Goal: Information Seeking & Learning: Compare options

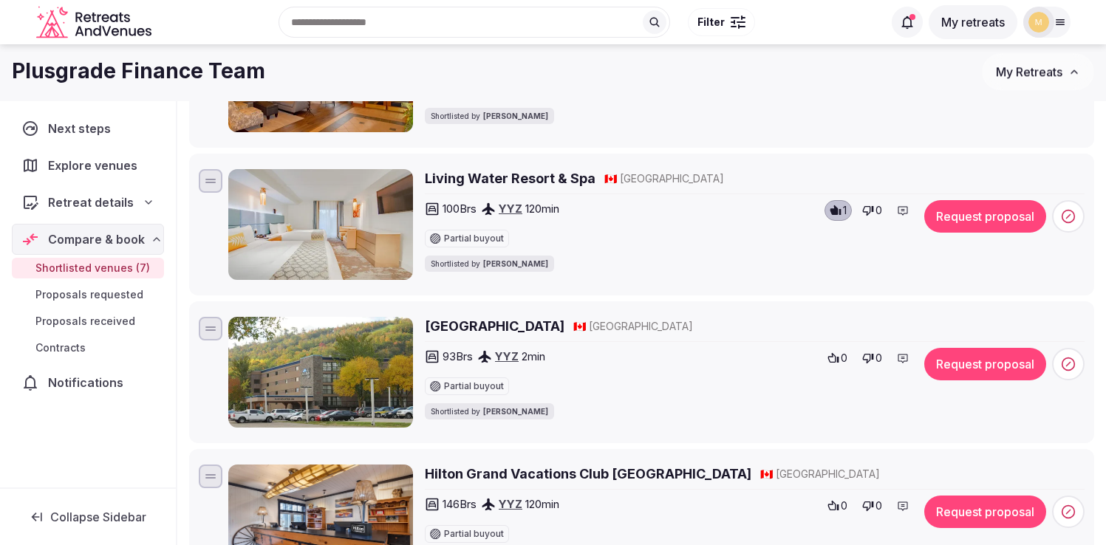
scroll to position [414, 0]
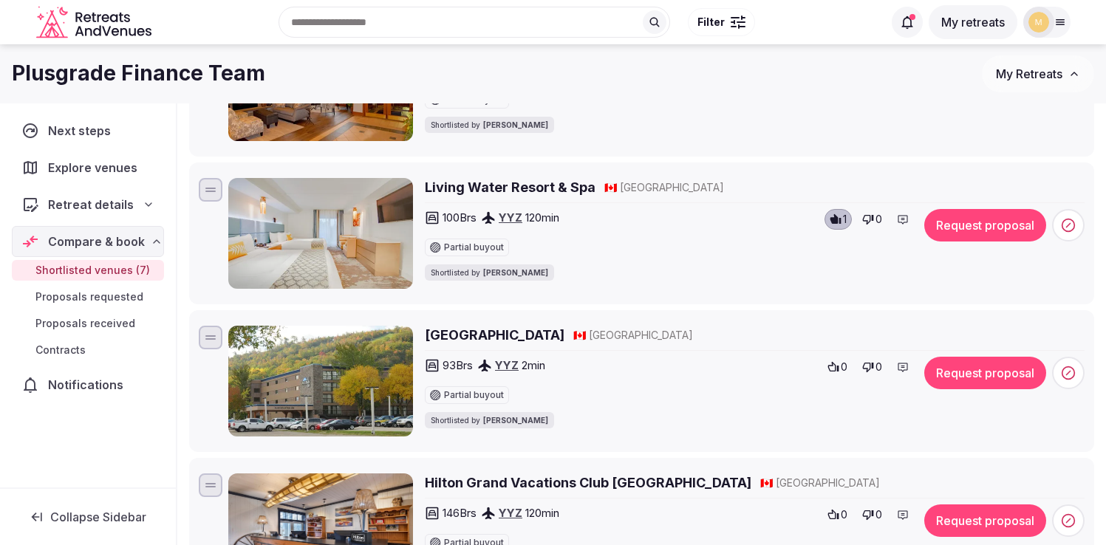
click at [297, 386] on img at bounding box center [320, 381] width 185 height 111
click at [313, 378] on img at bounding box center [320, 381] width 185 height 111
click at [454, 335] on h2 "Blue Mountain Resort Inn" at bounding box center [495, 335] width 140 height 18
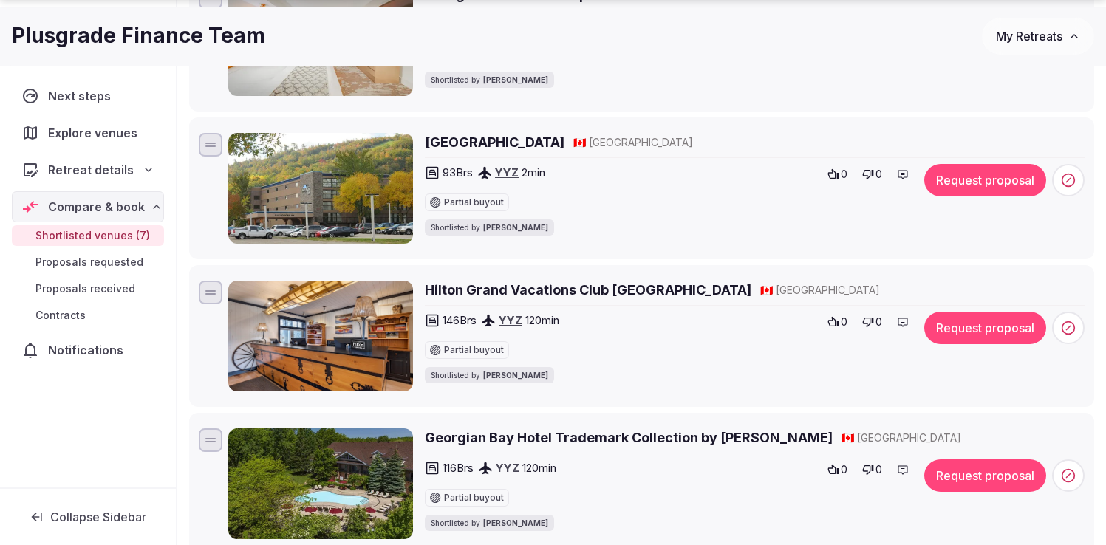
scroll to position [609, 0]
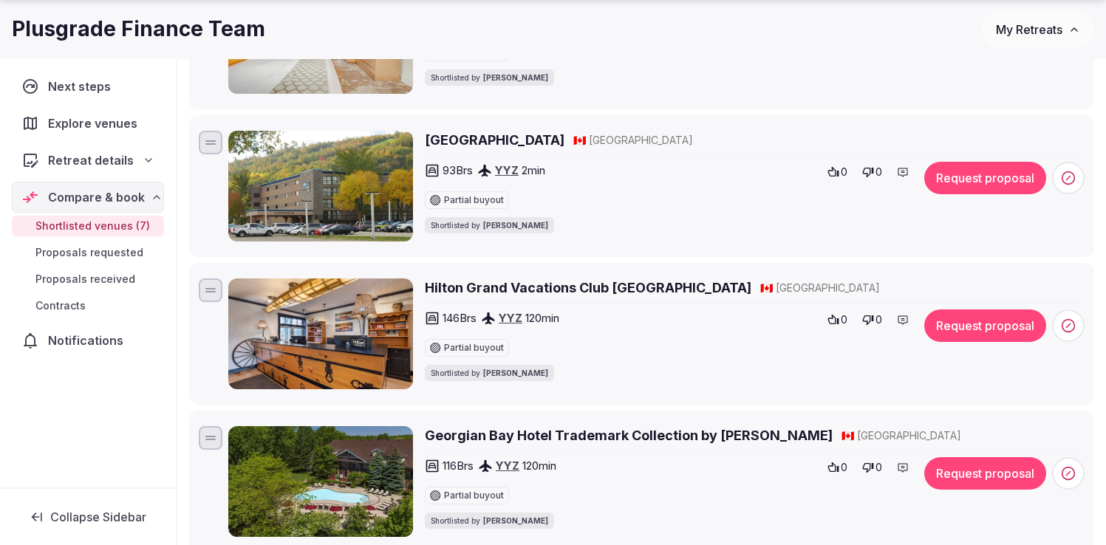
click at [544, 289] on h2 "Hilton Grand Vacations Club Blue Mountain" at bounding box center [588, 287] width 326 height 18
click at [834, 320] on icon at bounding box center [833, 320] width 12 height 12
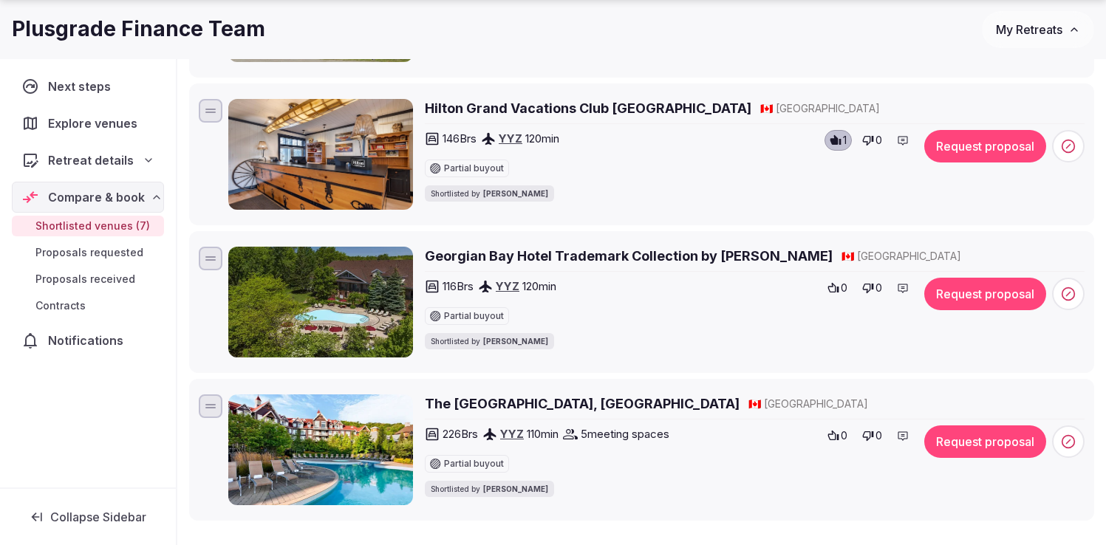
scroll to position [797, 0]
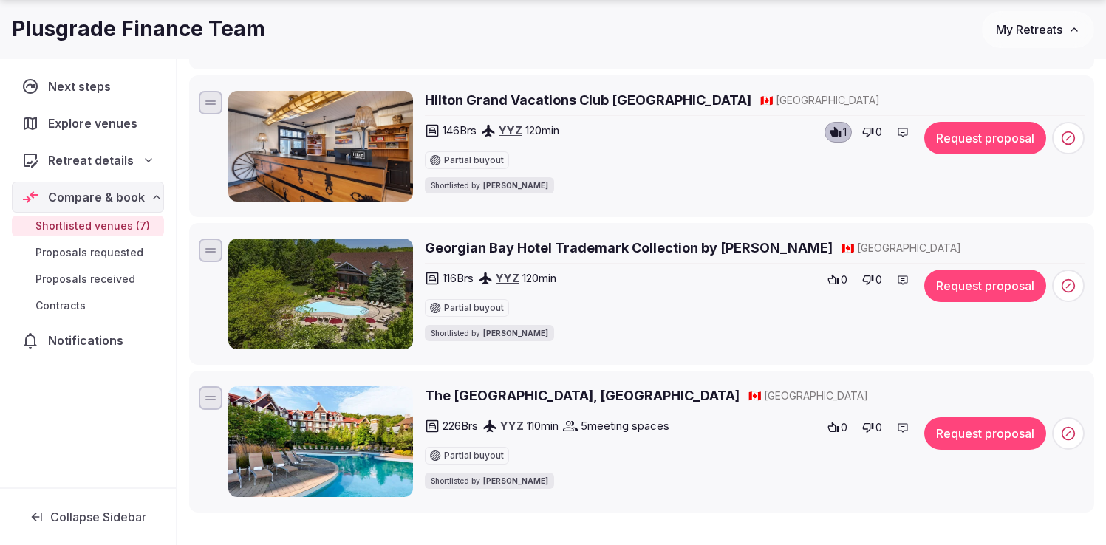
click at [694, 241] on h2 "Georgian Bay Hotel Trademark Collection by [PERSON_NAME]" at bounding box center [629, 248] width 408 height 18
click at [832, 278] on icon at bounding box center [833, 280] width 11 height 10
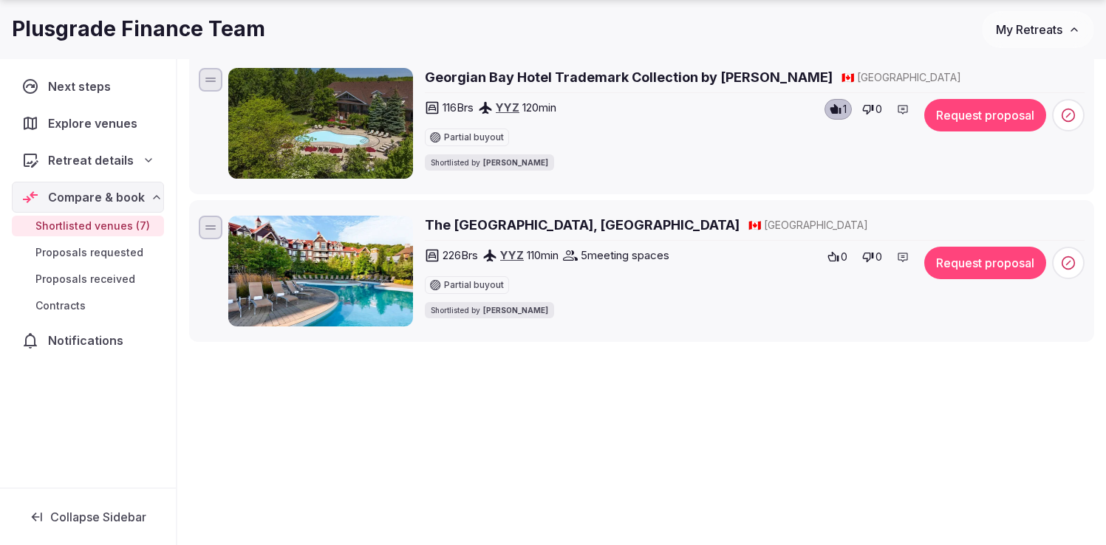
scroll to position [977, 0]
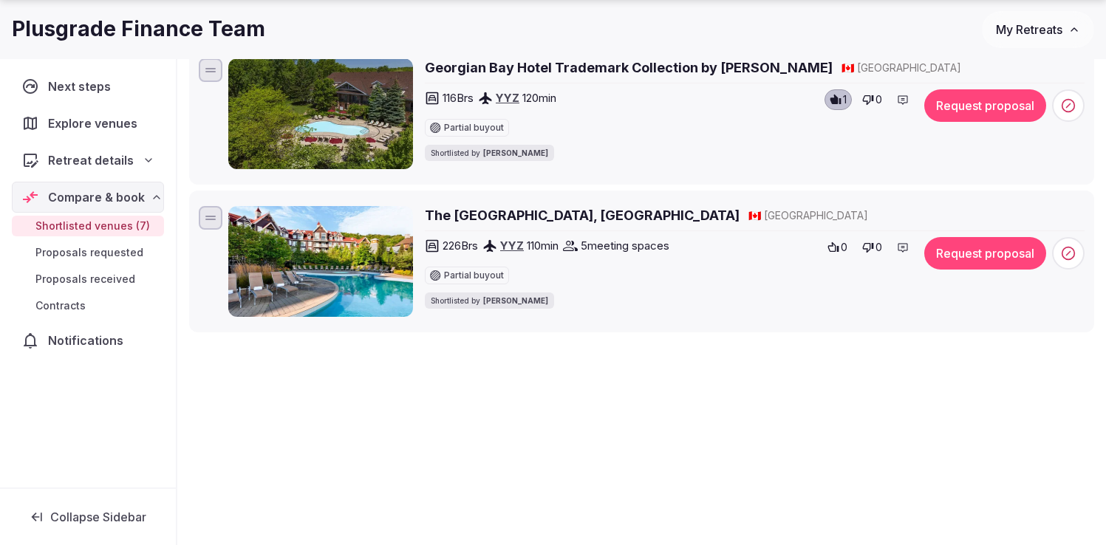
click at [482, 222] on h2 "The Westin Trillium House, Blue Mountain" at bounding box center [582, 215] width 315 height 18
click at [835, 249] on icon at bounding box center [833, 247] width 11 height 10
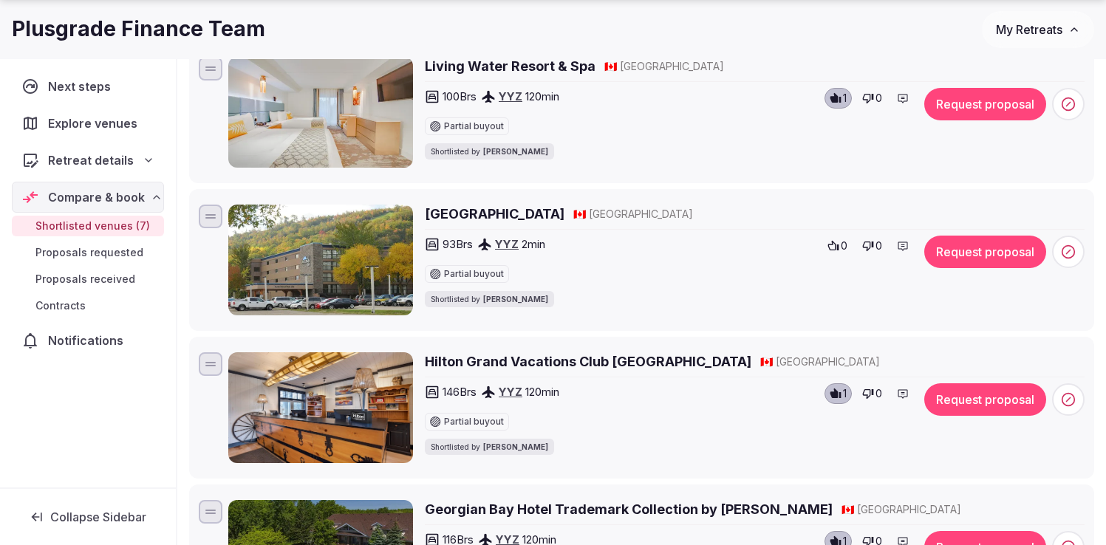
scroll to position [539, 0]
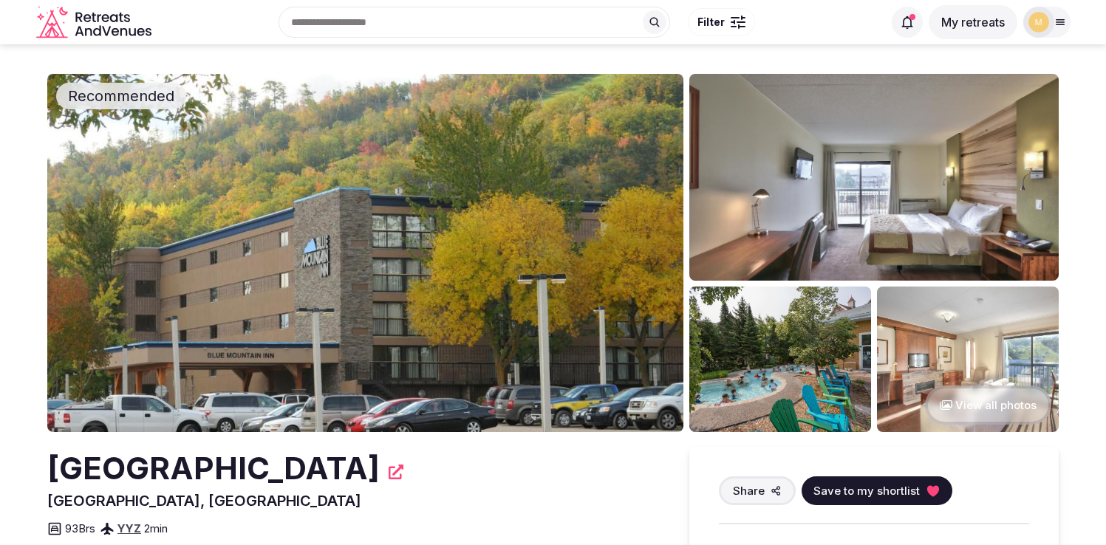
click at [520, 295] on img at bounding box center [365, 253] width 636 height 358
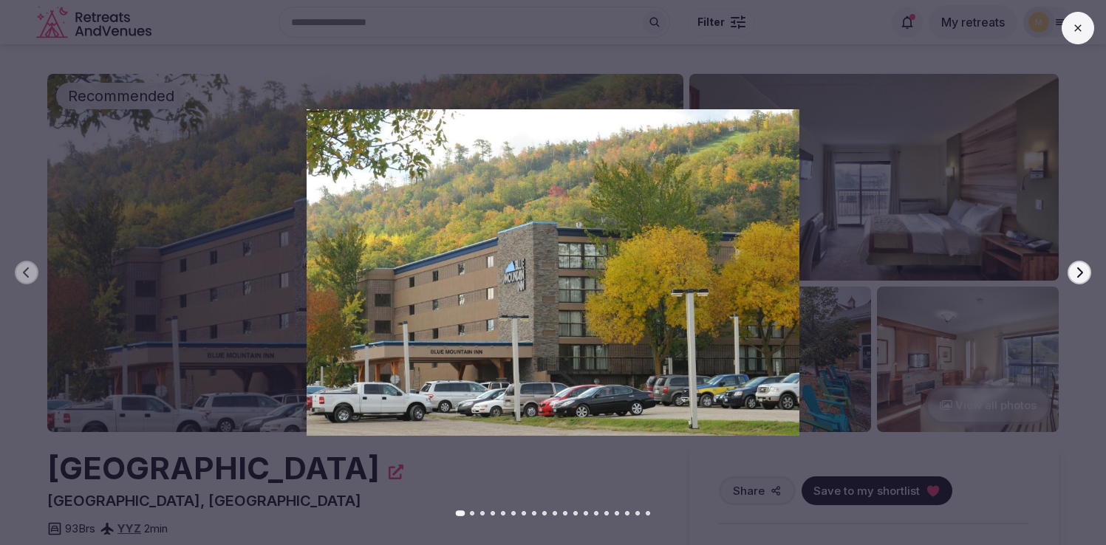
click at [1082, 269] on icon "button" at bounding box center [1079, 273] width 12 height 12
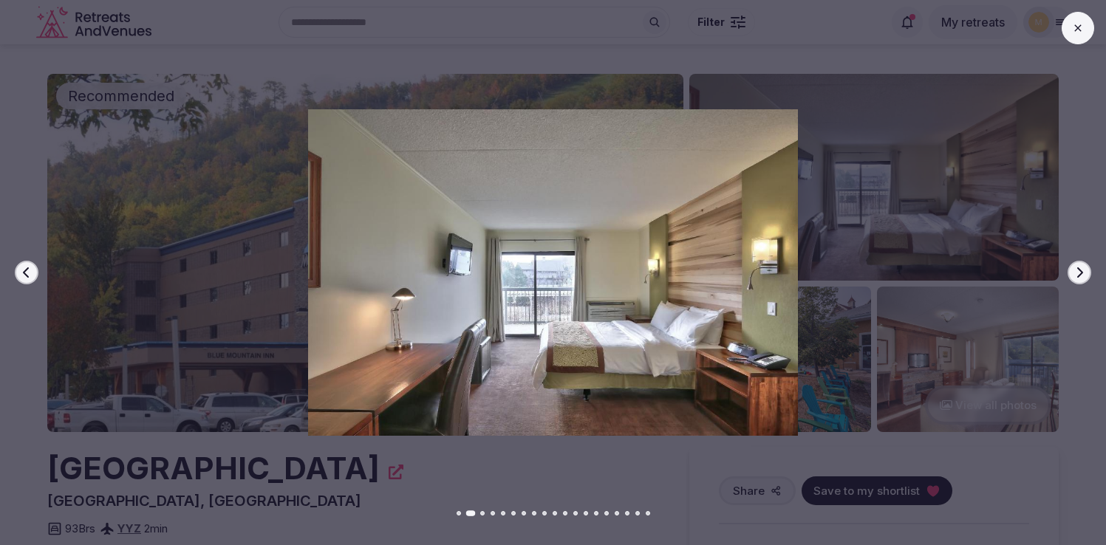
click at [1082, 269] on icon "button" at bounding box center [1079, 273] width 12 height 12
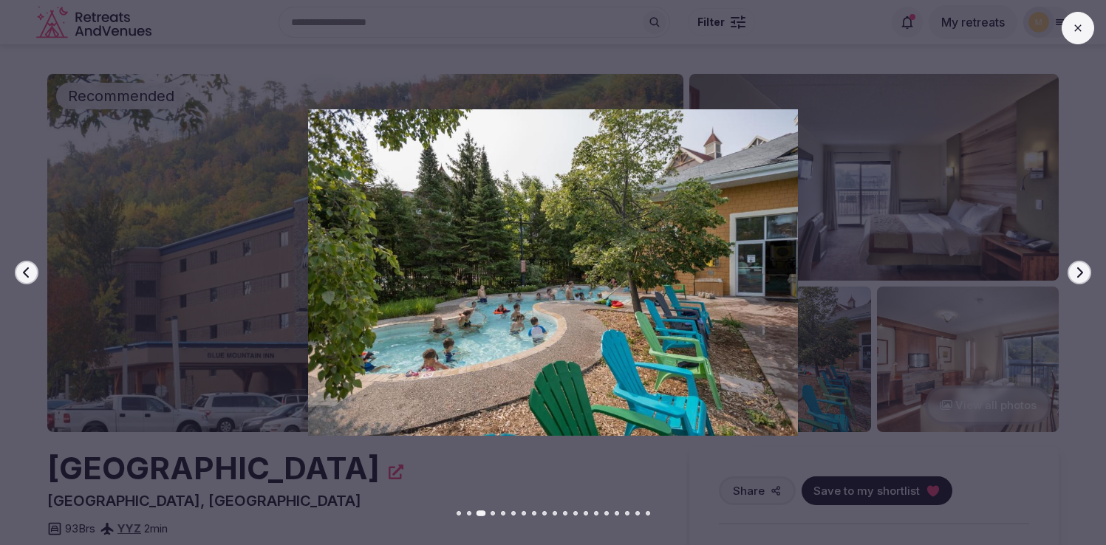
click at [1082, 269] on icon "button" at bounding box center [1079, 273] width 12 height 12
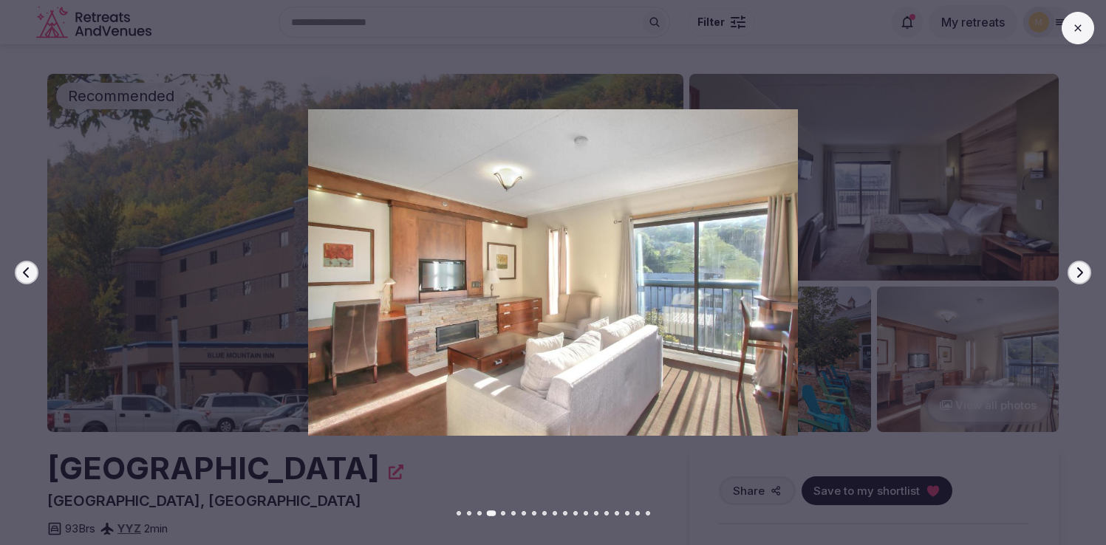
click at [1082, 269] on icon "button" at bounding box center [1079, 273] width 12 height 12
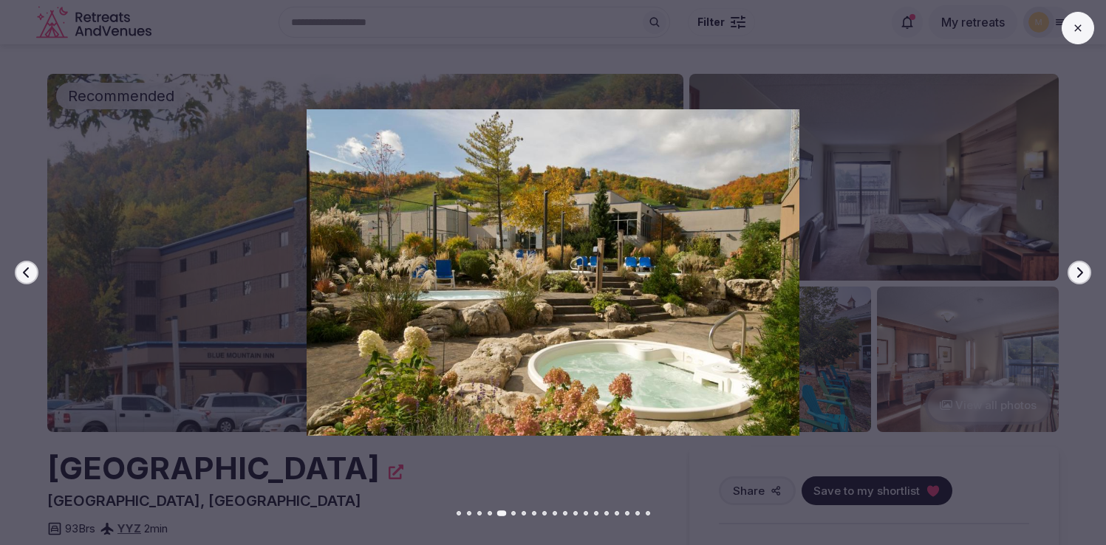
click at [1082, 269] on icon "button" at bounding box center [1079, 273] width 12 height 12
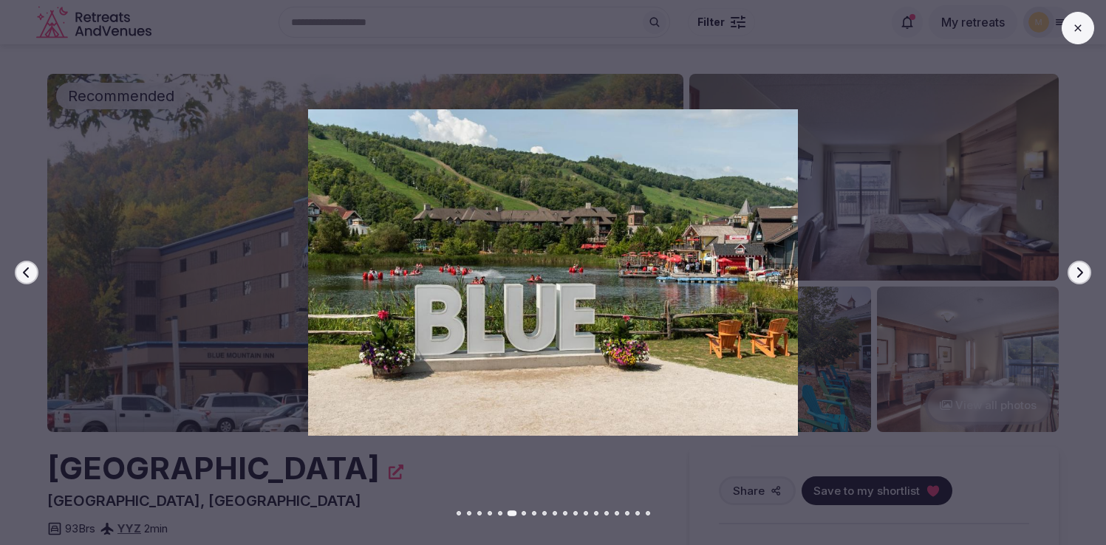
click at [1082, 269] on icon "button" at bounding box center [1079, 273] width 12 height 12
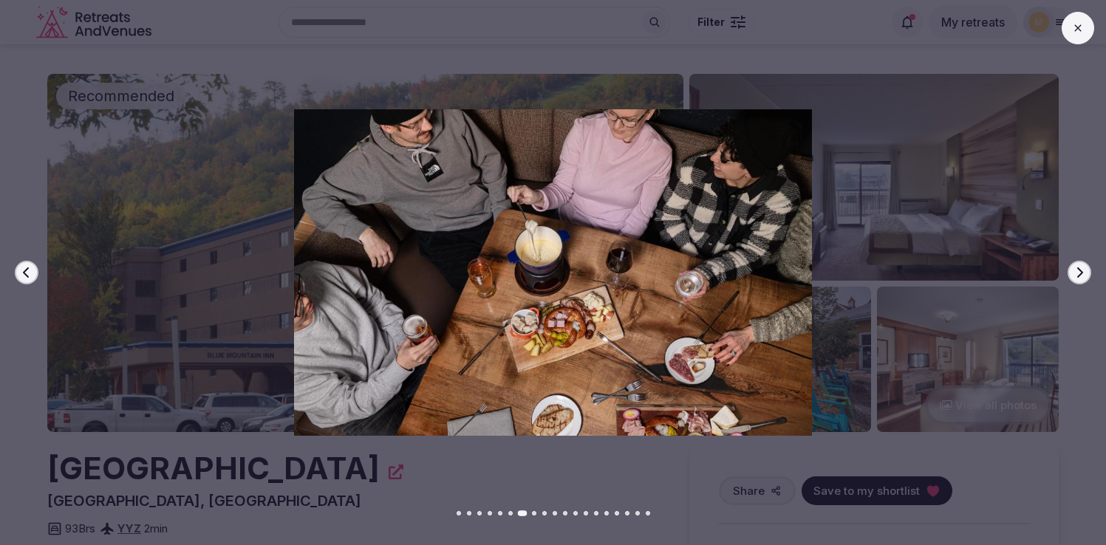
click at [1082, 269] on icon "button" at bounding box center [1079, 273] width 12 height 12
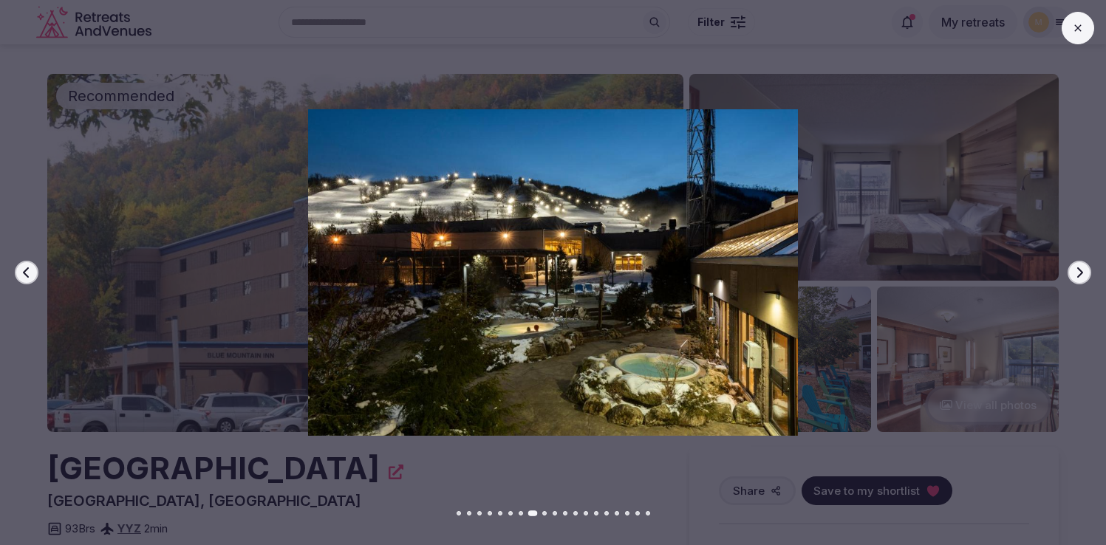
click at [1082, 269] on icon "button" at bounding box center [1079, 273] width 12 height 12
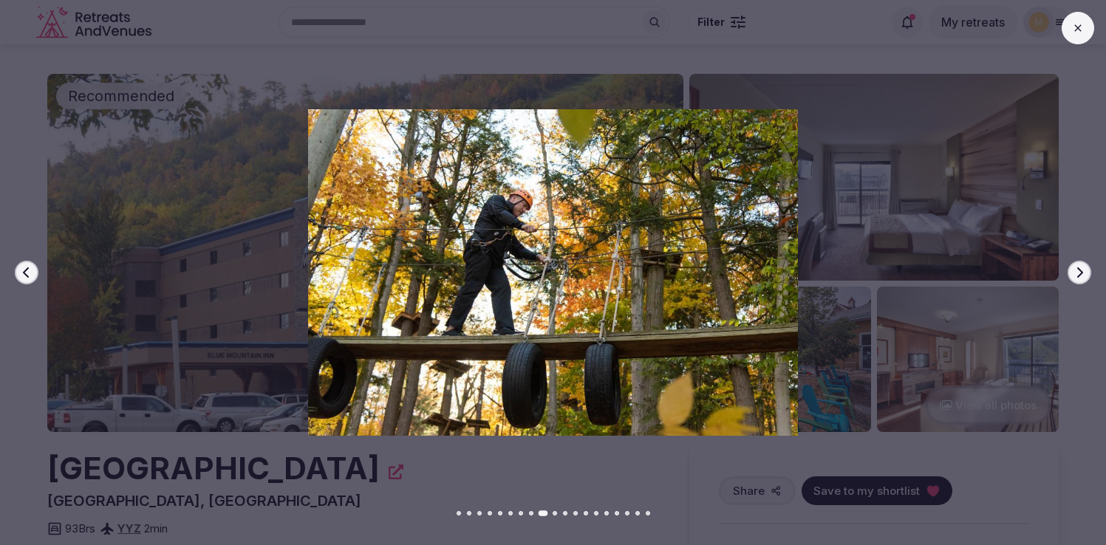
click at [1082, 269] on icon "button" at bounding box center [1079, 273] width 12 height 12
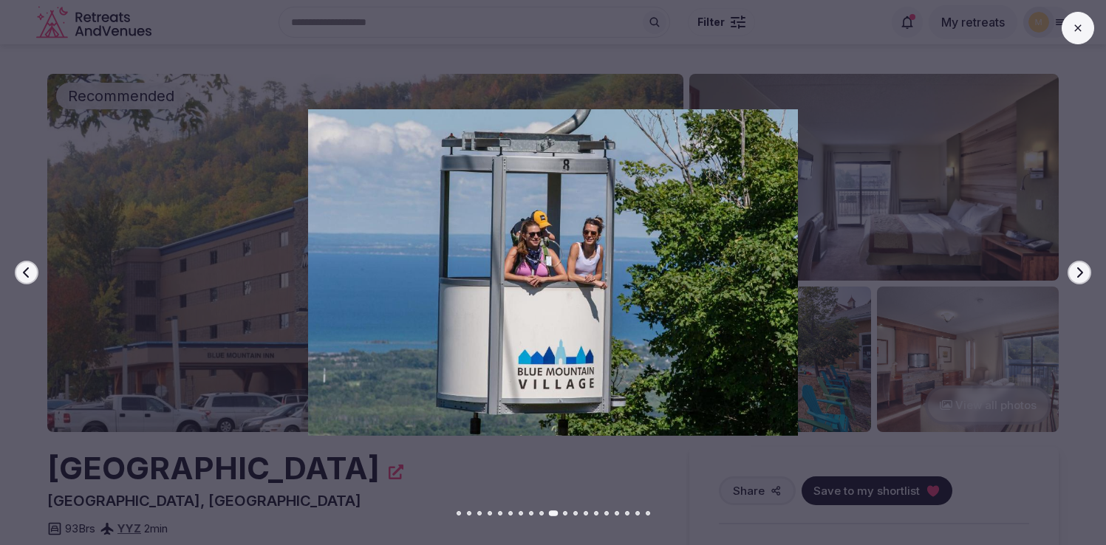
click at [1082, 269] on icon "button" at bounding box center [1079, 273] width 12 height 12
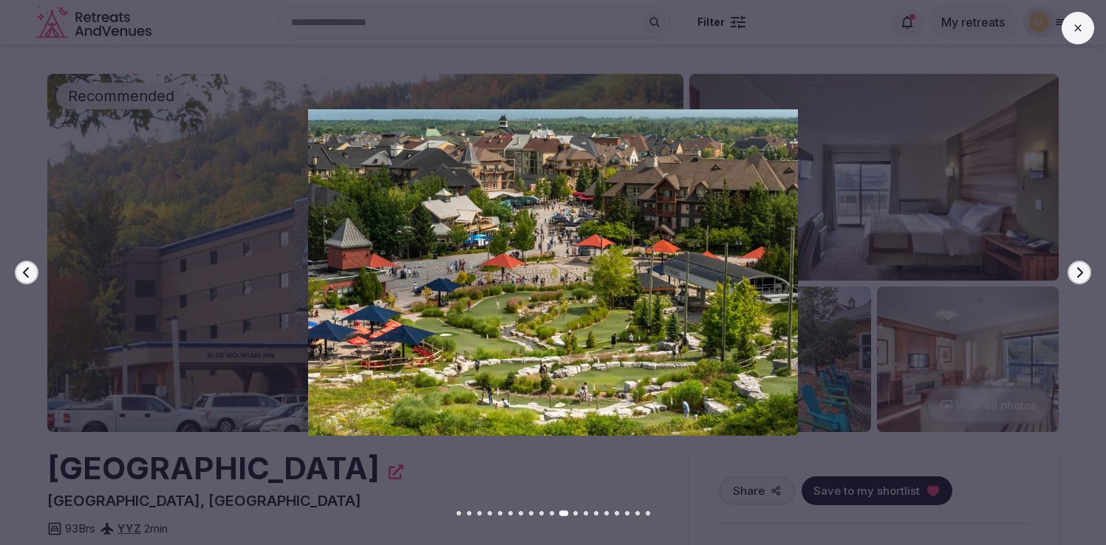
click at [1082, 269] on icon "button" at bounding box center [1079, 273] width 12 height 12
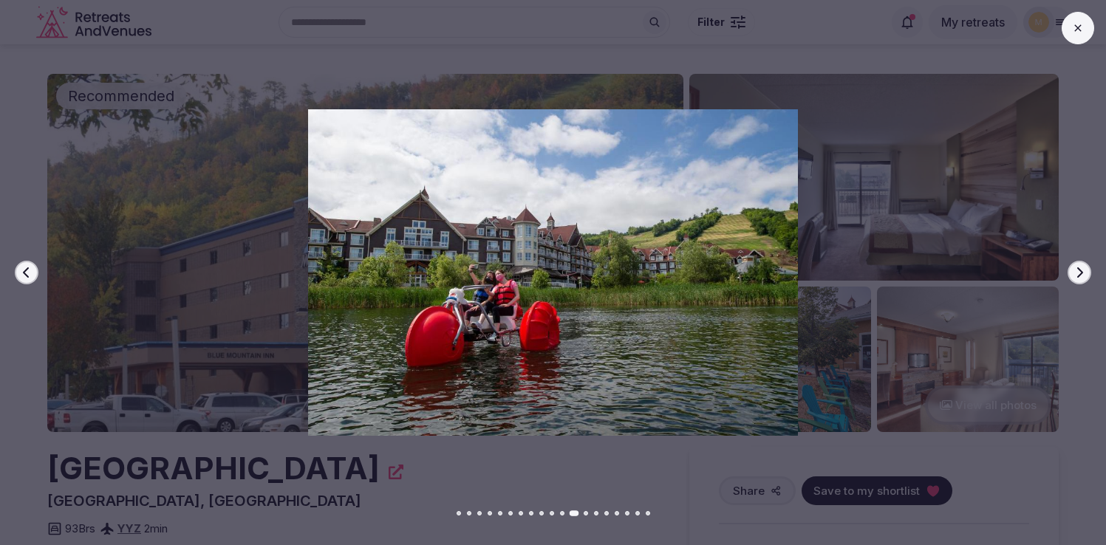
click at [1082, 269] on icon "button" at bounding box center [1079, 273] width 12 height 12
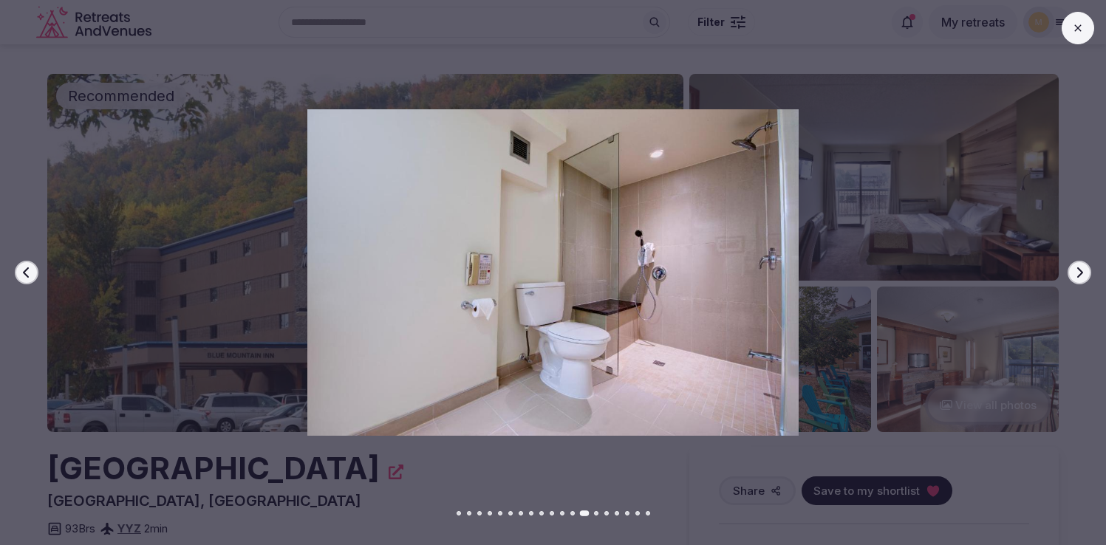
click at [1082, 269] on icon "button" at bounding box center [1079, 273] width 12 height 12
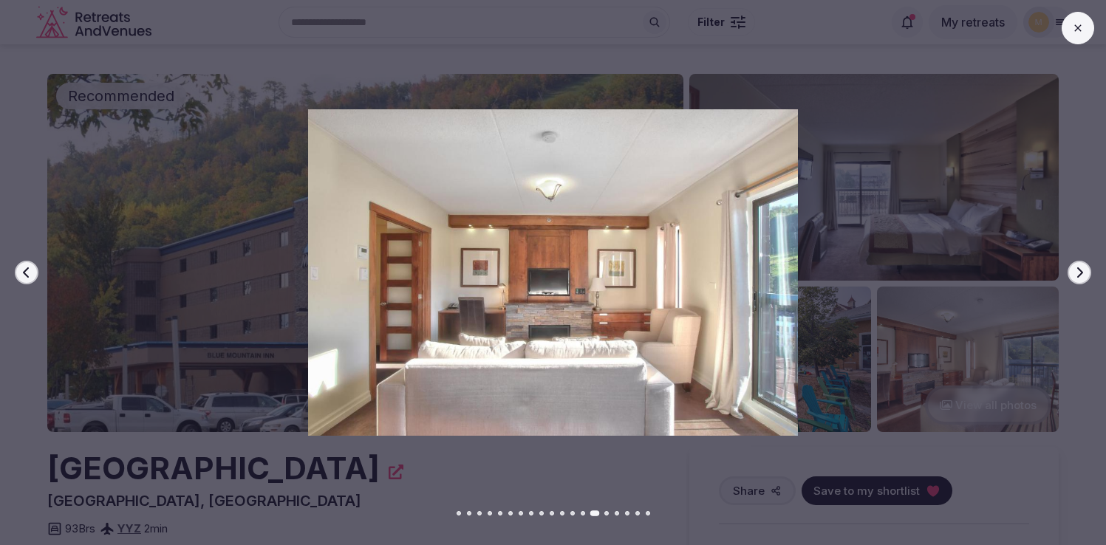
click at [1082, 269] on icon "button" at bounding box center [1079, 273] width 12 height 12
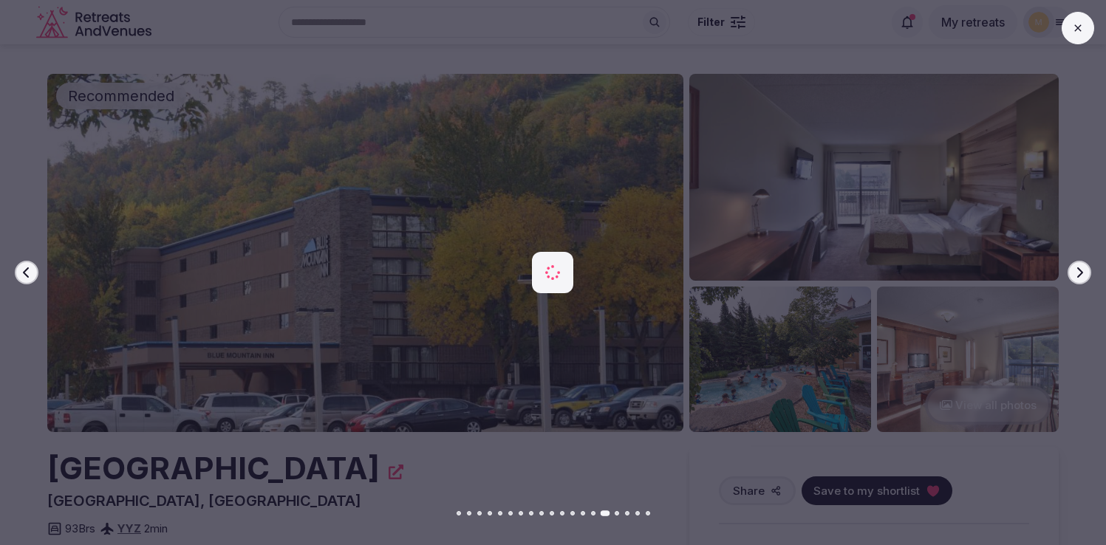
click at [1082, 269] on icon "button" at bounding box center [1079, 273] width 12 height 12
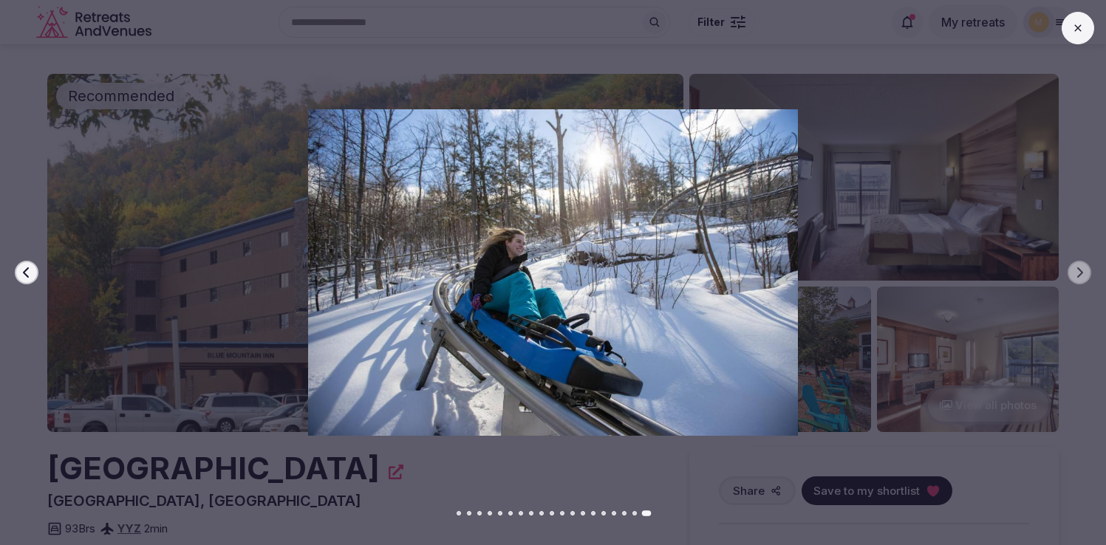
click at [36, 276] on button "Previous slide" at bounding box center [27, 273] width 24 height 24
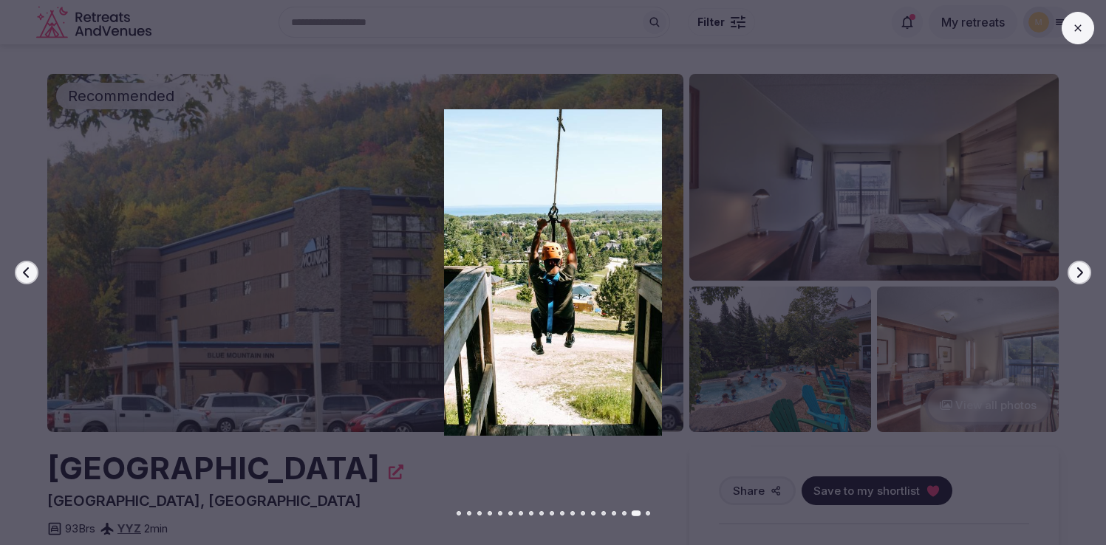
click at [36, 276] on button "Previous slide" at bounding box center [27, 273] width 24 height 24
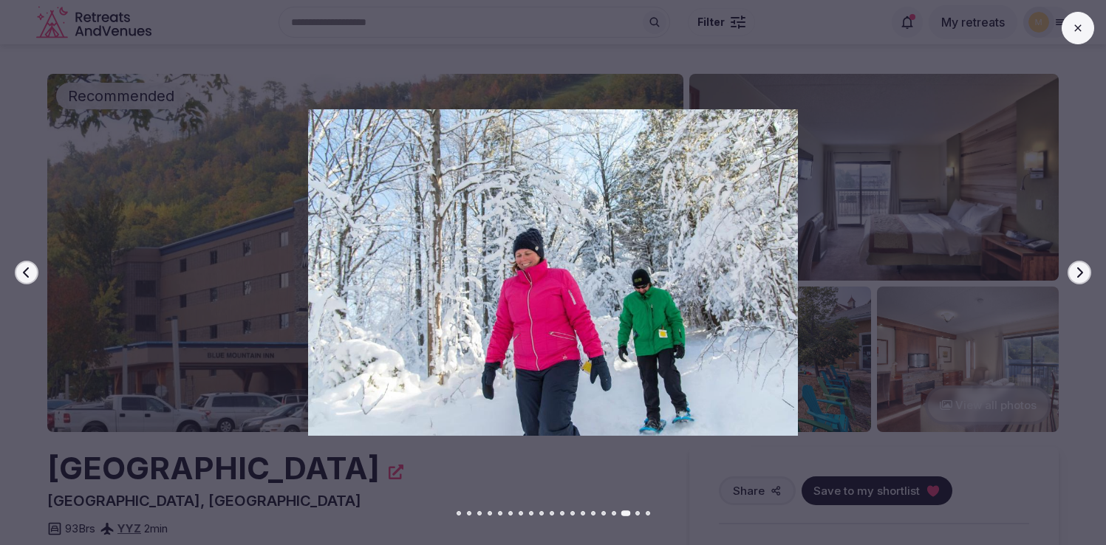
click at [36, 276] on button "Previous slide" at bounding box center [27, 273] width 24 height 24
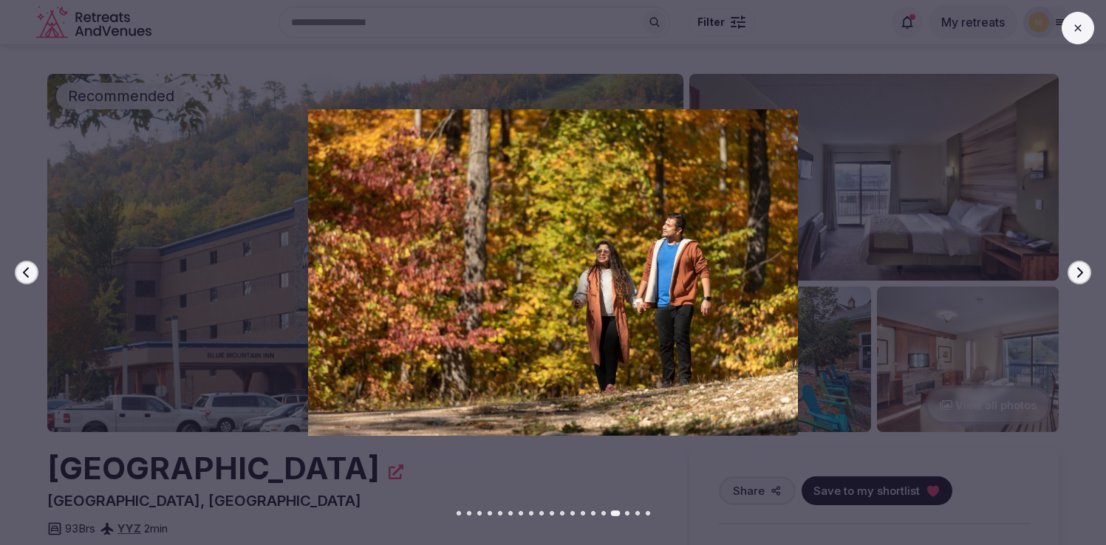
click at [36, 276] on button "Previous slide" at bounding box center [27, 273] width 24 height 24
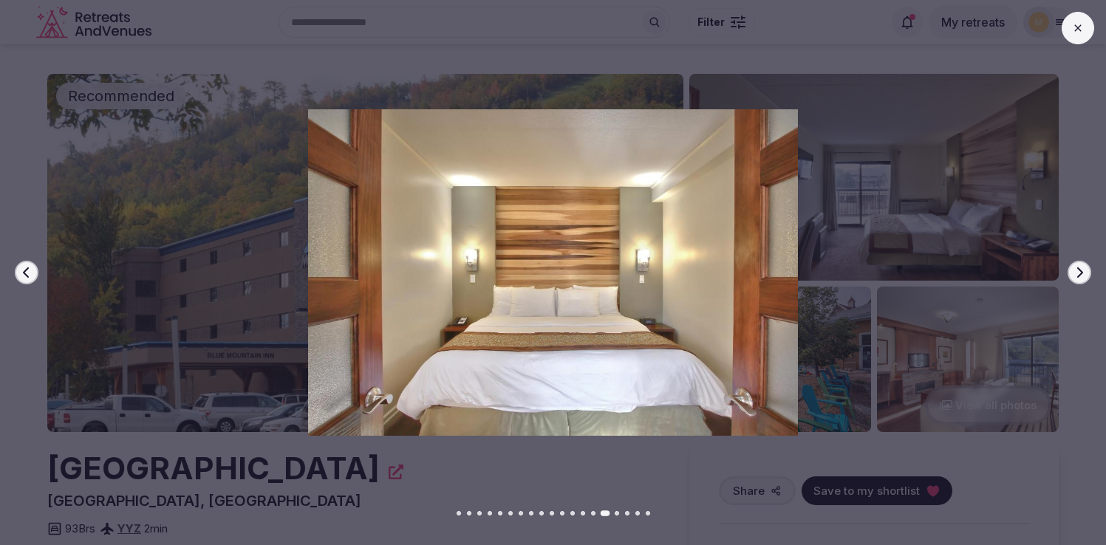
click at [36, 276] on button "Previous slide" at bounding box center [27, 273] width 24 height 24
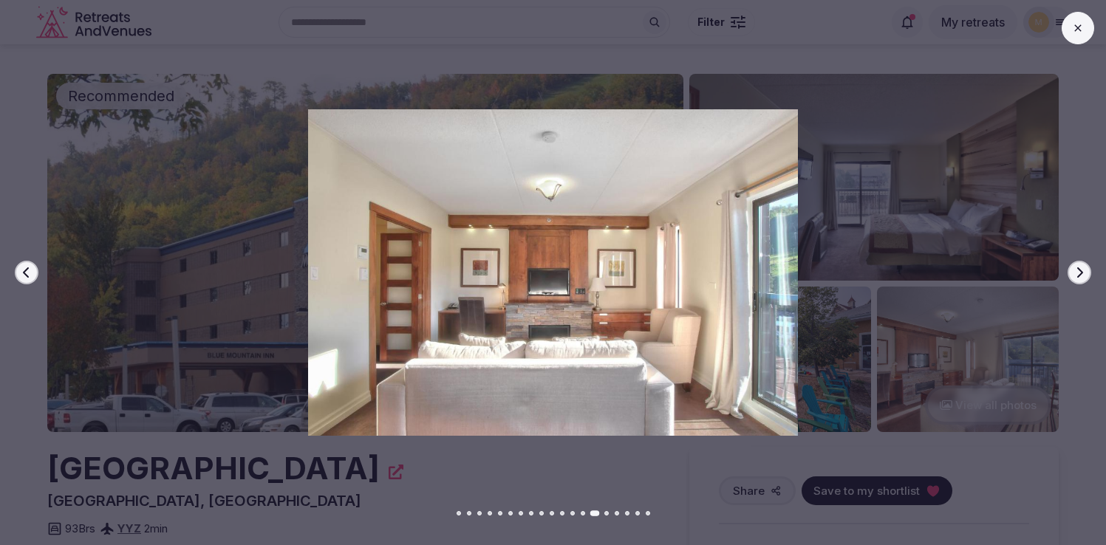
click at [36, 276] on button "Previous slide" at bounding box center [27, 273] width 24 height 24
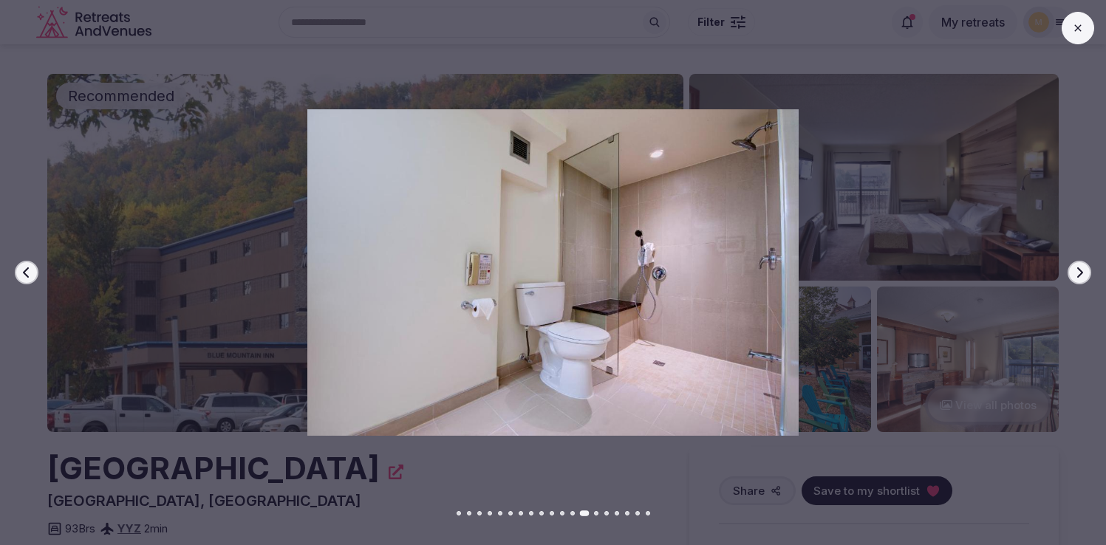
click at [36, 276] on button "Previous slide" at bounding box center [27, 273] width 24 height 24
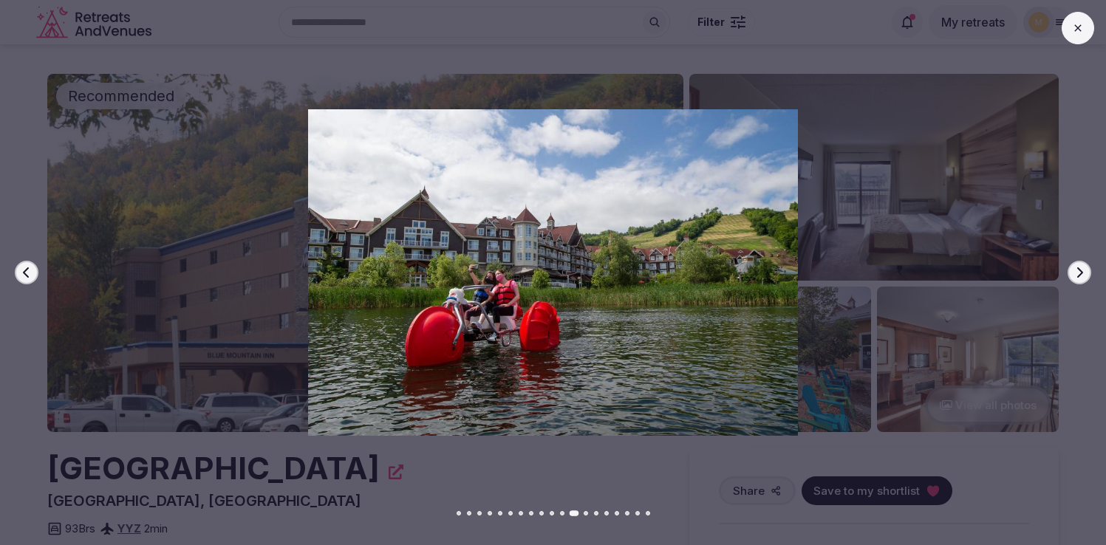
click at [36, 276] on button "Previous slide" at bounding box center [27, 273] width 24 height 24
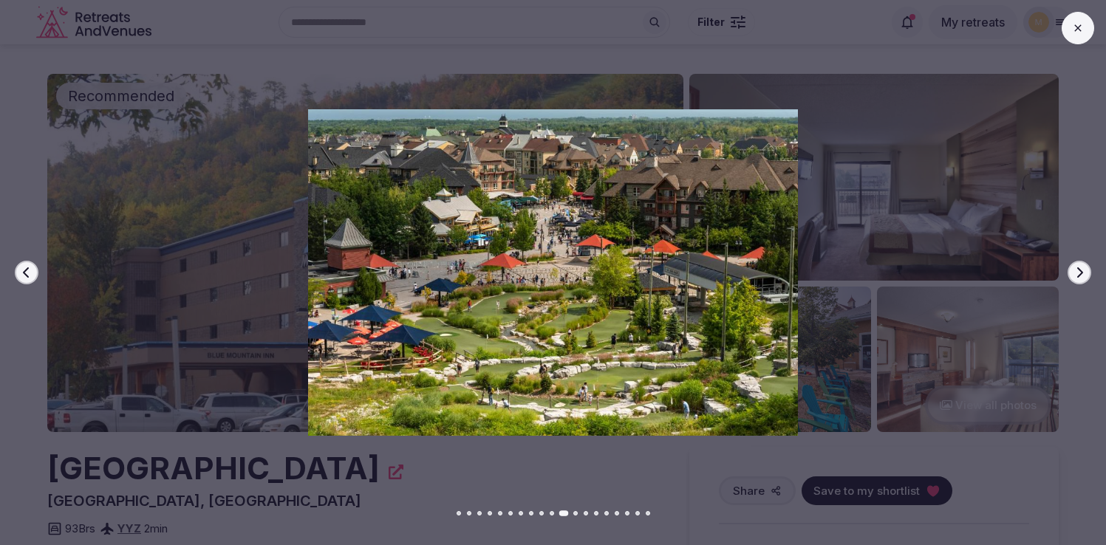
click at [36, 276] on button "Previous slide" at bounding box center [27, 273] width 24 height 24
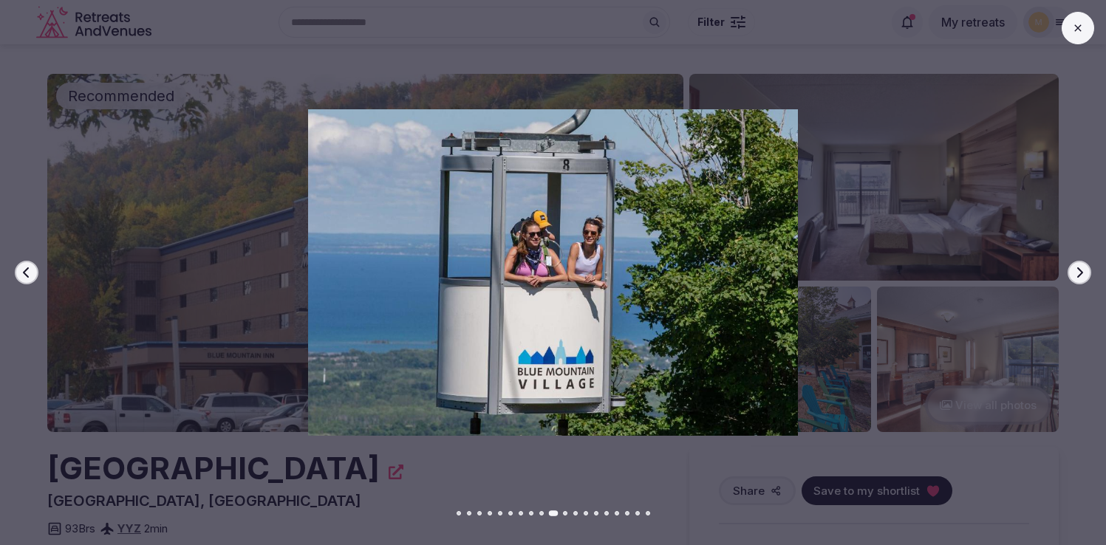
click at [36, 276] on button "Previous slide" at bounding box center [27, 273] width 24 height 24
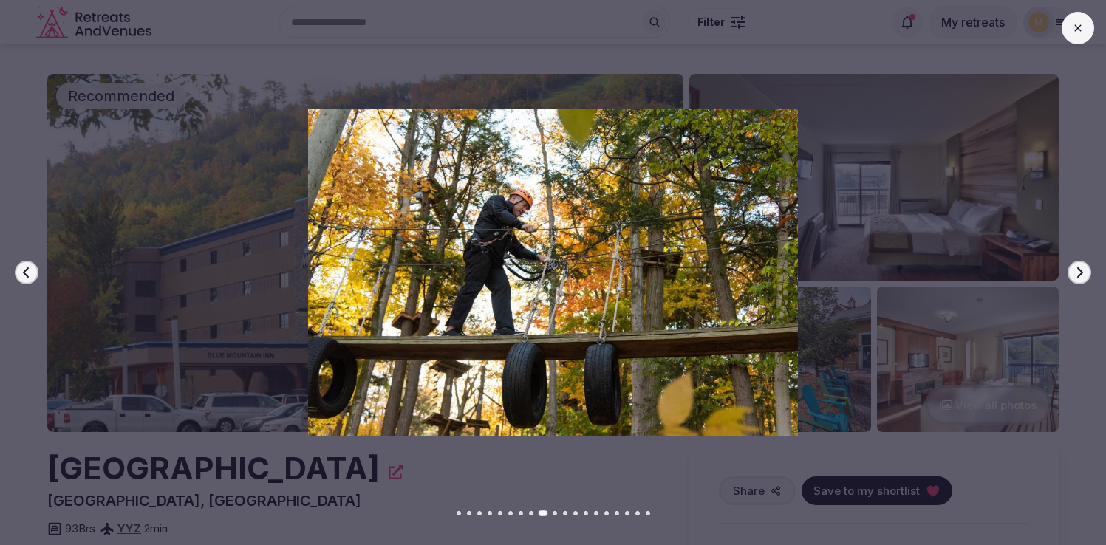
click at [36, 276] on button "Previous slide" at bounding box center [27, 273] width 24 height 24
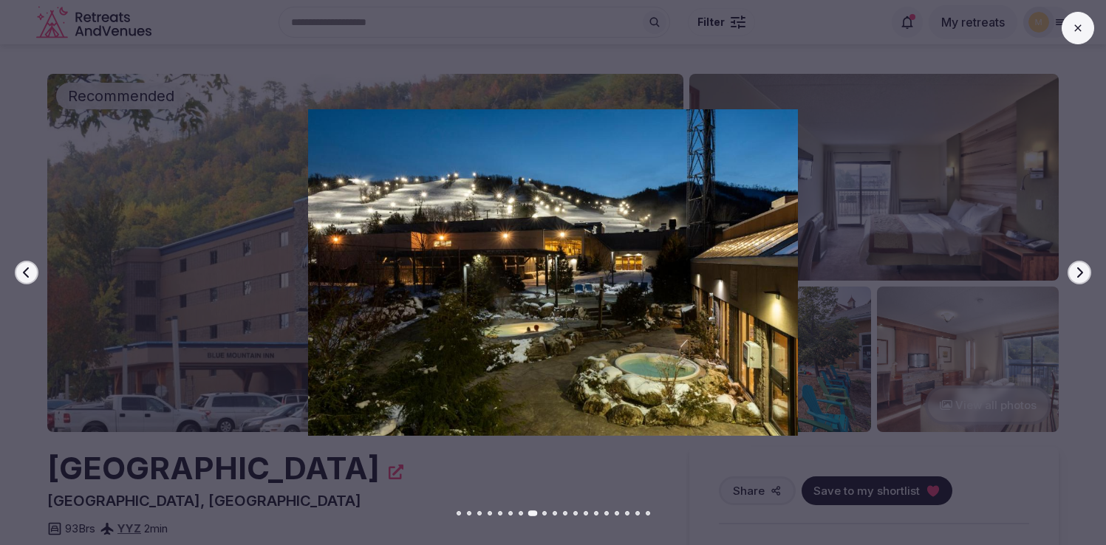
click at [36, 276] on button "Previous slide" at bounding box center [27, 273] width 24 height 24
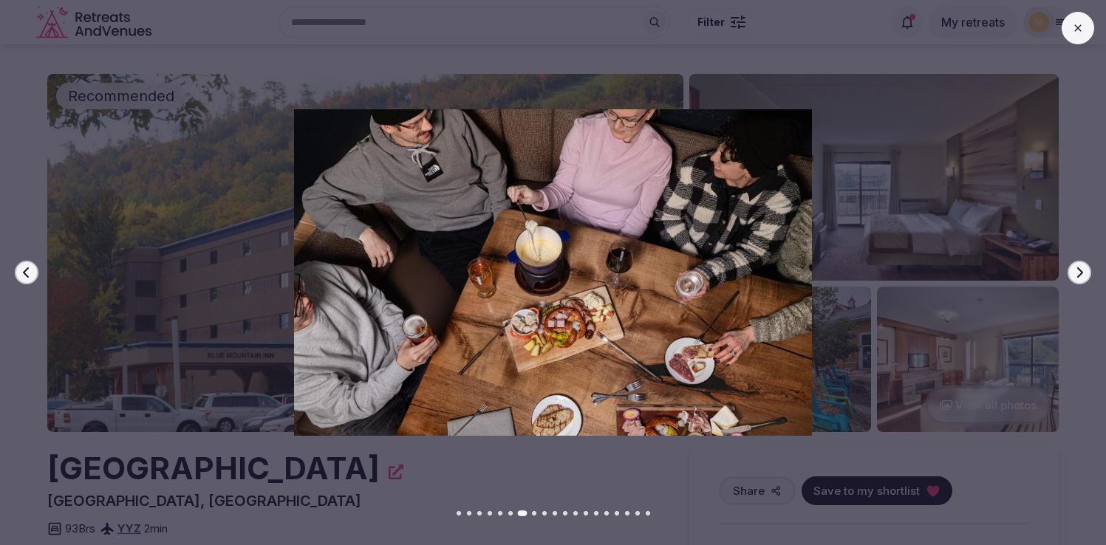
click at [36, 276] on button "Previous slide" at bounding box center [27, 273] width 24 height 24
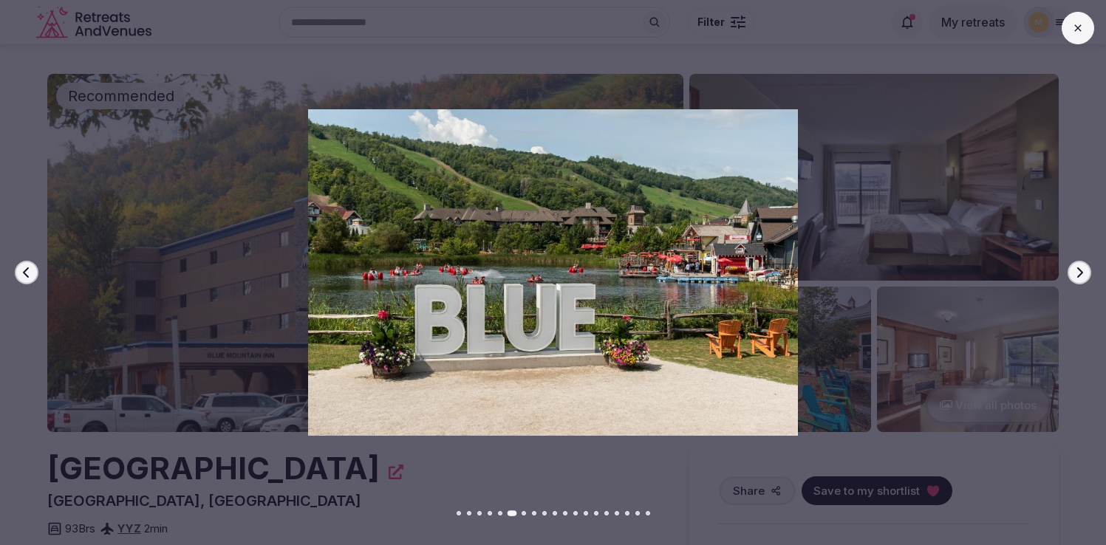
click at [36, 276] on button "Previous slide" at bounding box center [27, 273] width 24 height 24
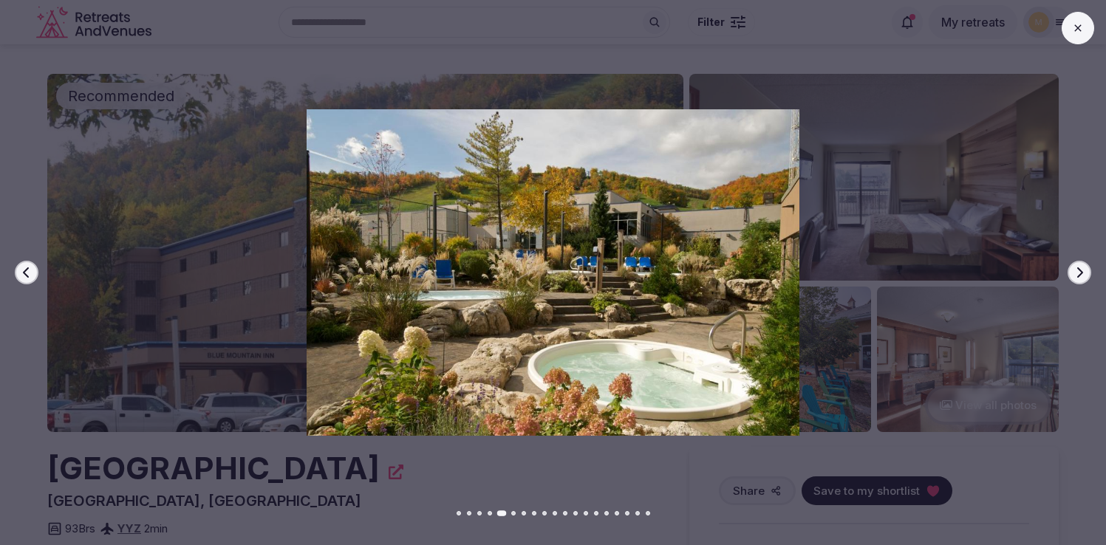
click at [36, 276] on button "Previous slide" at bounding box center [27, 273] width 24 height 24
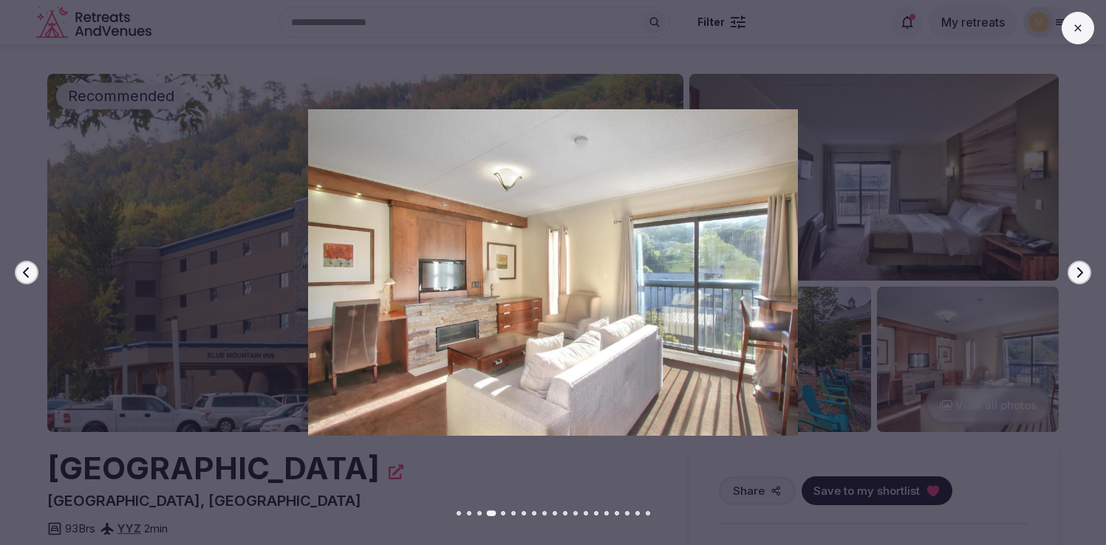
click at [36, 276] on button "Previous slide" at bounding box center [27, 273] width 24 height 24
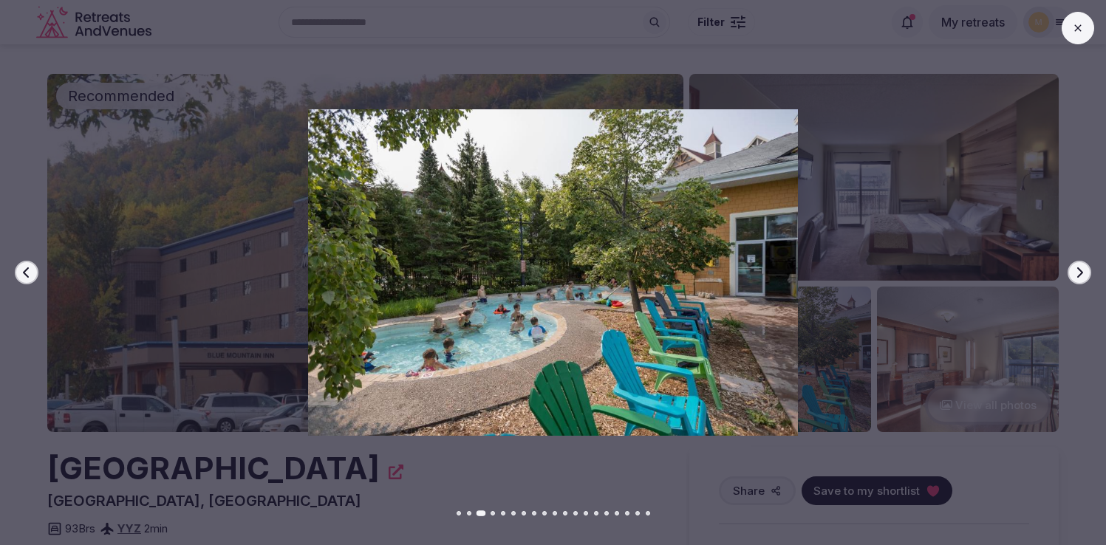
click at [36, 276] on button "Previous slide" at bounding box center [27, 273] width 24 height 24
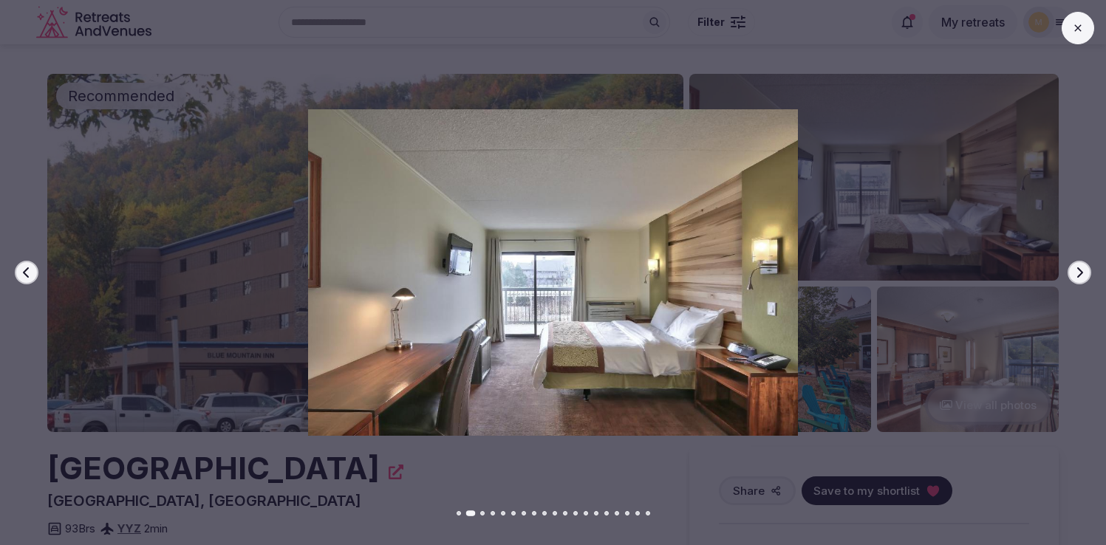
click at [36, 276] on button "Previous slide" at bounding box center [27, 273] width 24 height 24
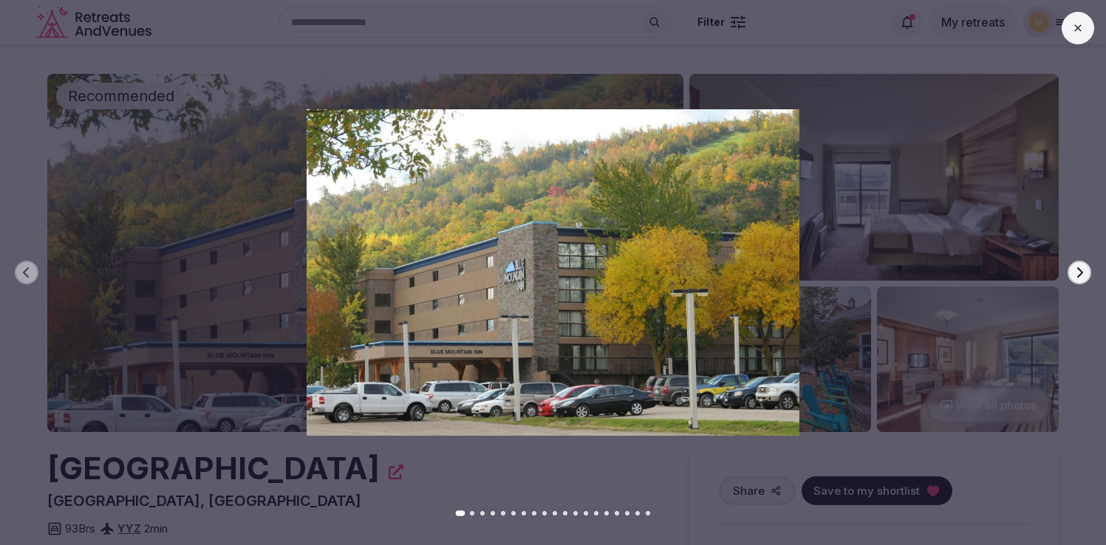
click at [1081, 30] on icon at bounding box center [1078, 28] width 12 height 12
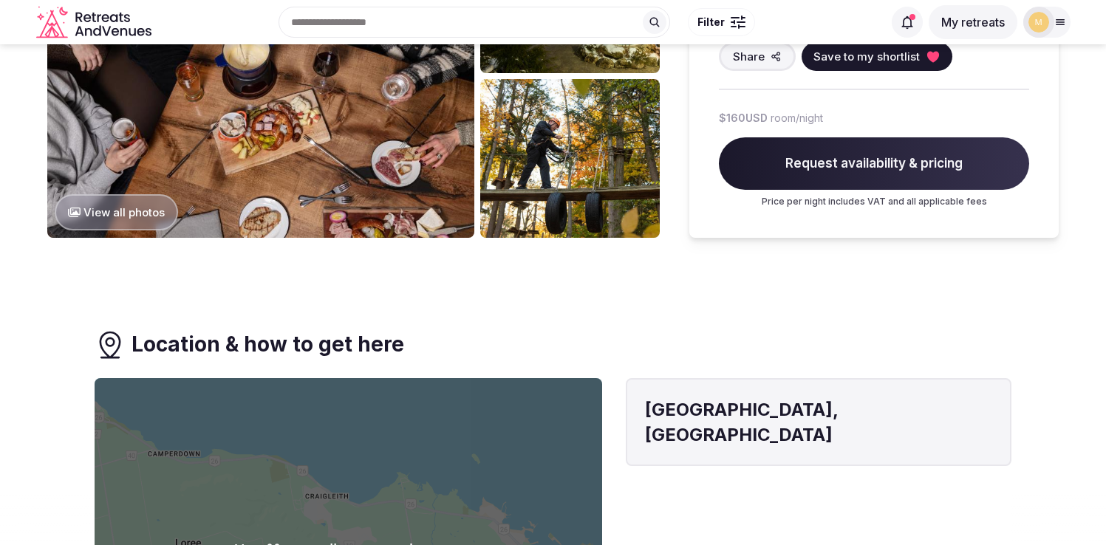
scroll to position [972, 0]
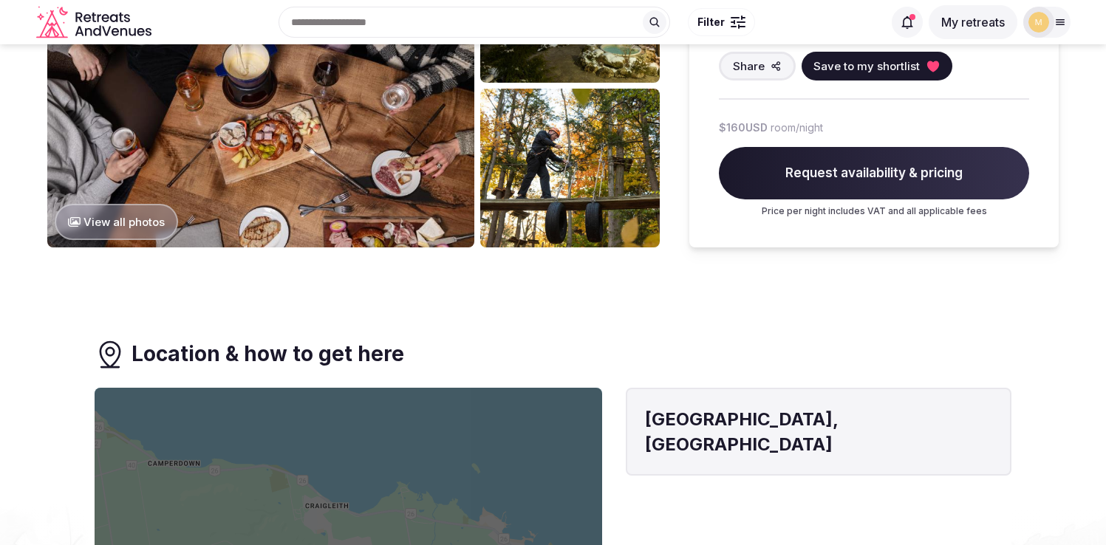
click at [140, 222] on button "View all photos" at bounding box center [116, 222] width 123 height 36
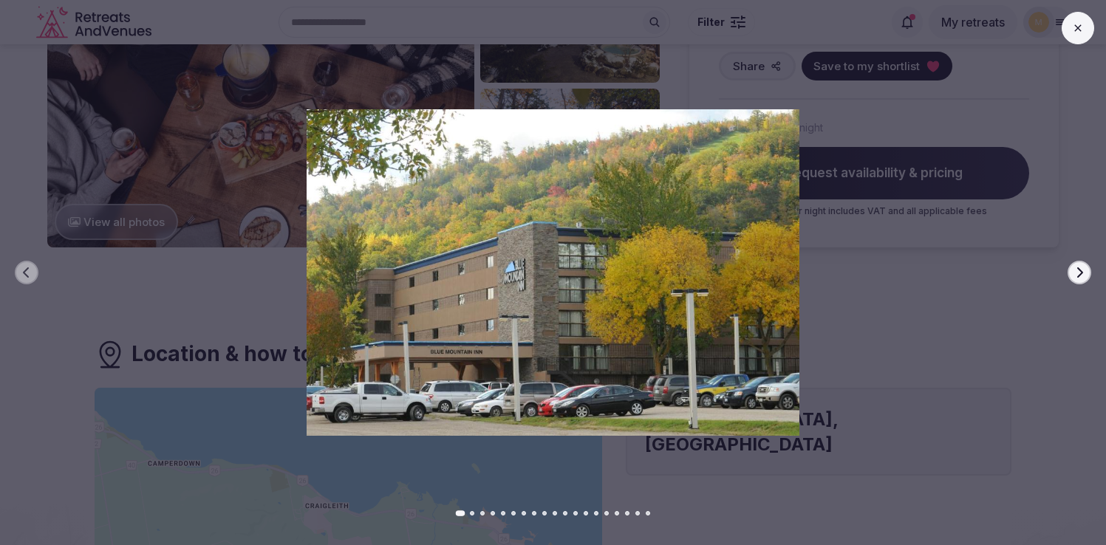
click at [1084, 276] on icon "button" at bounding box center [1079, 273] width 12 height 12
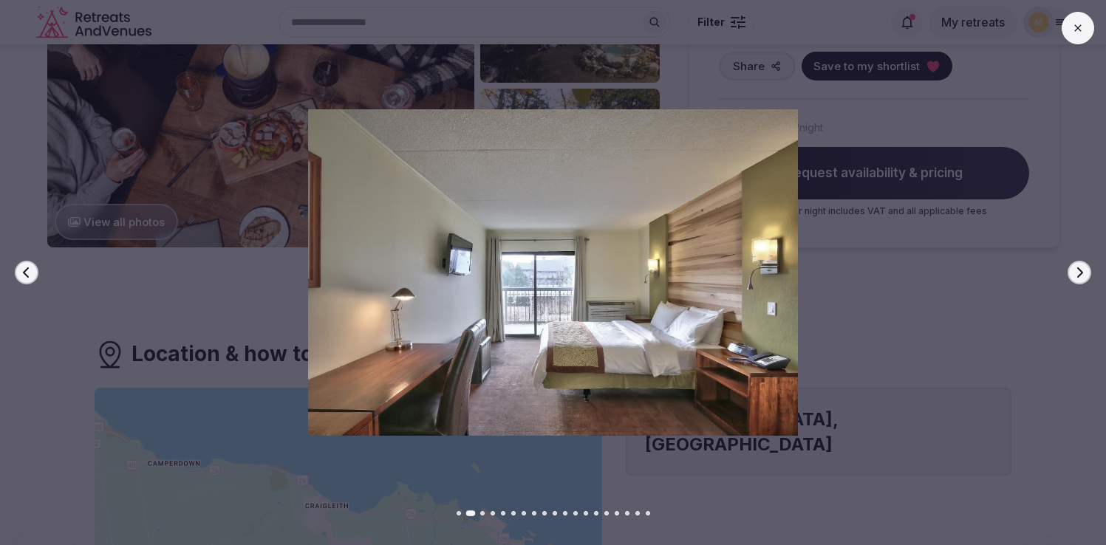
click at [1084, 276] on icon "button" at bounding box center [1079, 273] width 12 height 12
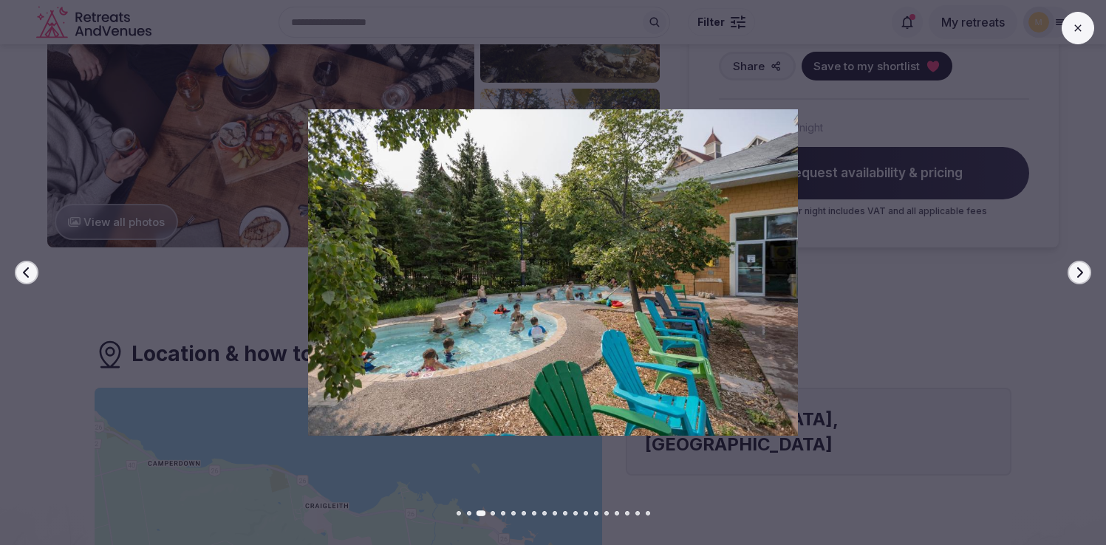
click at [1084, 276] on icon "button" at bounding box center [1079, 273] width 12 height 12
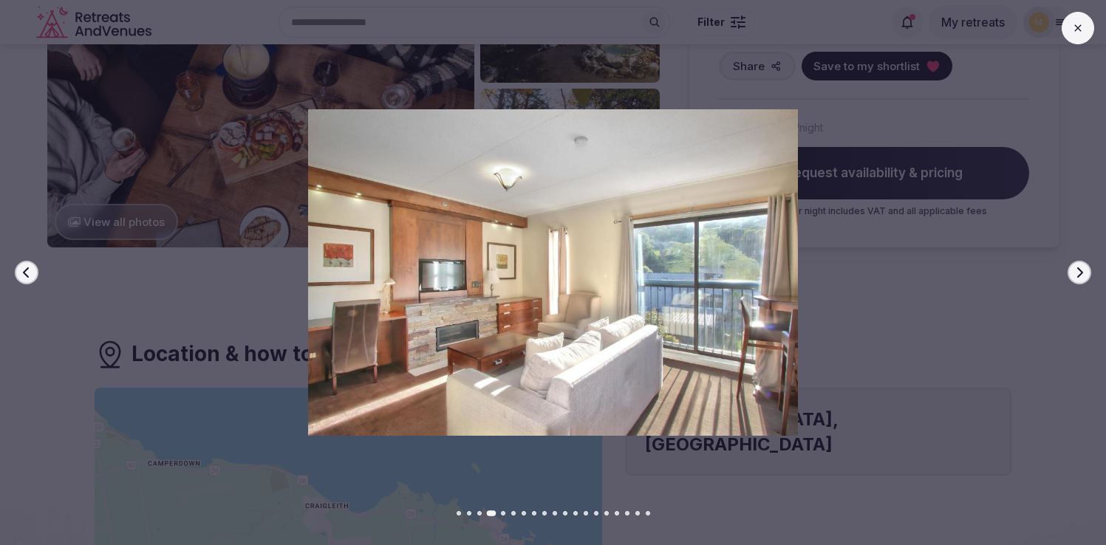
click at [1084, 276] on icon "button" at bounding box center [1079, 273] width 12 height 12
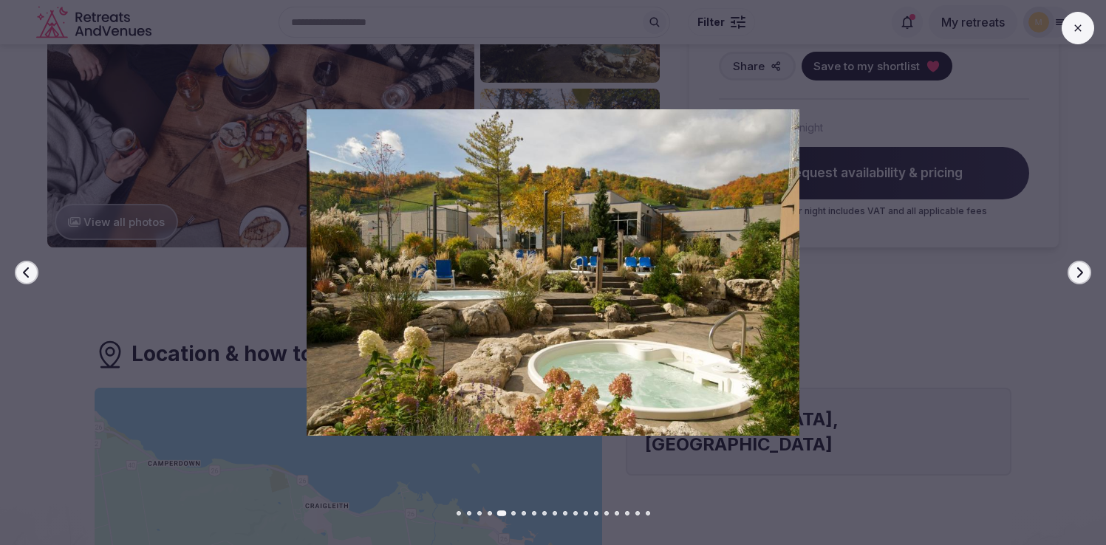
click at [1084, 276] on icon "button" at bounding box center [1079, 273] width 12 height 12
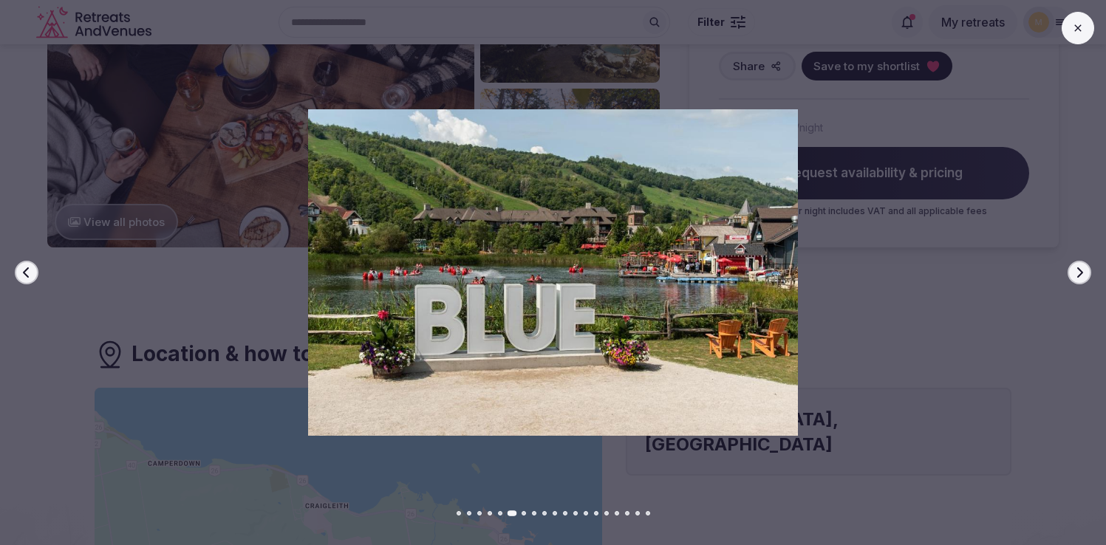
click at [1084, 276] on icon "button" at bounding box center [1079, 273] width 12 height 12
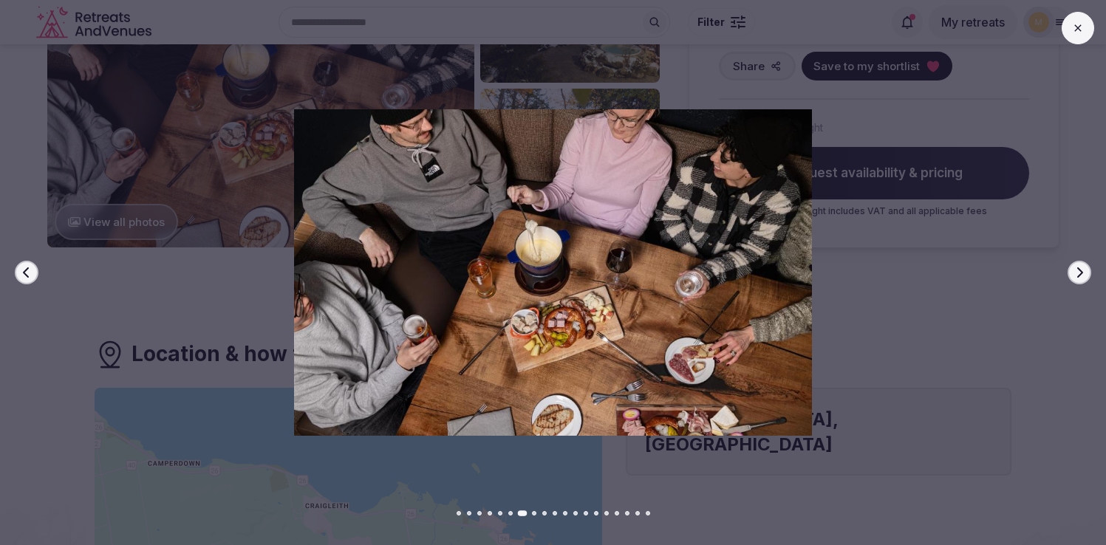
click at [1084, 276] on icon "button" at bounding box center [1079, 273] width 12 height 12
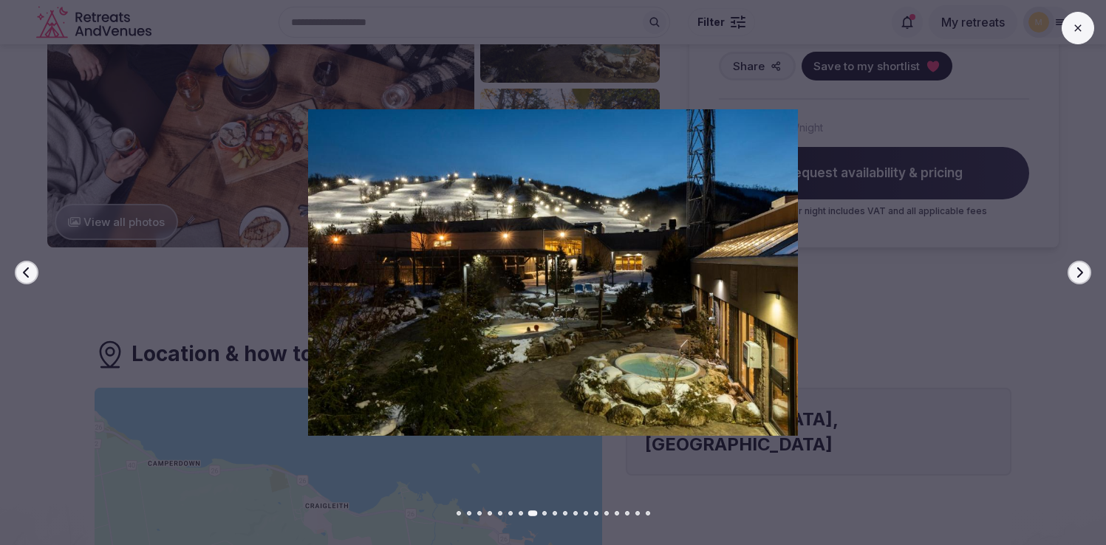
click at [1084, 276] on icon "button" at bounding box center [1079, 273] width 12 height 12
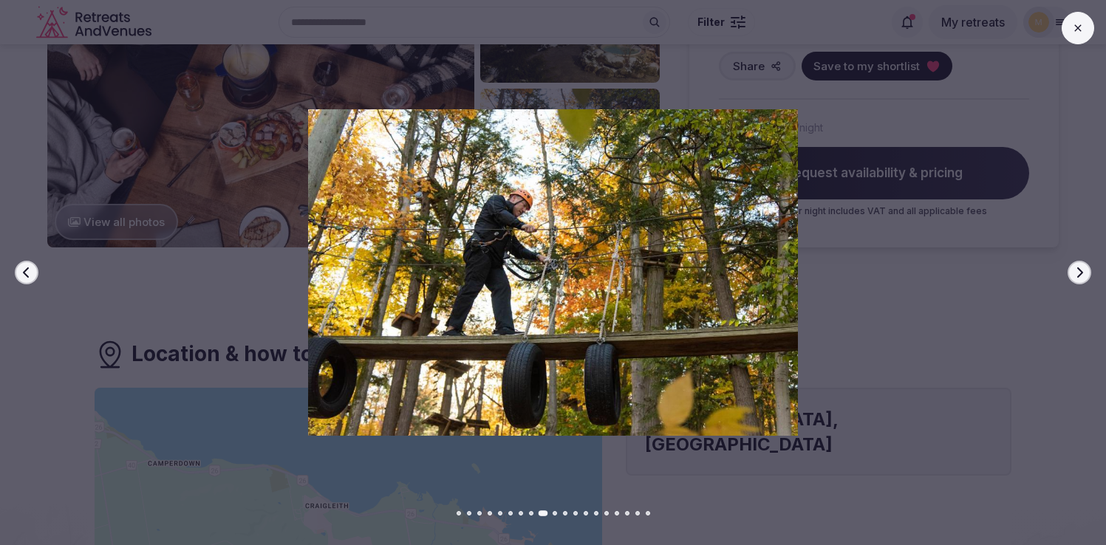
click at [1084, 276] on icon "button" at bounding box center [1079, 273] width 12 height 12
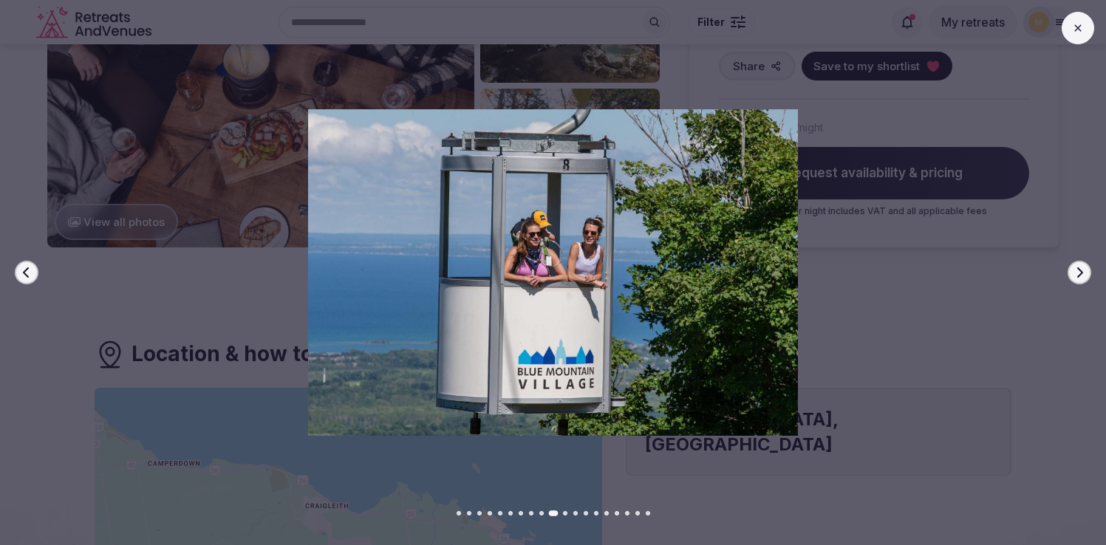
click at [1084, 276] on icon "button" at bounding box center [1079, 273] width 12 height 12
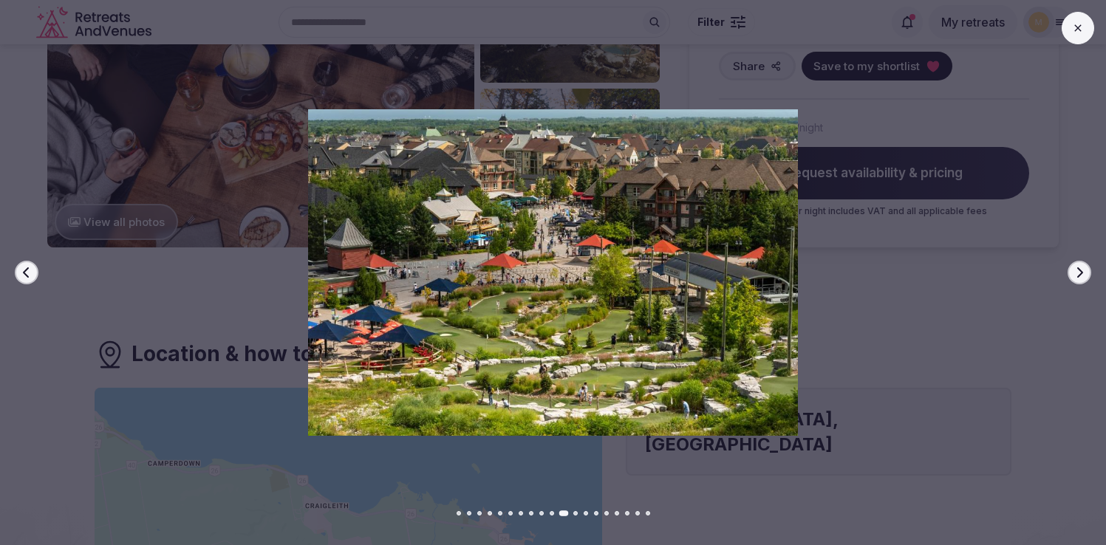
click at [1080, 32] on icon at bounding box center [1078, 28] width 12 height 12
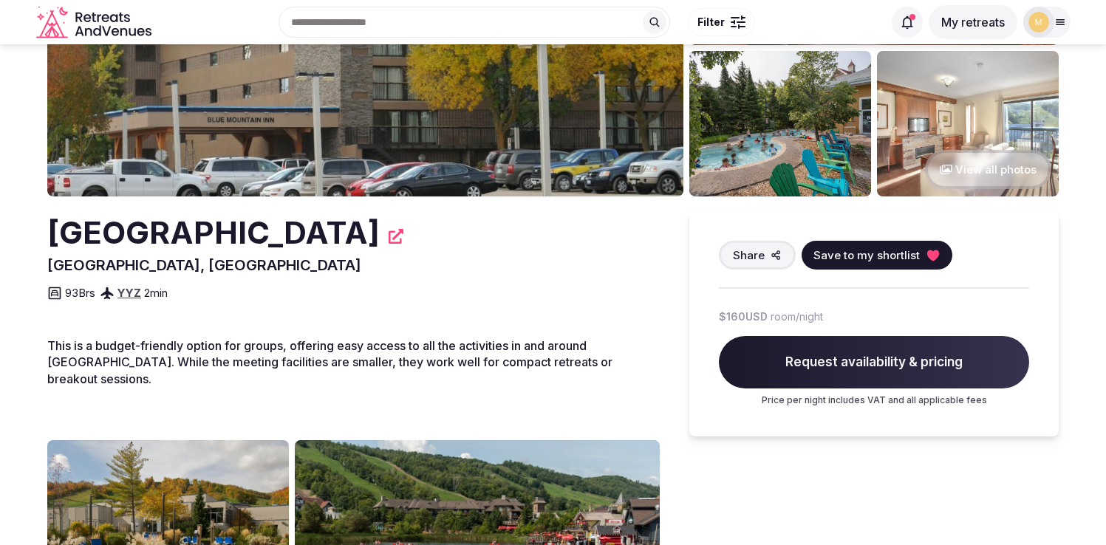
scroll to position [175, 0]
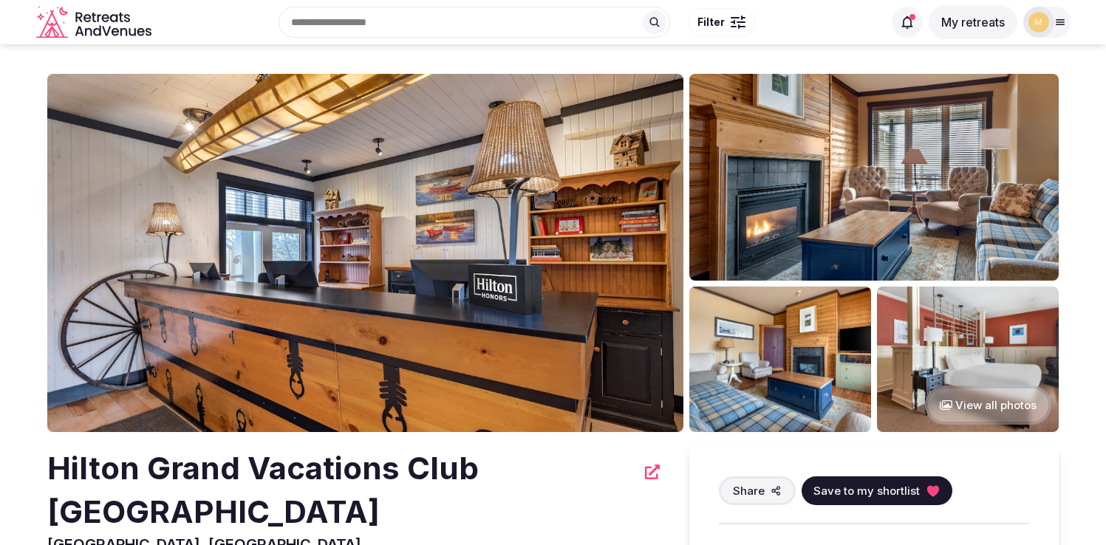
click at [419, 276] on img at bounding box center [365, 253] width 636 height 358
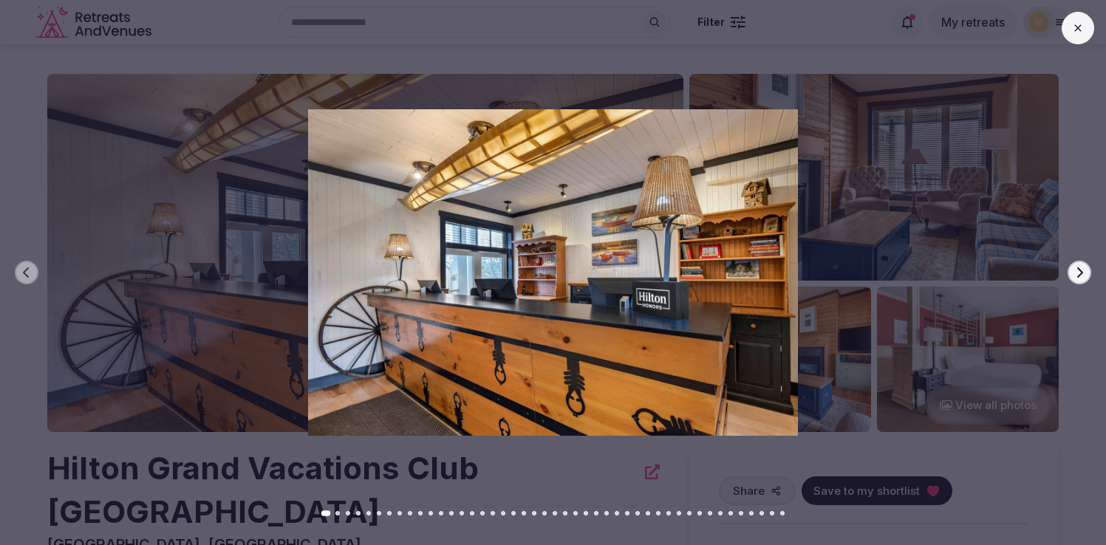
click at [1078, 270] on icon "button" at bounding box center [1079, 273] width 12 height 12
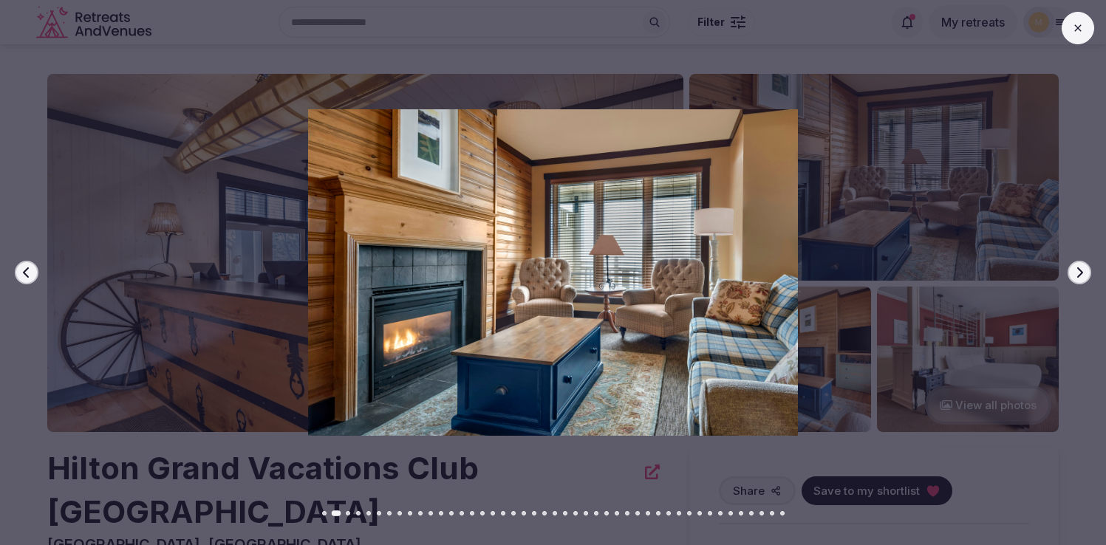
click at [1078, 270] on icon "button" at bounding box center [1079, 273] width 12 height 12
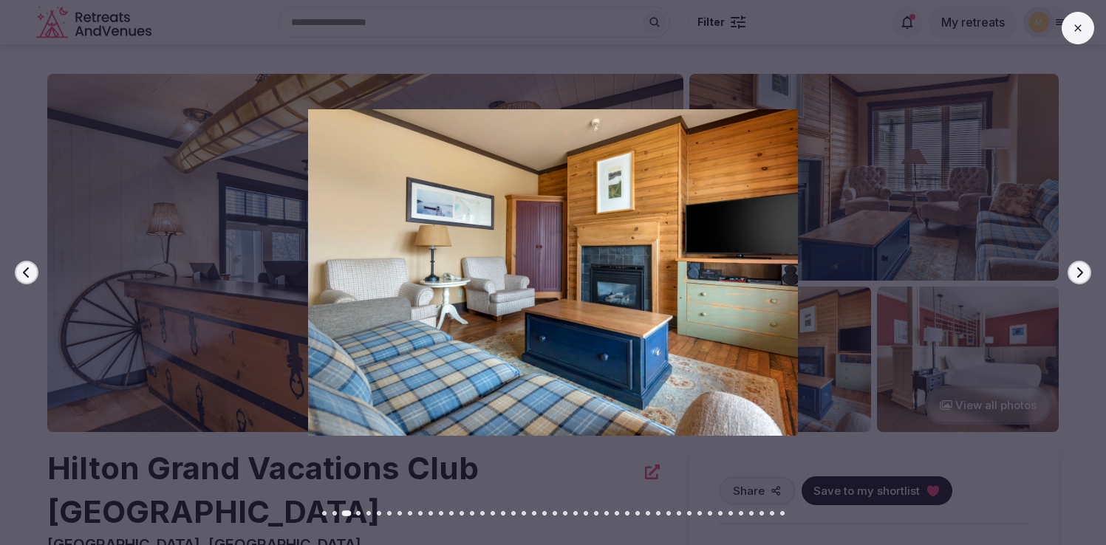
click at [1078, 270] on icon "button" at bounding box center [1079, 273] width 12 height 12
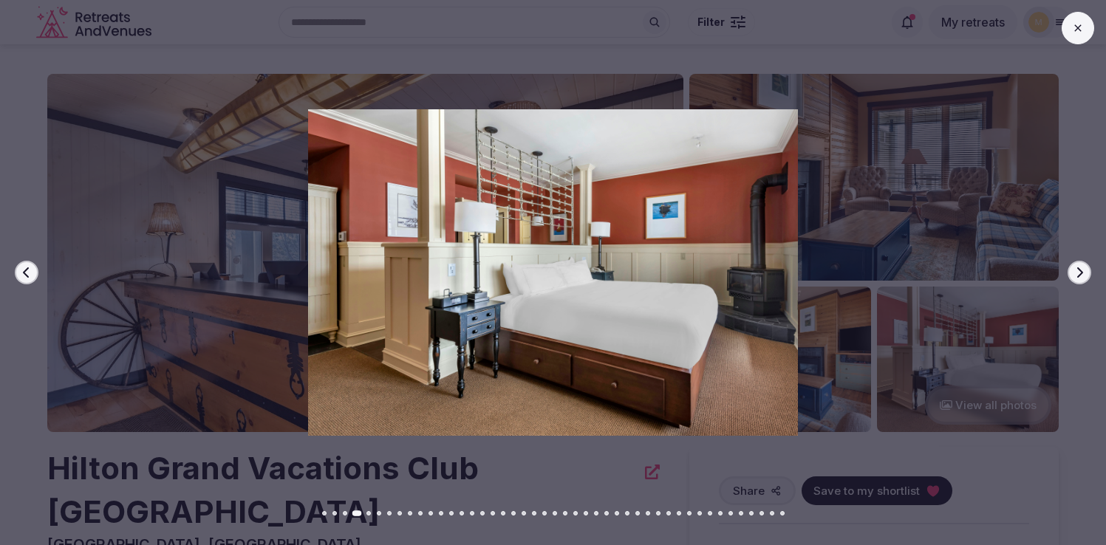
click at [1078, 270] on icon "button" at bounding box center [1079, 273] width 12 height 12
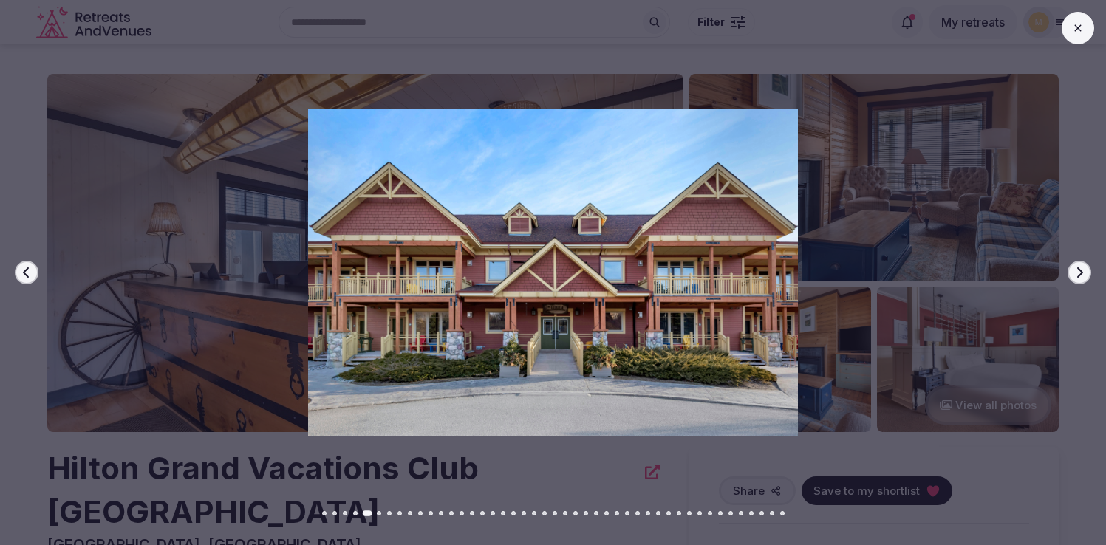
click at [1078, 270] on icon "button" at bounding box center [1079, 273] width 12 height 12
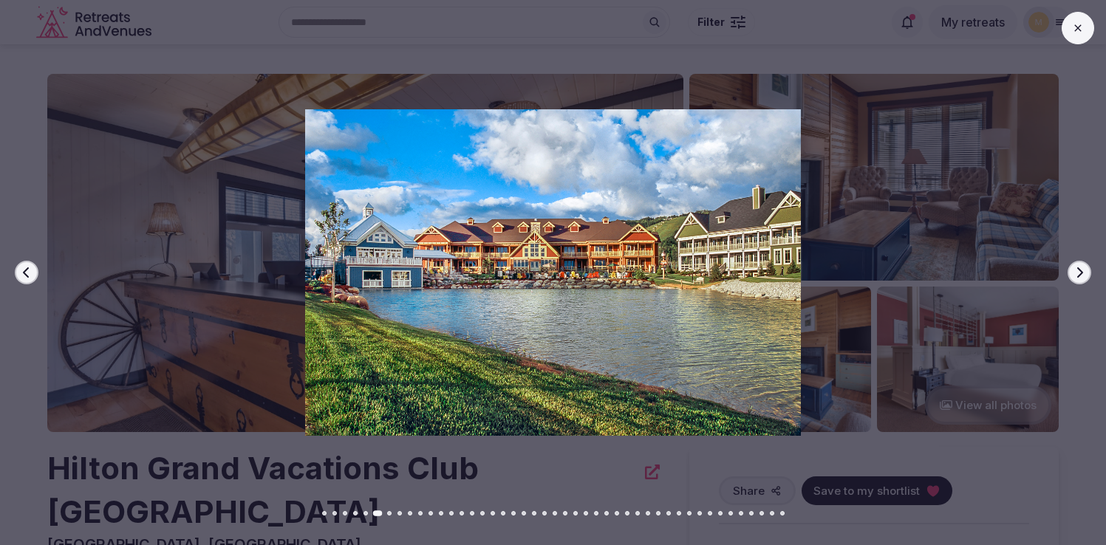
click at [1078, 270] on icon "button" at bounding box center [1079, 273] width 12 height 12
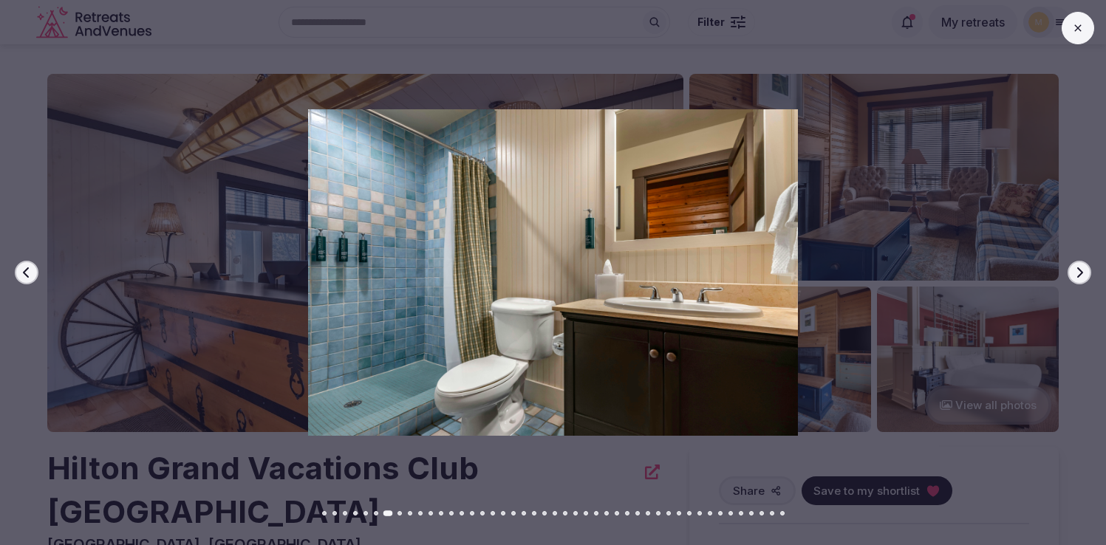
click at [1078, 270] on icon "button" at bounding box center [1079, 273] width 12 height 12
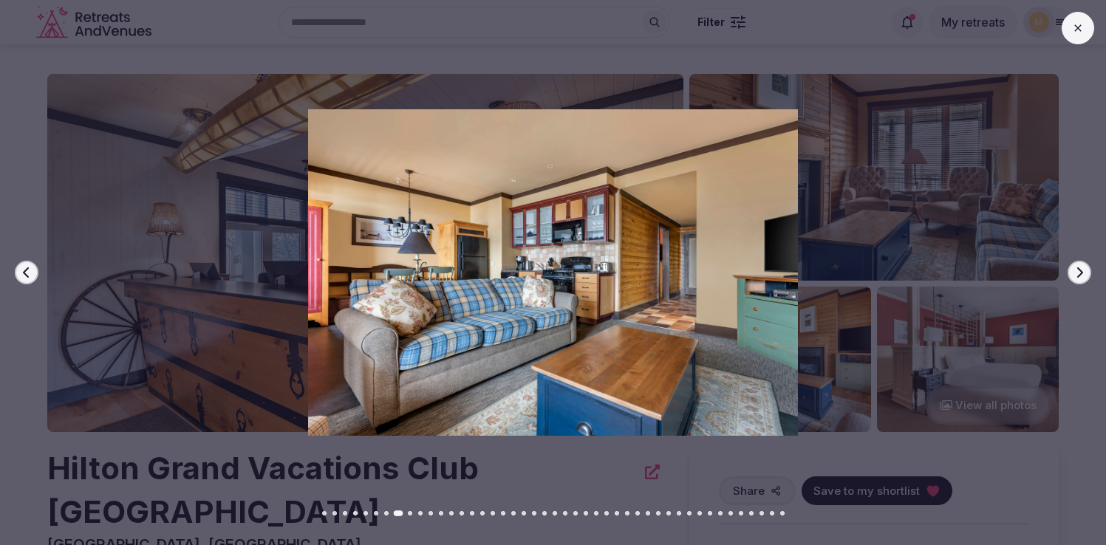
click at [1078, 270] on icon "button" at bounding box center [1079, 273] width 12 height 12
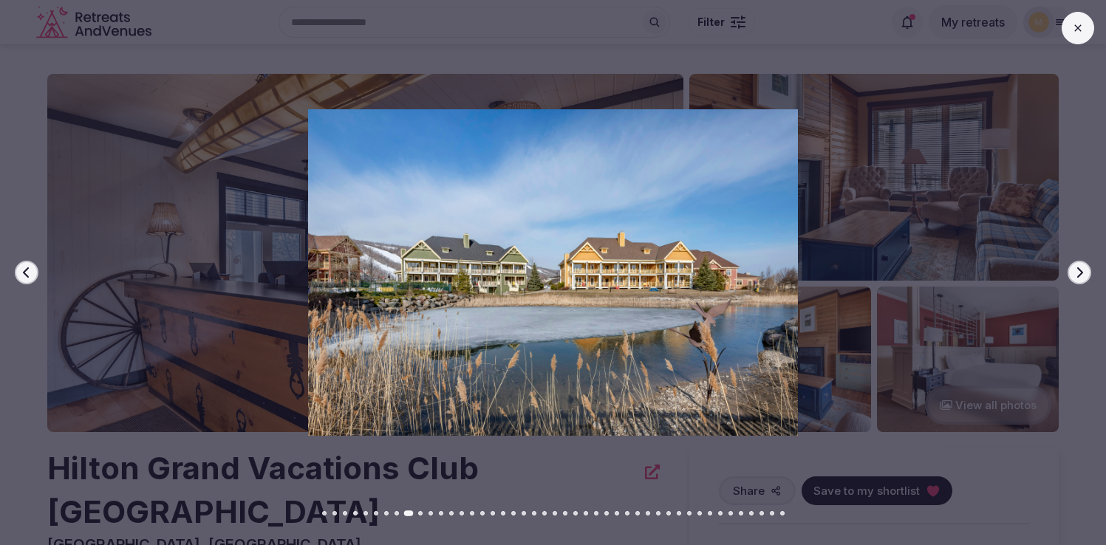
click at [1071, 30] on button at bounding box center [1077, 28] width 33 height 33
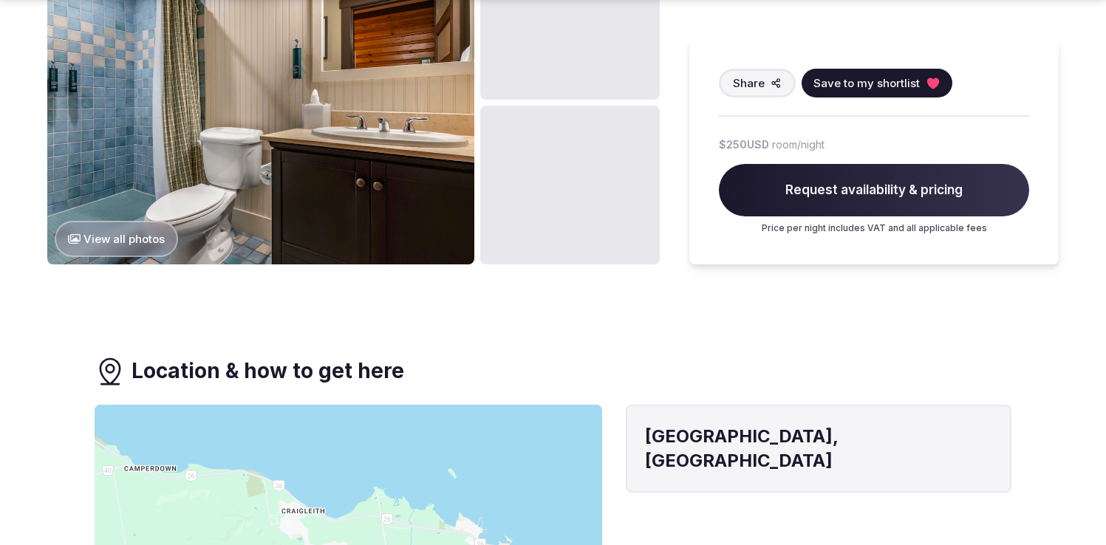
scroll to position [1005, 0]
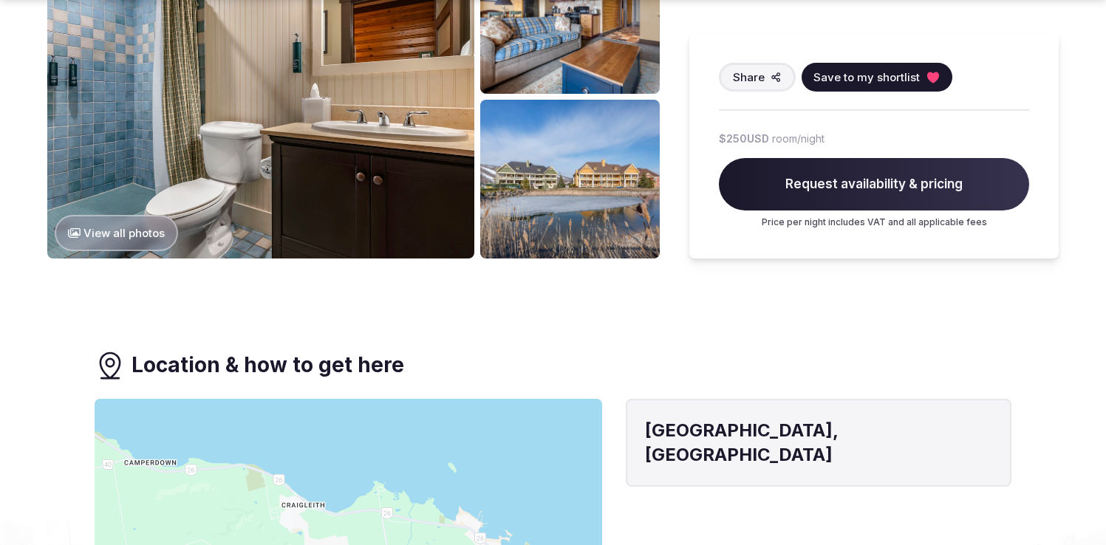
click at [141, 242] on button "View all photos" at bounding box center [116, 233] width 123 height 36
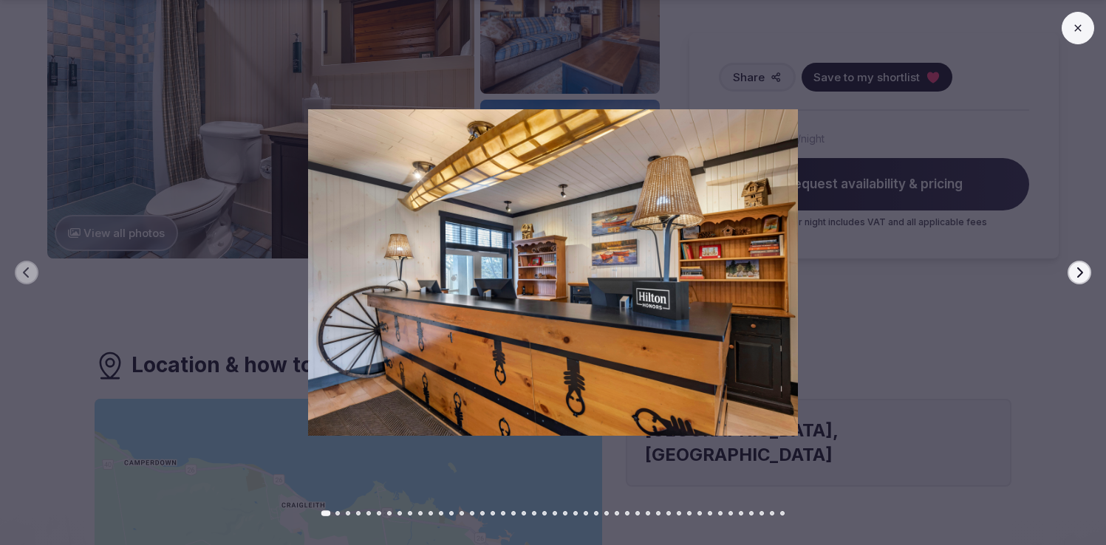
click at [1086, 279] on button "Next slide" at bounding box center [1079, 273] width 24 height 24
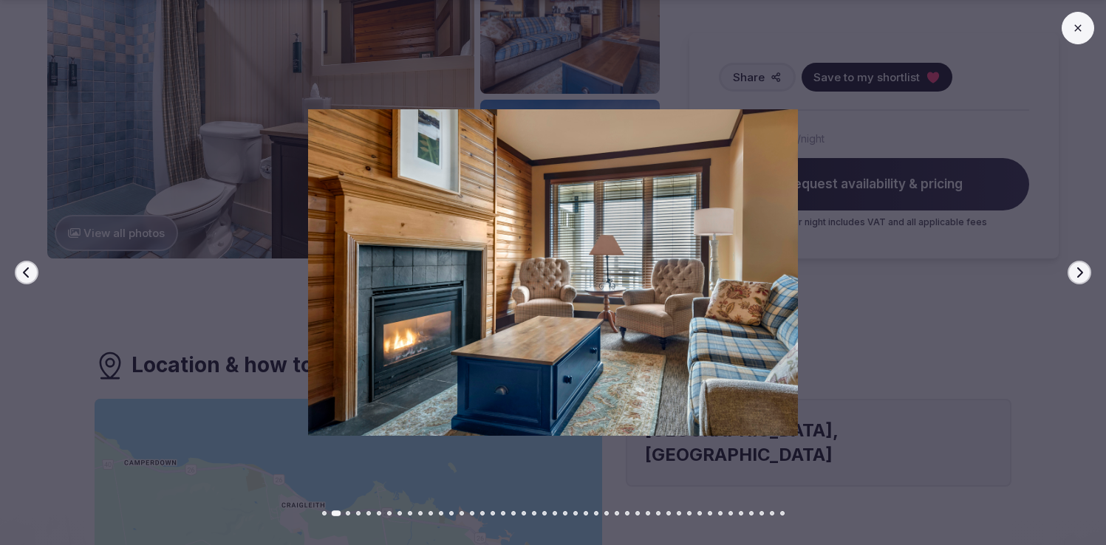
click at [1086, 279] on button "Next slide" at bounding box center [1079, 273] width 24 height 24
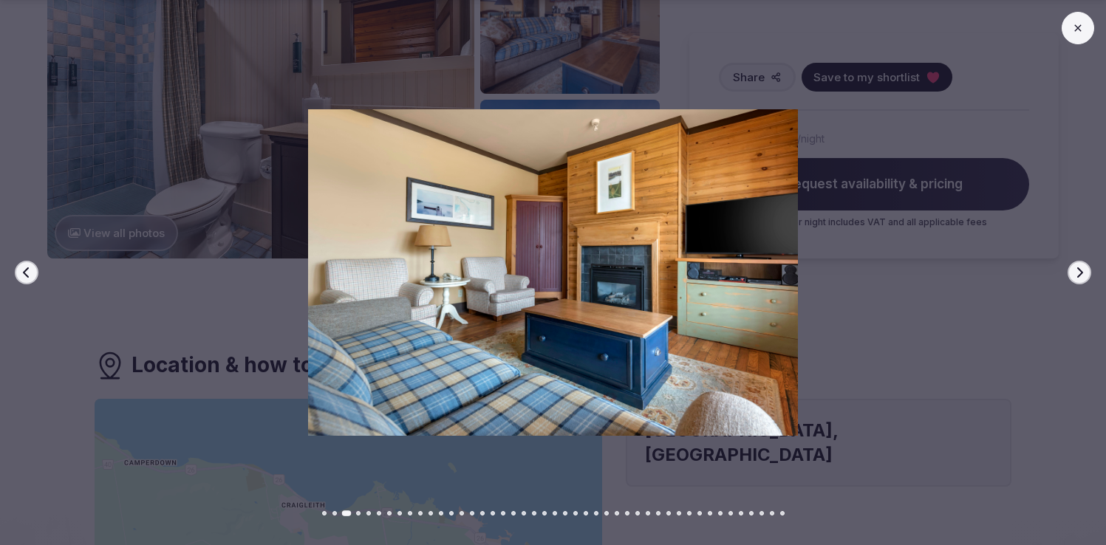
click at [1086, 279] on button "Next slide" at bounding box center [1079, 273] width 24 height 24
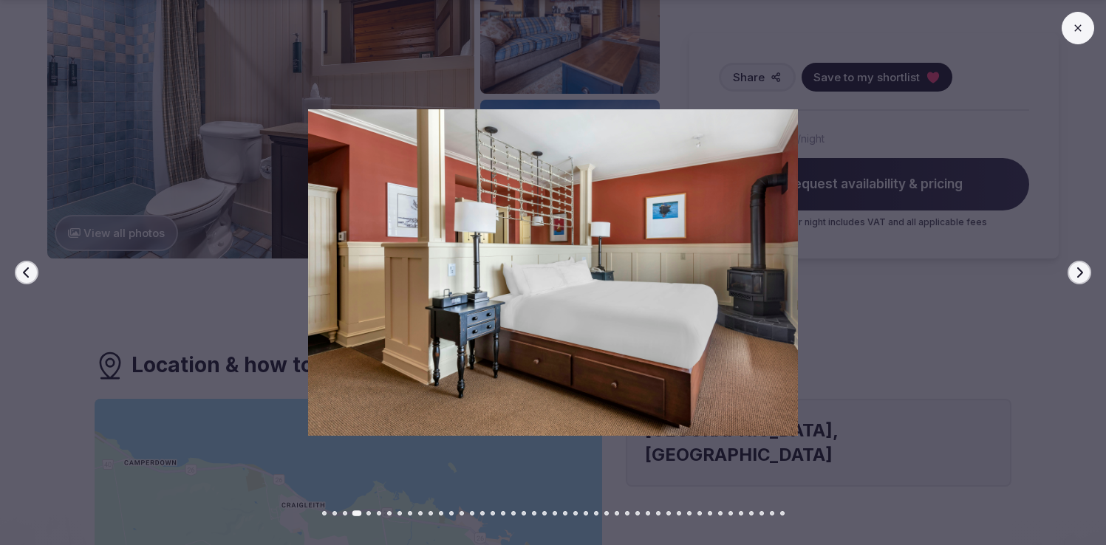
click at [1086, 279] on button "Next slide" at bounding box center [1079, 273] width 24 height 24
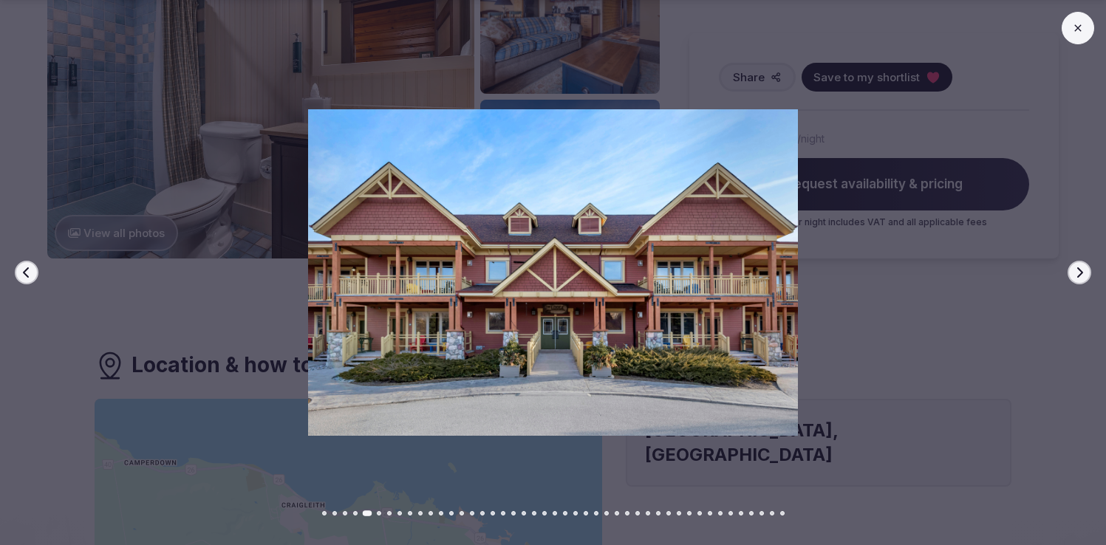
click at [1086, 279] on button "Next slide" at bounding box center [1079, 273] width 24 height 24
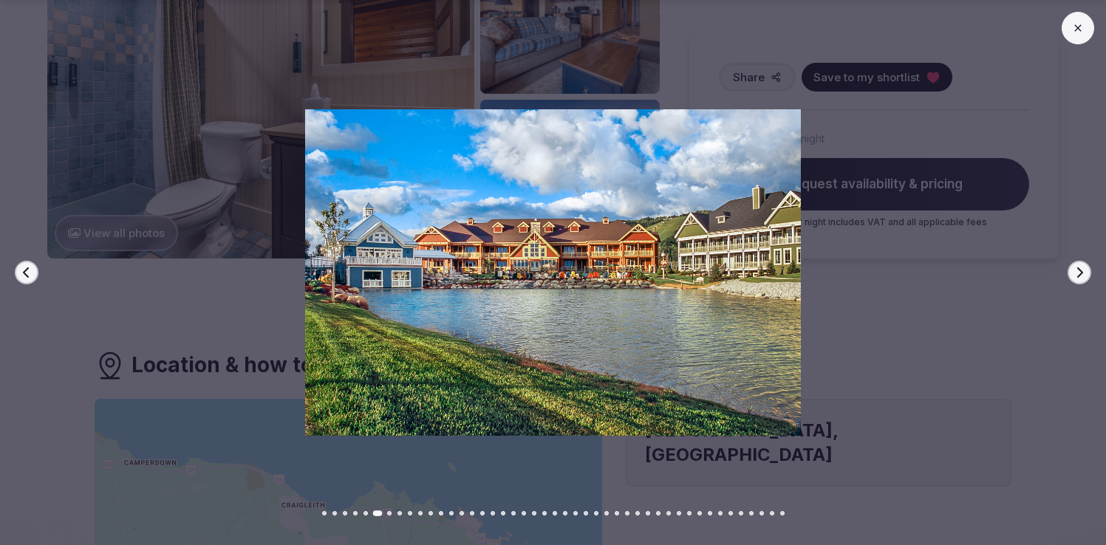
click at [1086, 279] on button "Next slide" at bounding box center [1079, 273] width 24 height 24
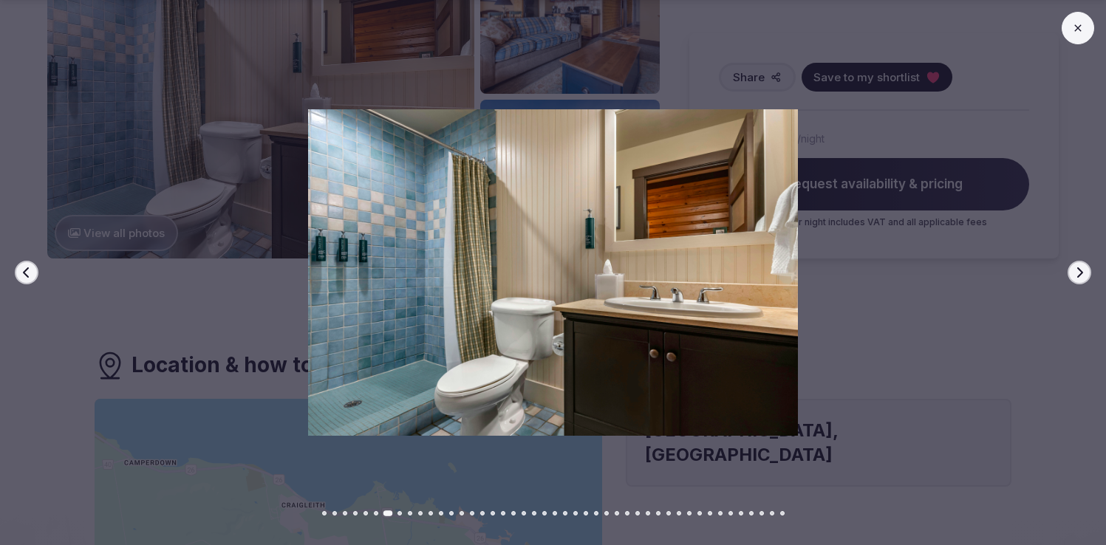
click at [1086, 279] on button "Next slide" at bounding box center [1079, 273] width 24 height 24
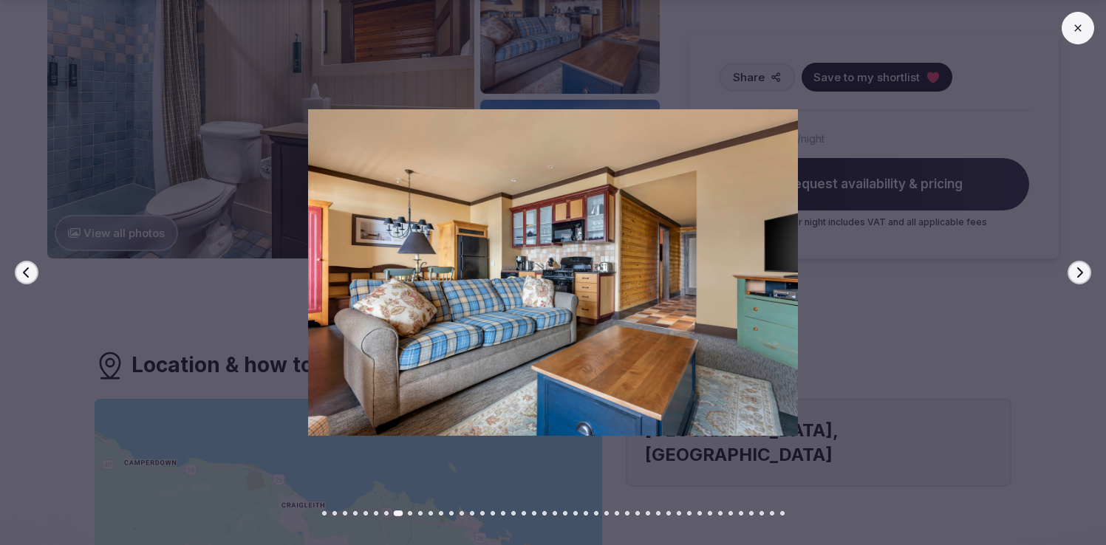
click at [1086, 279] on button "Next slide" at bounding box center [1079, 273] width 24 height 24
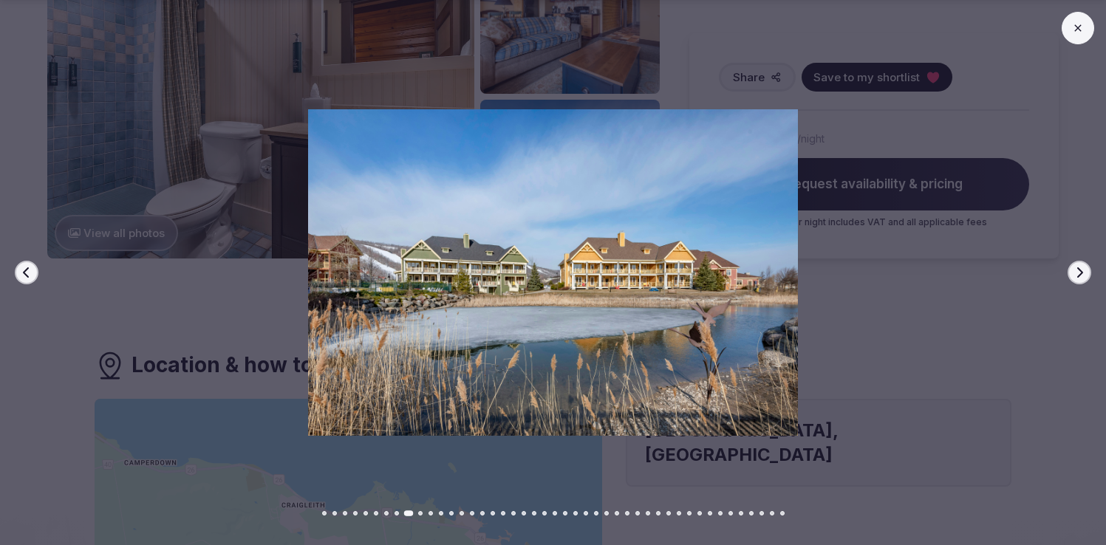
click at [1086, 279] on button "Next slide" at bounding box center [1079, 273] width 24 height 24
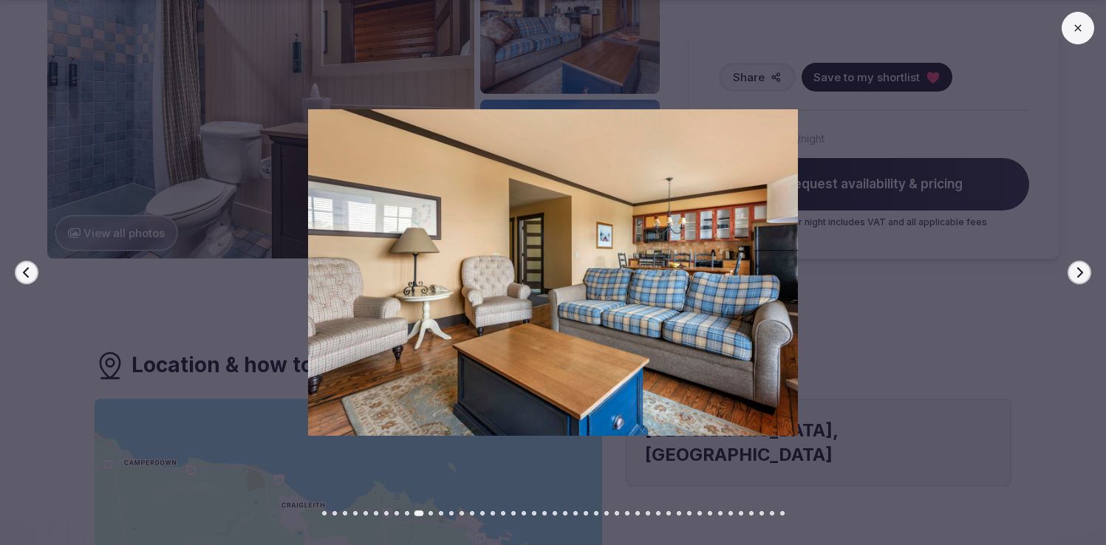
click at [1086, 279] on button "Next slide" at bounding box center [1079, 273] width 24 height 24
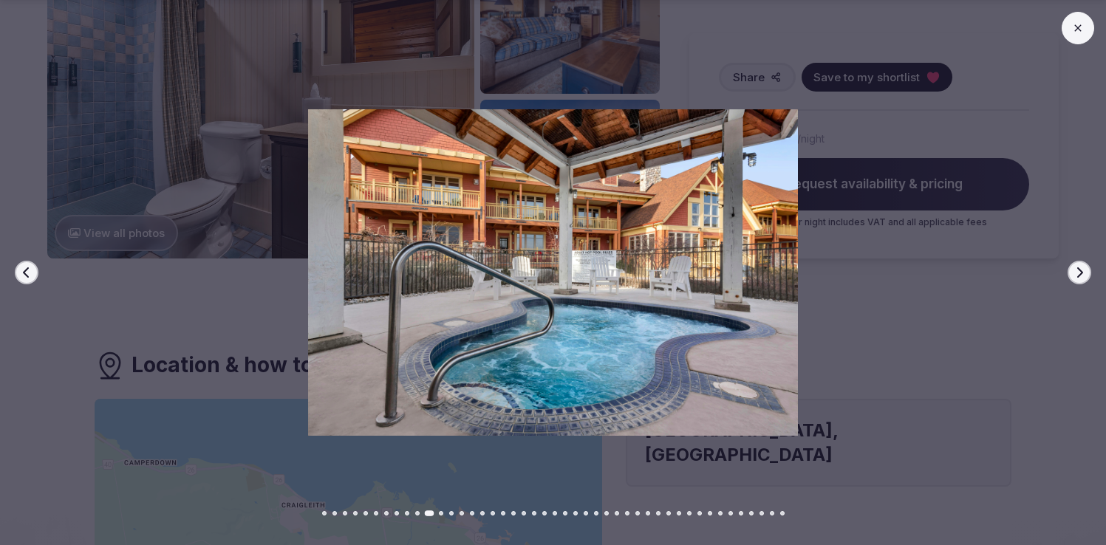
click at [1086, 279] on button "Next slide" at bounding box center [1079, 273] width 24 height 24
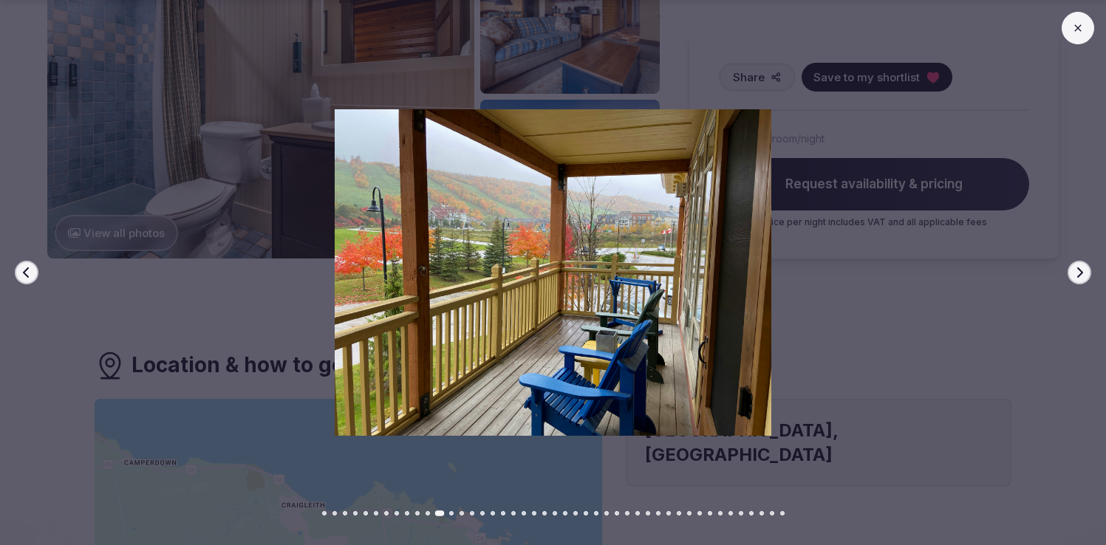
click at [1086, 279] on button "Next slide" at bounding box center [1079, 273] width 24 height 24
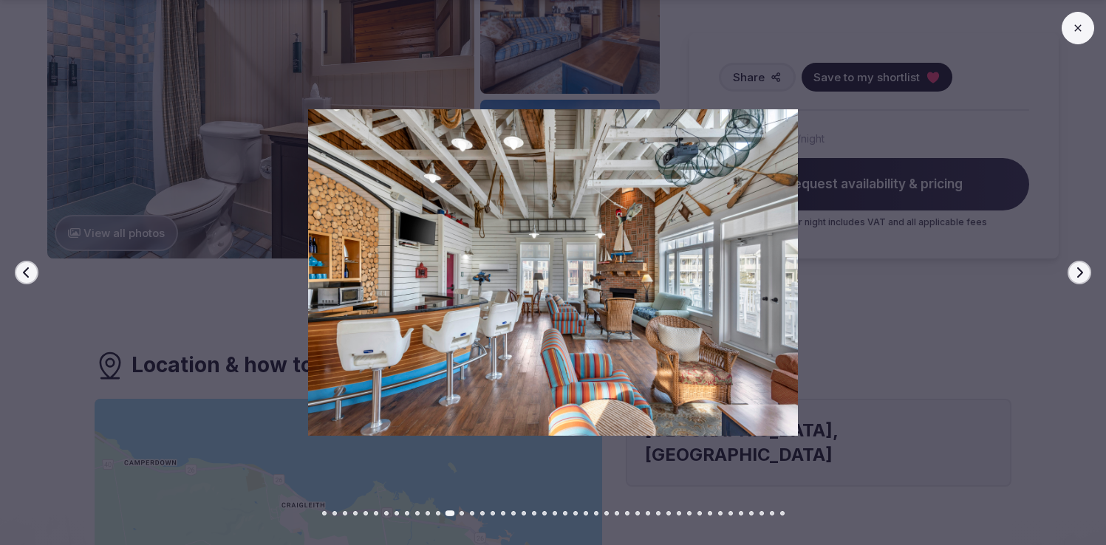
click at [1086, 279] on button "Next slide" at bounding box center [1079, 273] width 24 height 24
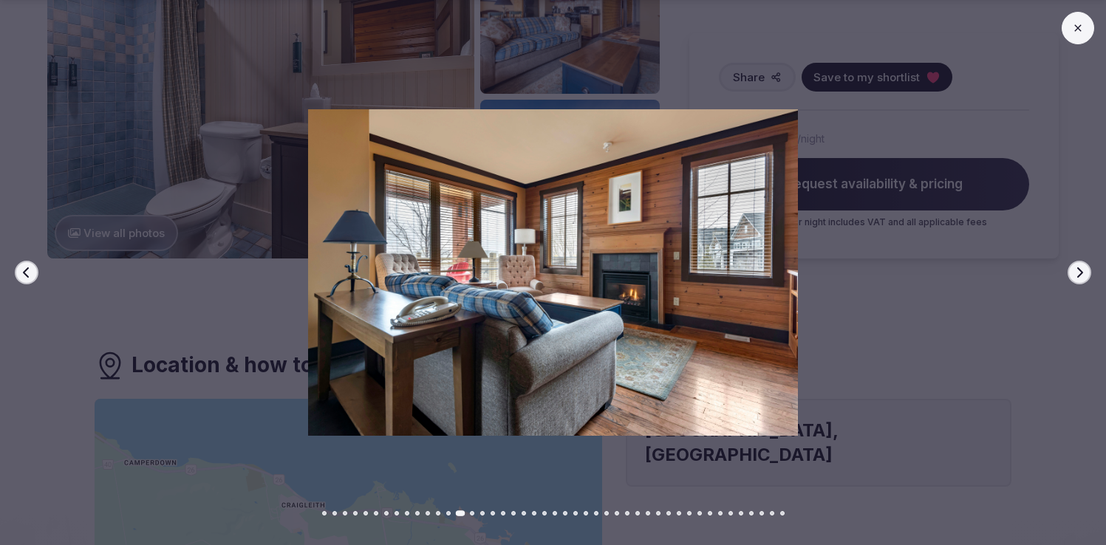
click at [1083, 31] on icon at bounding box center [1078, 28] width 12 height 12
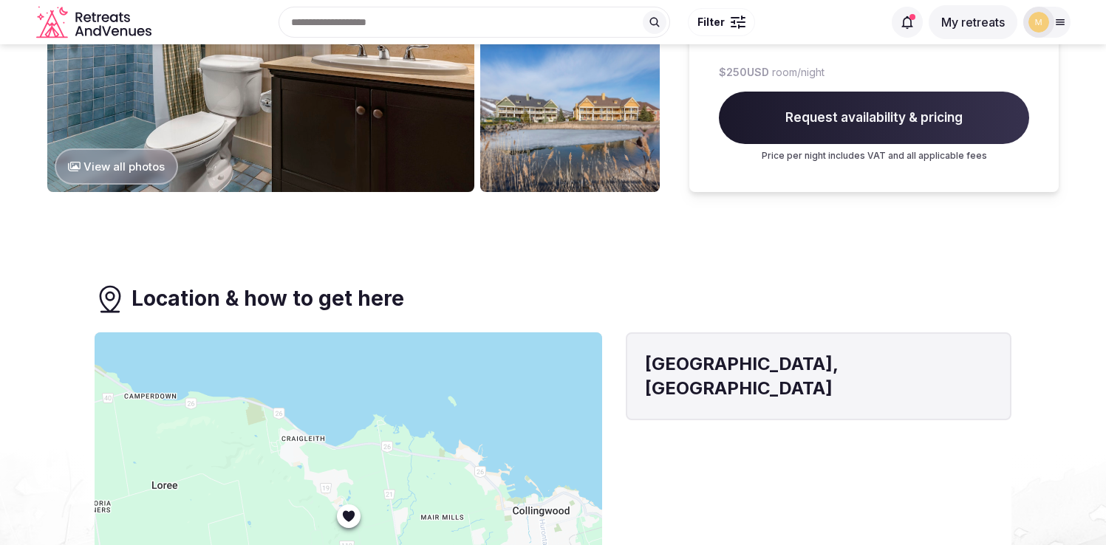
scroll to position [1055, 0]
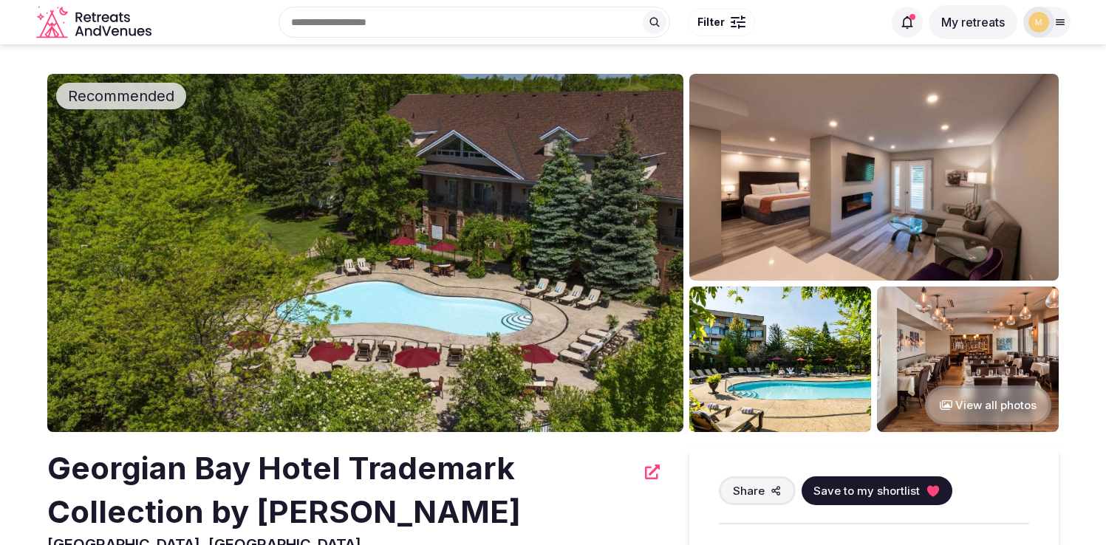
click at [419, 284] on img at bounding box center [365, 253] width 636 height 358
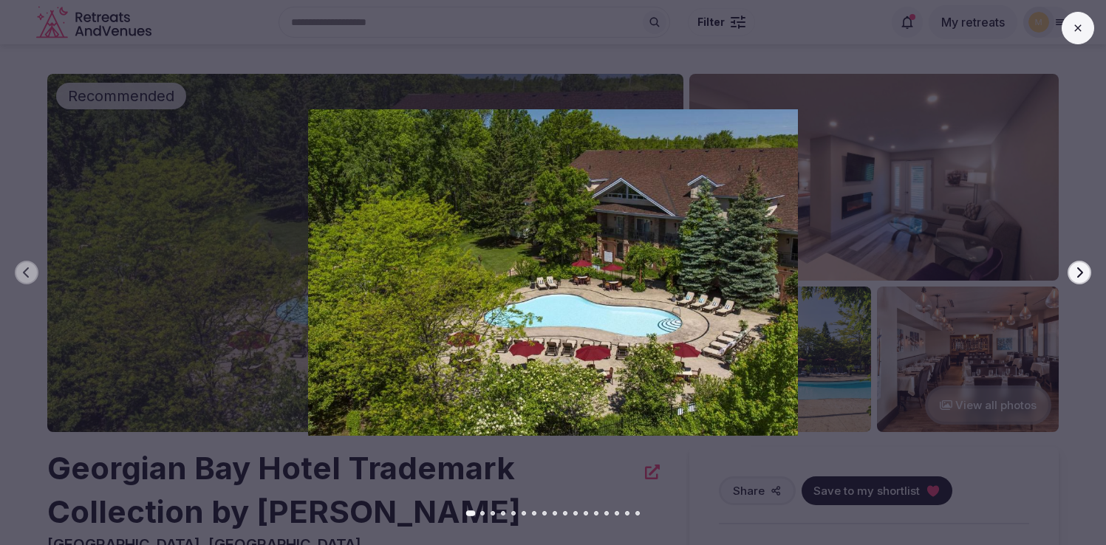
click at [1077, 276] on icon "button" at bounding box center [1080, 272] width 6 height 10
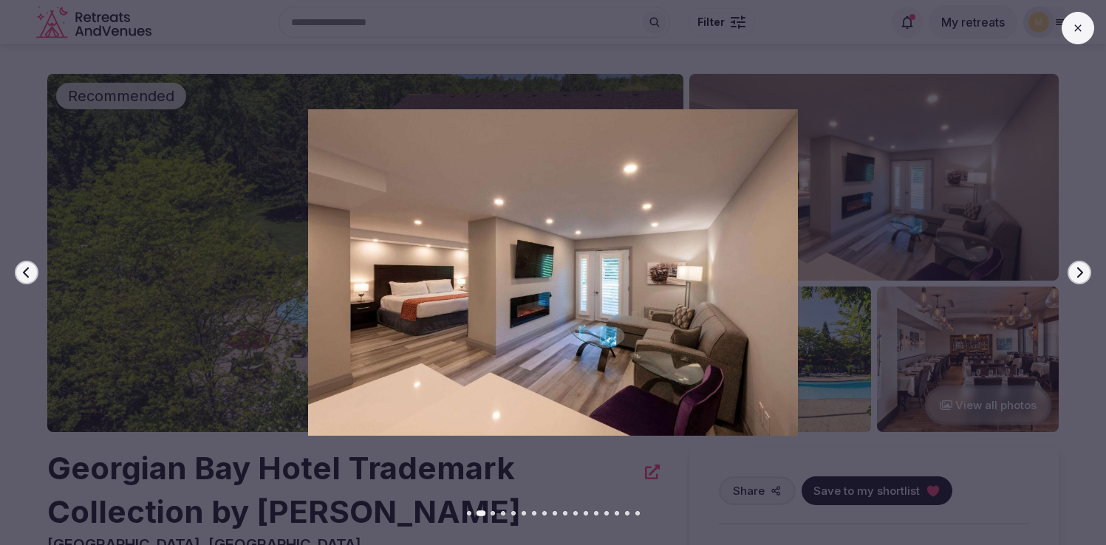
click at [1077, 276] on icon "button" at bounding box center [1080, 272] width 6 height 10
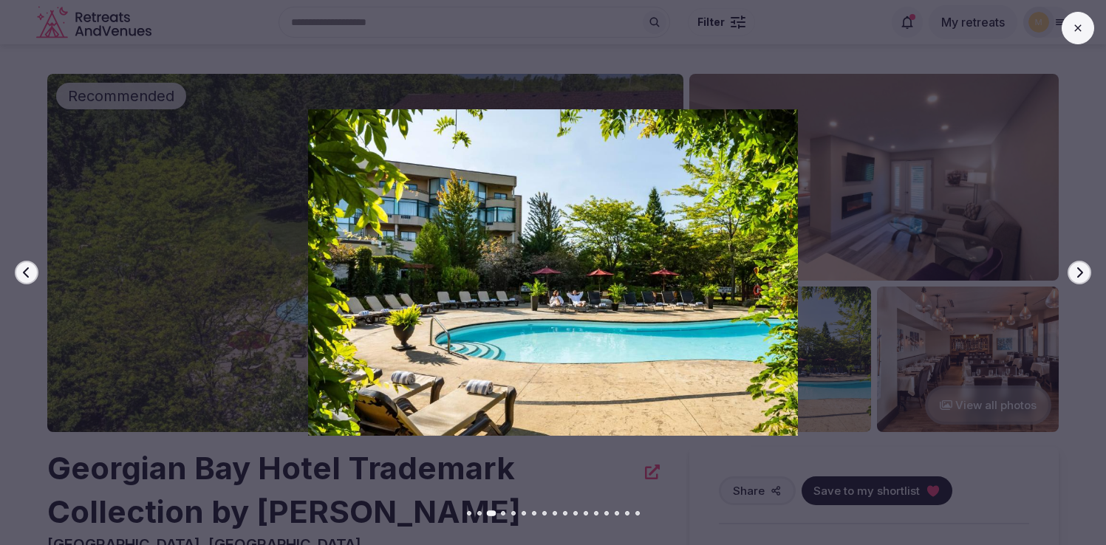
click at [1077, 276] on icon "button" at bounding box center [1080, 272] width 6 height 10
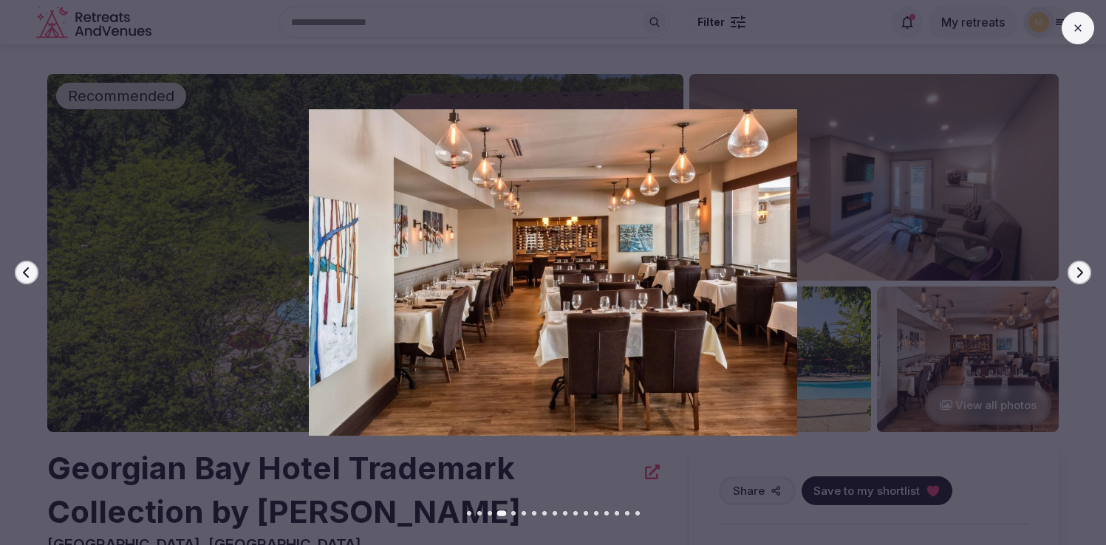
click at [1077, 276] on icon "button" at bounding box center [1080, 272] width 6 height 10
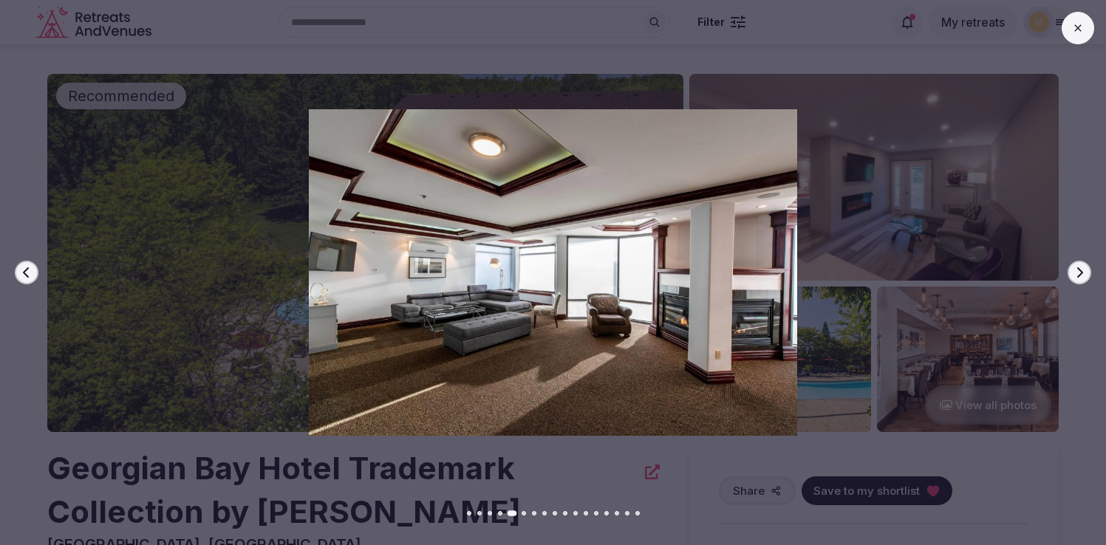
click at [1077, 276] on icon "button" at bounding box center [1080, 272] width 6 height 10
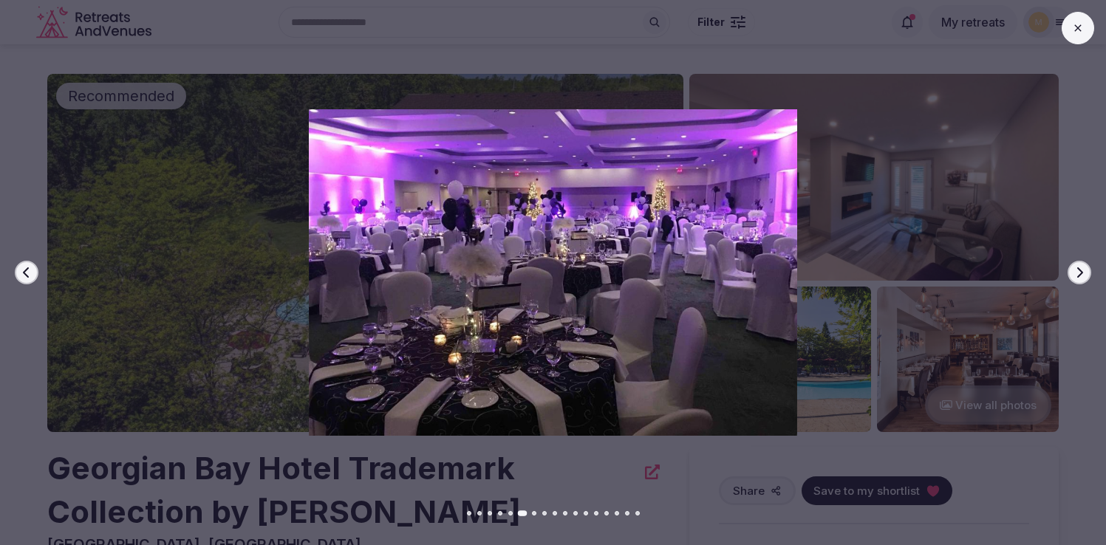
click at [1077, 276] on icon "button" at bounding box center [1080, 272] width 6 height 10
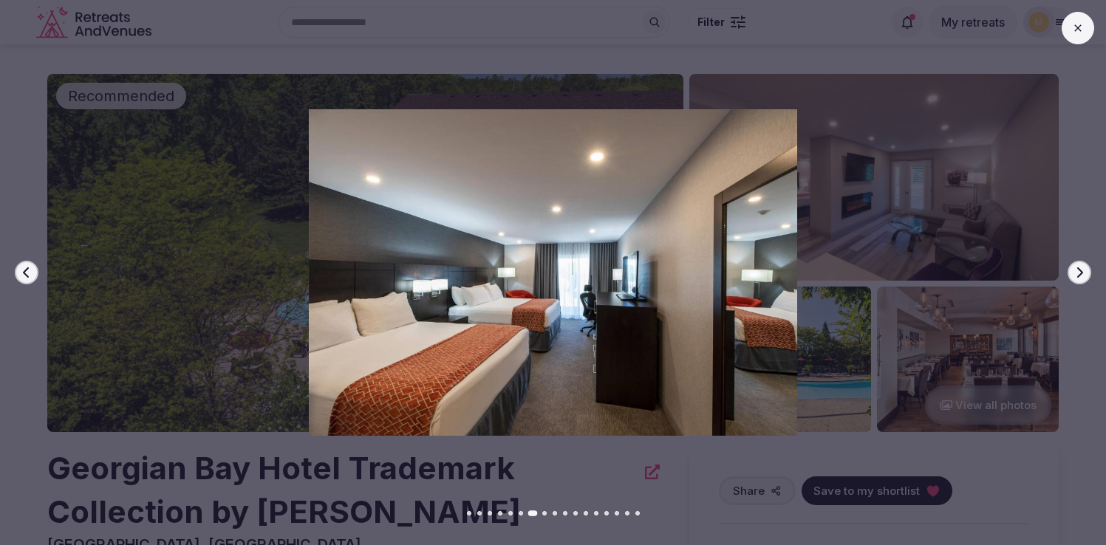
click at [1077, 276] on icon "button" at bounding box center [1080, 272] width 6 height 10
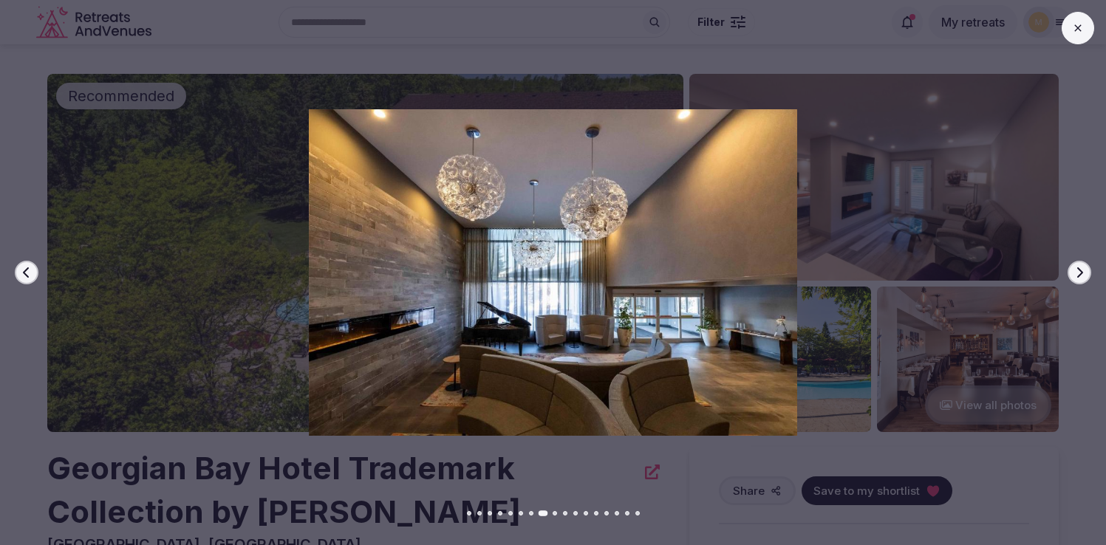
click at [1077, 276] on icon "button" at bounding box center [1080, 272] width 6 height 10
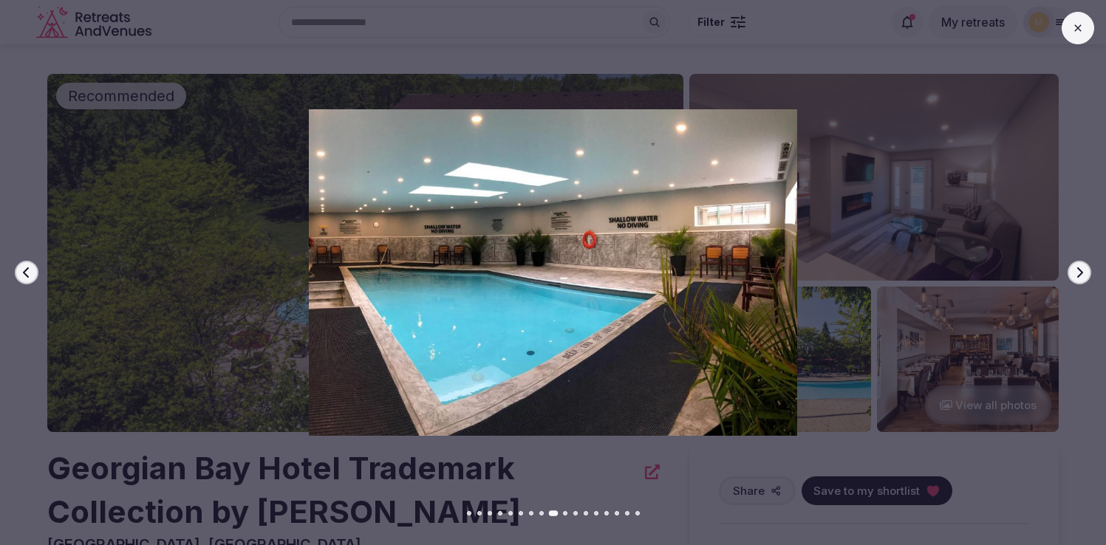
click at [1077, 276] on icon "button" at bounding box center [1080, 272] width 6 height 10
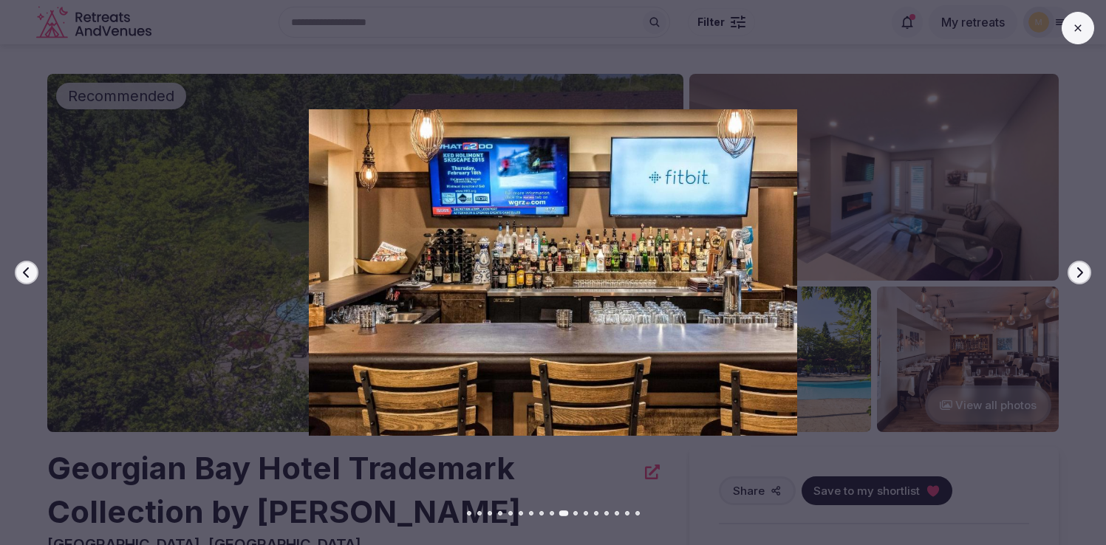
click at [1077, 276] on icon "button" at bounding box center [1080, 272] width 6 height 10
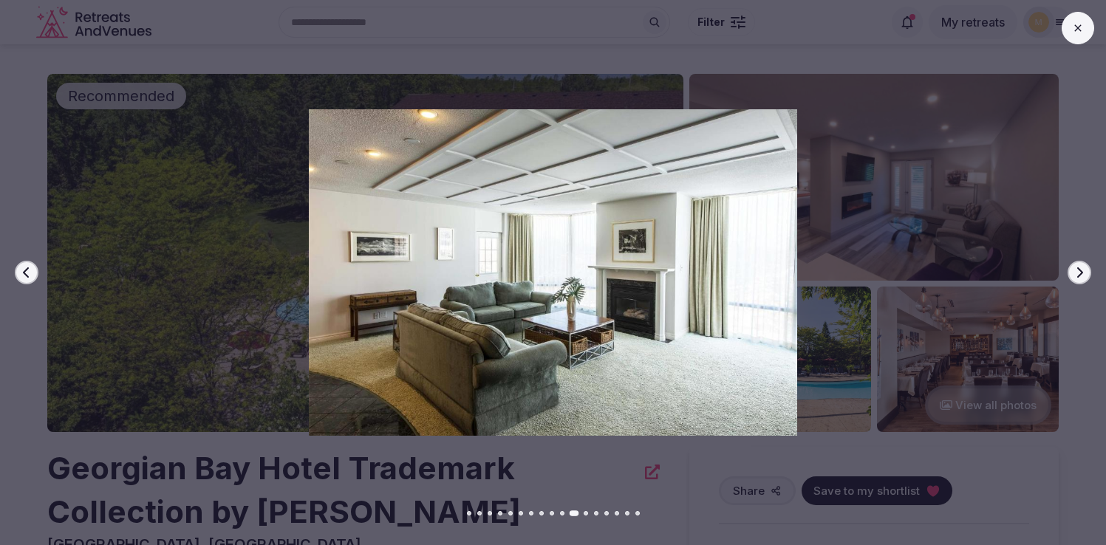
click at [1077, 276] on icon "button" at bounding box center [1080, 272] width 6 height 10
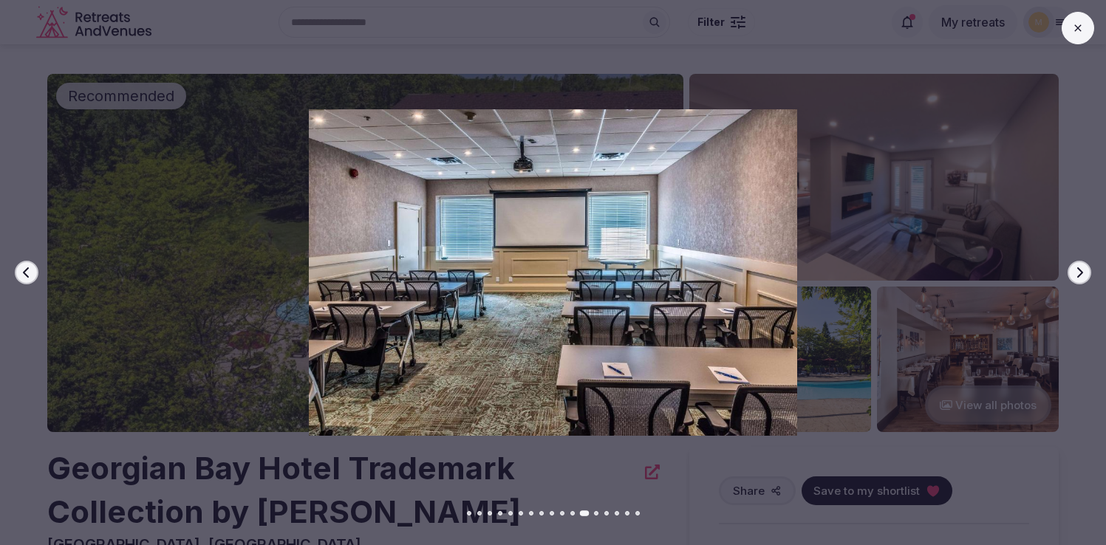
click at [1077, 276] on icon "button" at bounding box center [1080, 272] width 6 height 10
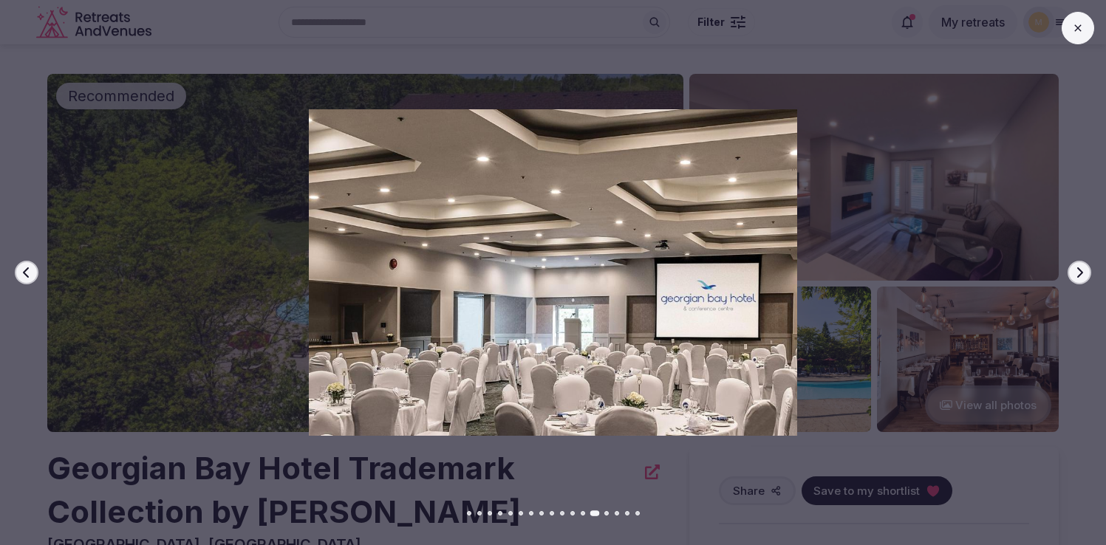
click at [1077, 276] on icon "button" at bounding box center [1080, 272] width 6 height 10
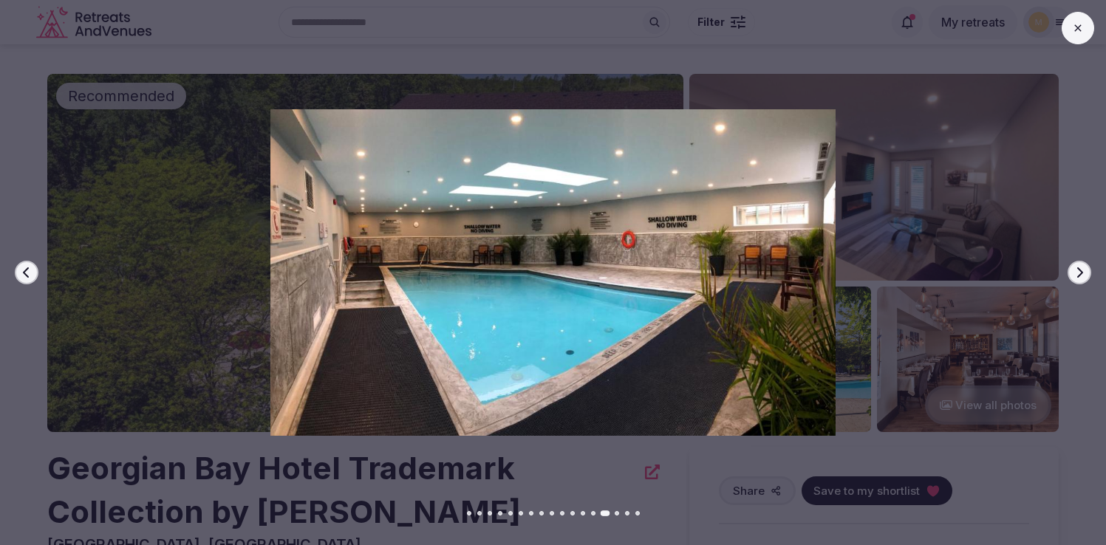
click at [1077, 276] on icon "button" at bounding box center [1080, 272] width 6 height 10
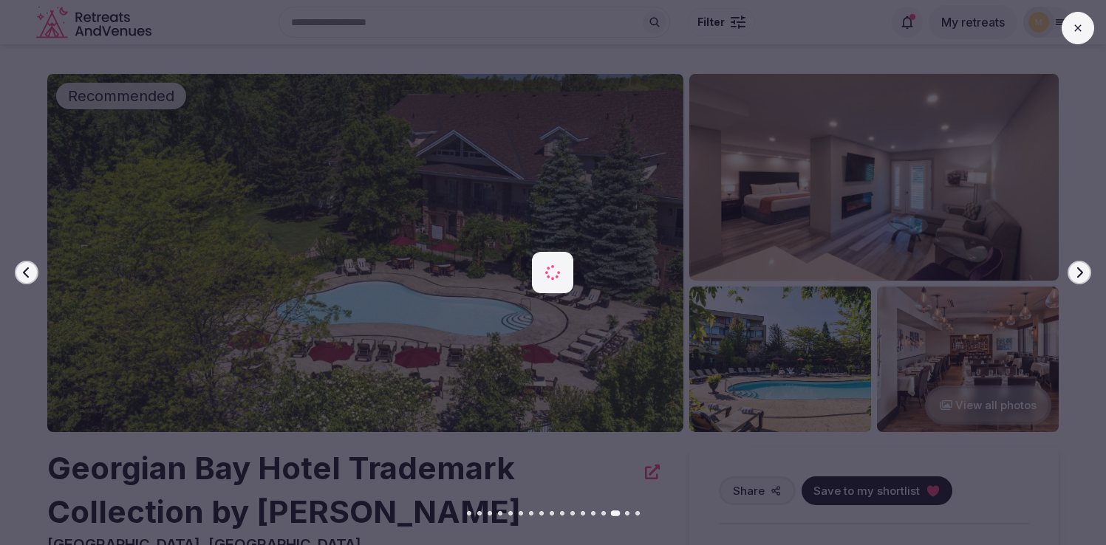
click at [1077, 276] on icon "button" at bounding box center [1080, 272] width 6 height 10
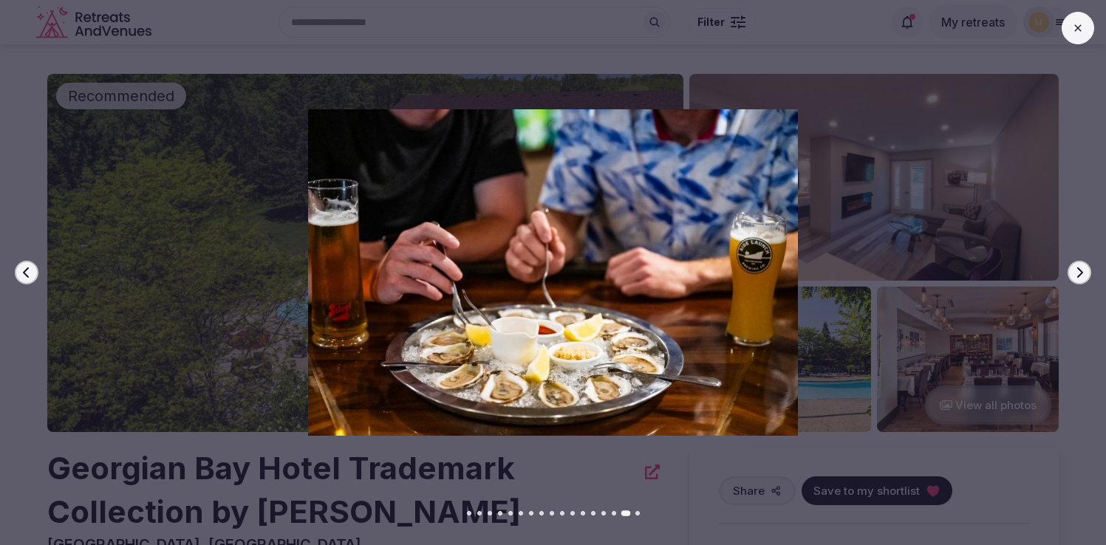
click at [1077, 276] on icon "button" at bounding box center [1080, 272] width 6 height 10
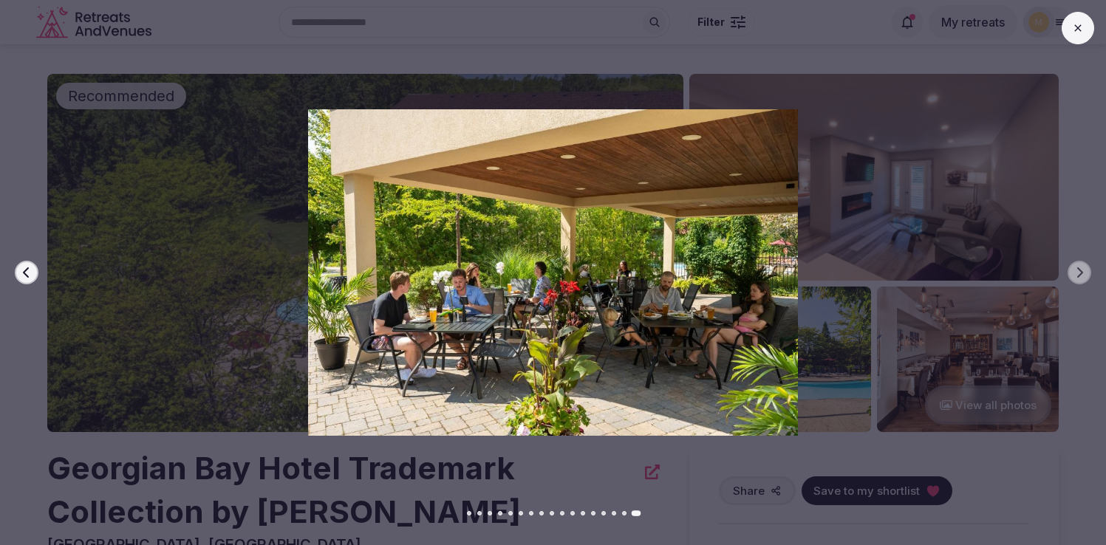
click at [1074, 38] on button at bounding box center [1077, 28] width 33 height 33
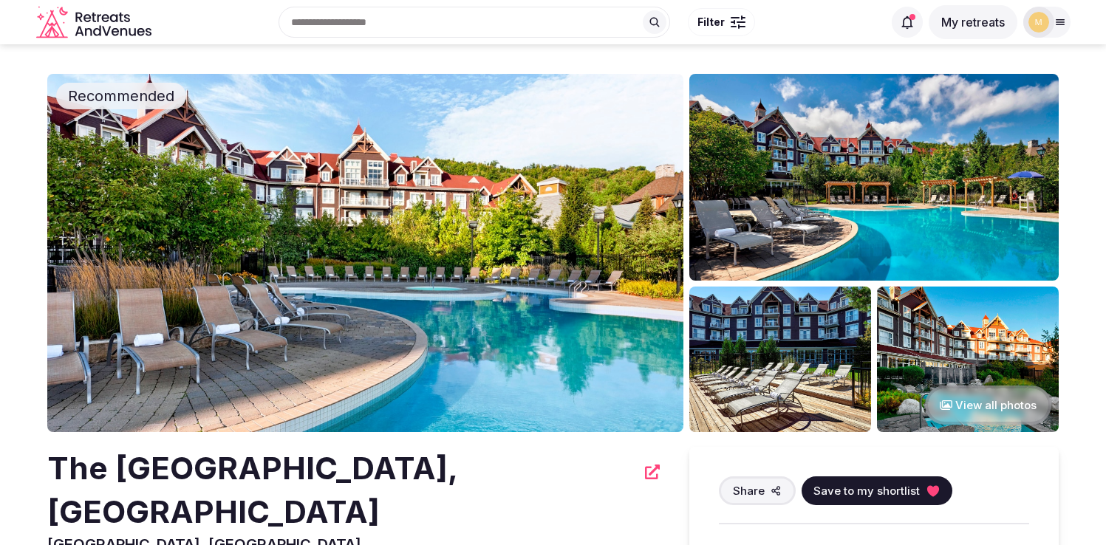
click at [408, 251] on img at bounding box center [365, 253] width 636 height 358
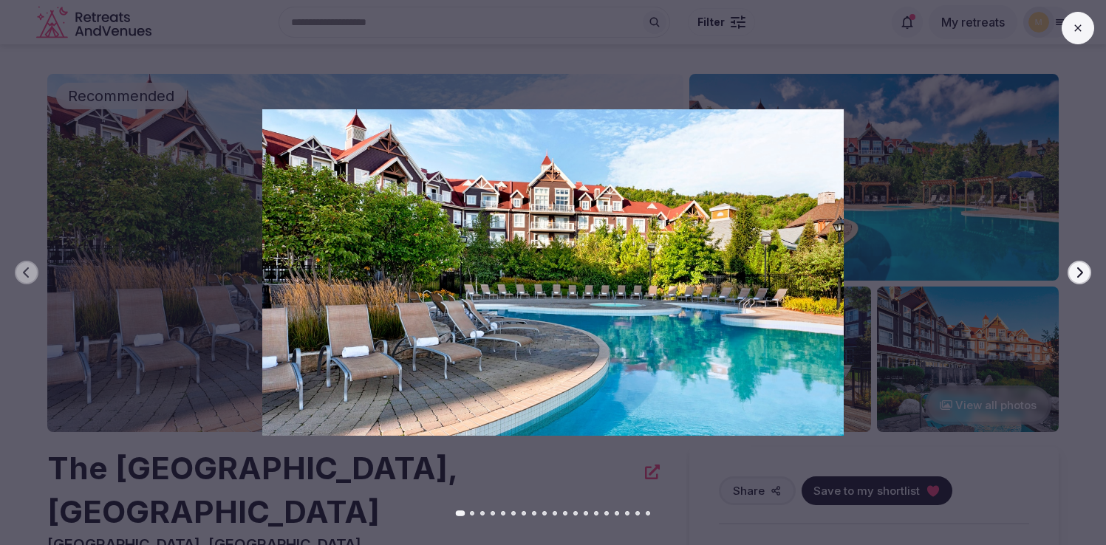
click at [1083, 272] on icon "button" at bounding box center [1079, 273] width 12 height 12
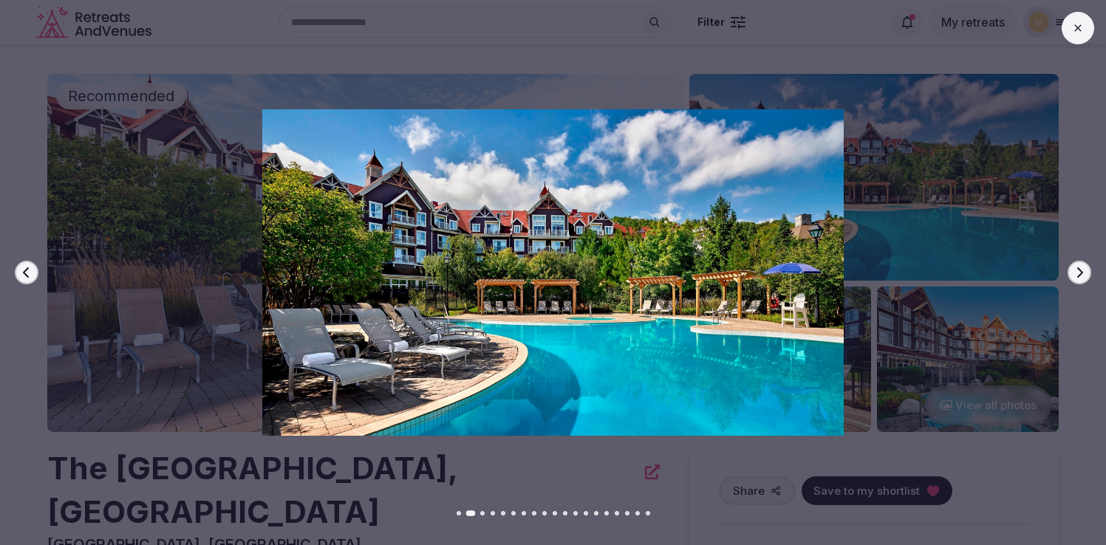
click at [1083, 272] on icon "button" at bounding box center [1079, 273] width 12 height 12
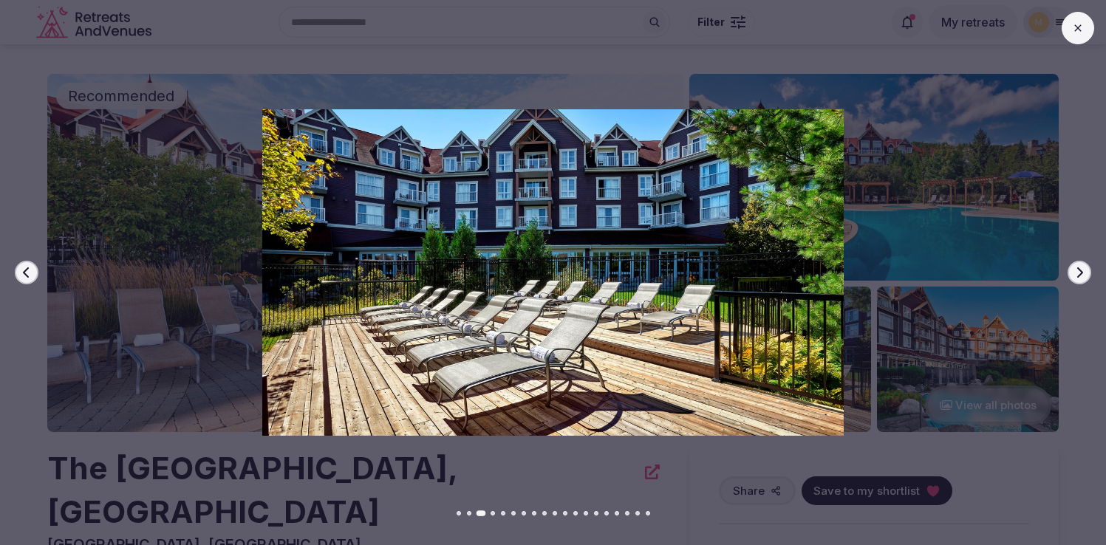
click at [1083, 272] on icon "button" at bounding box center [1079, 273] width 12 height 12
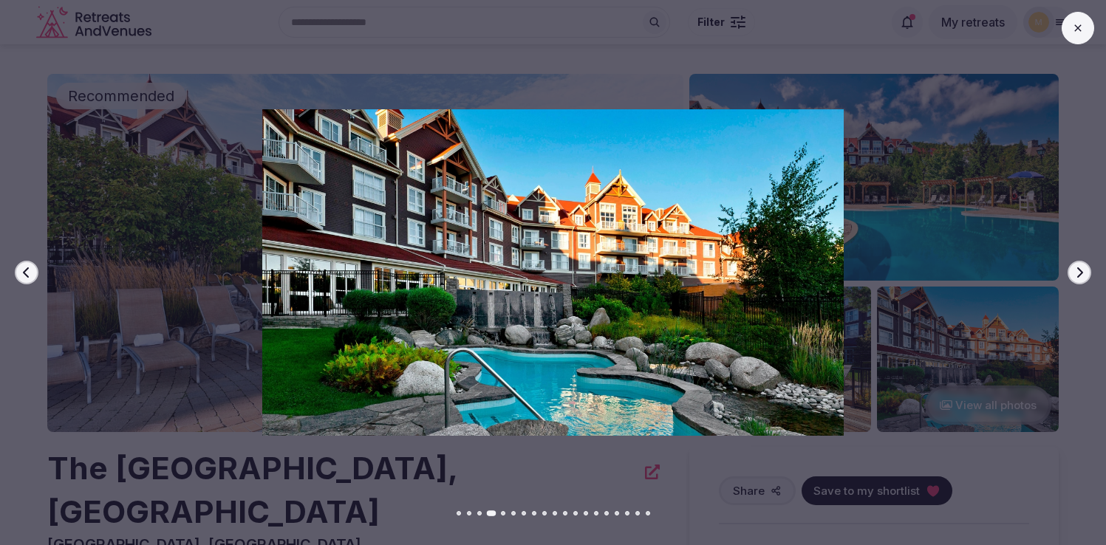
click at [1083, 272] on icon "button" at bounding box center [1079, 273] width 12 height 12
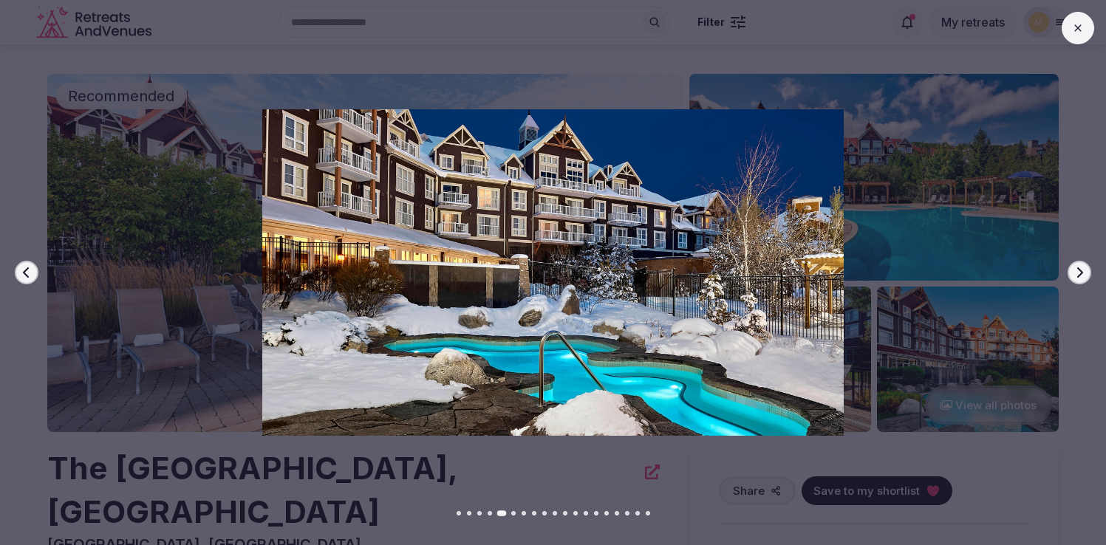
click at [1083, 272] on icon "button" at bounding box center [1079, 273] width 12 height 12
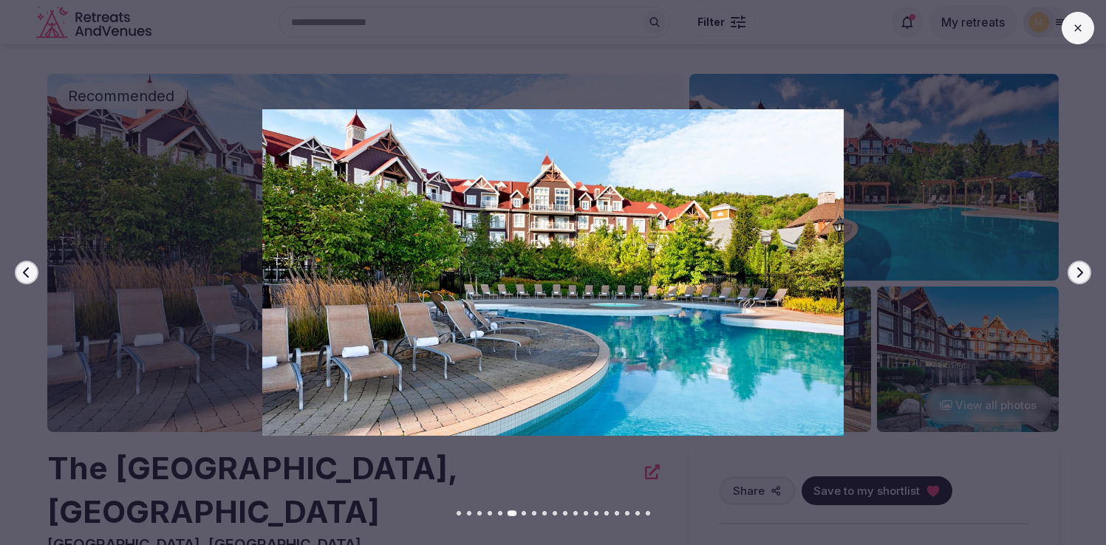
click at [1083, 272] on icon "button" at bounding box center [1079, 273] width 12 height 12
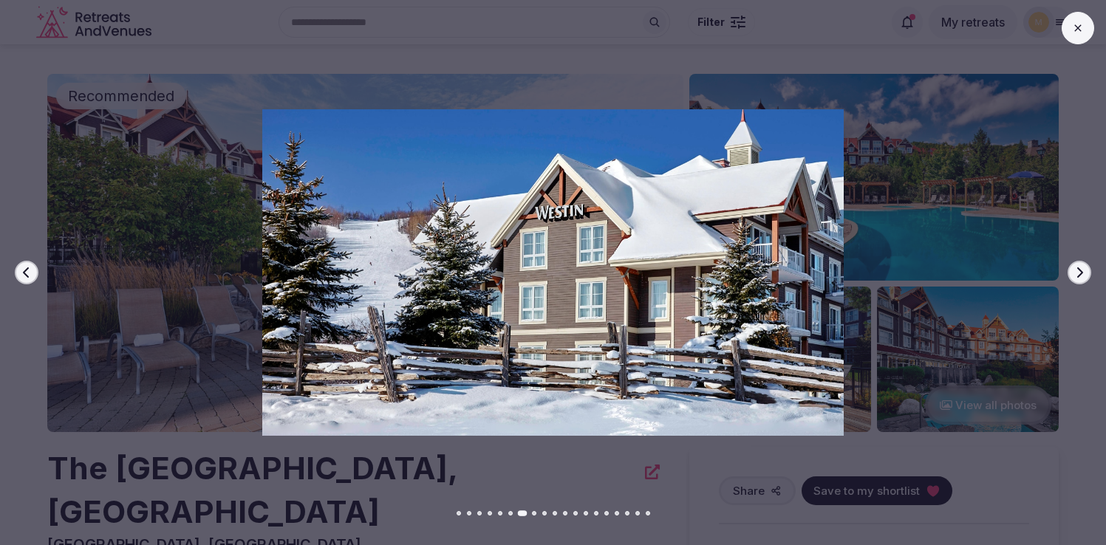
click at [1083, 272] on icon "button" at bounding box center [1079, 273] width 12 height 12
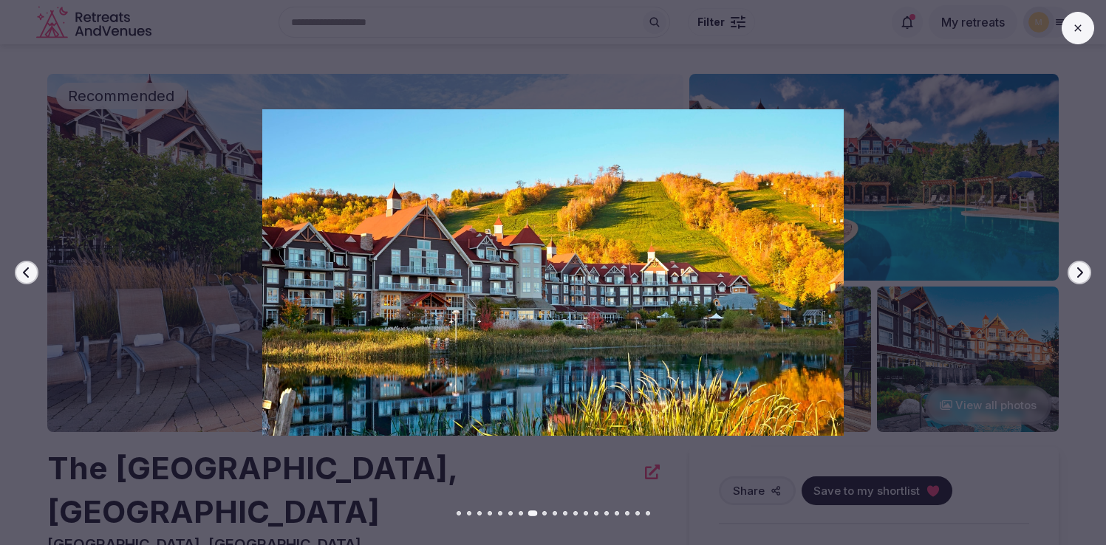
click at [1083, 272] on icon "button" at bounding box center [1079, 273] width 12 height 12
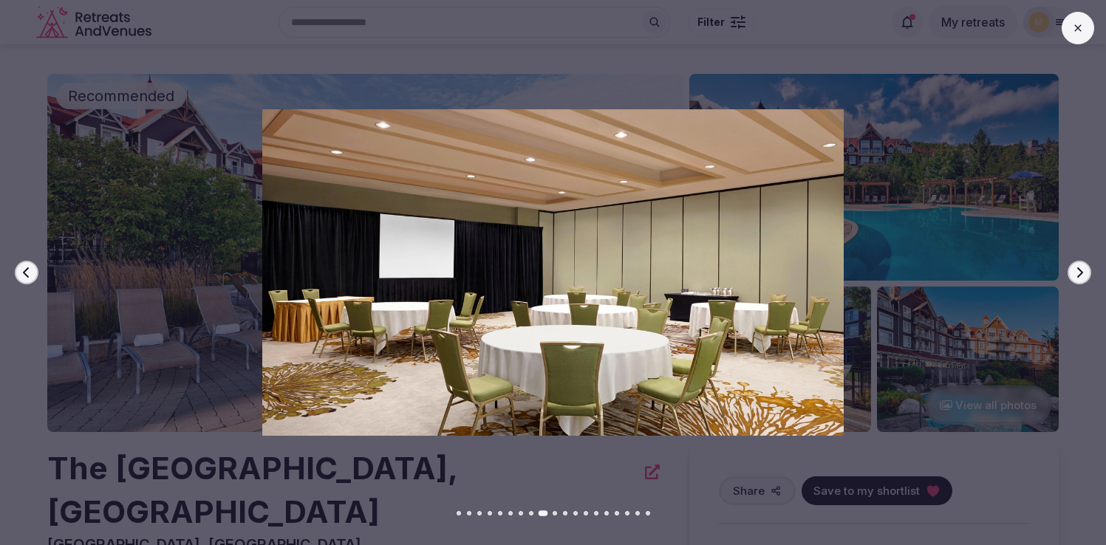
click at [1083, 272] on icon "button" at bounding box center [1079, 273] width 12 height 12
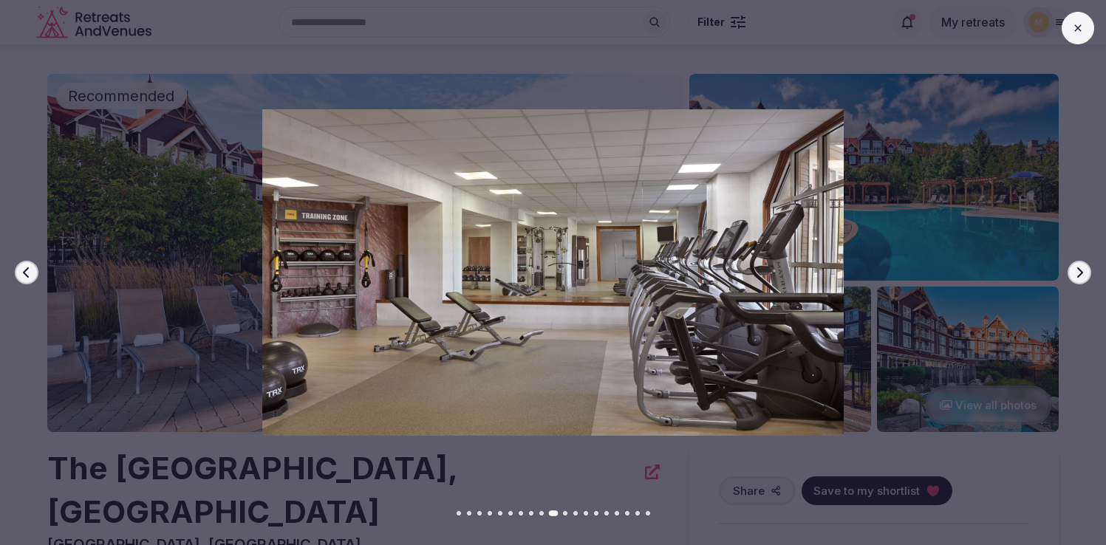
click at [1083, 272] on icon "button" at bounding box center [1079, 273] width 12 height 12
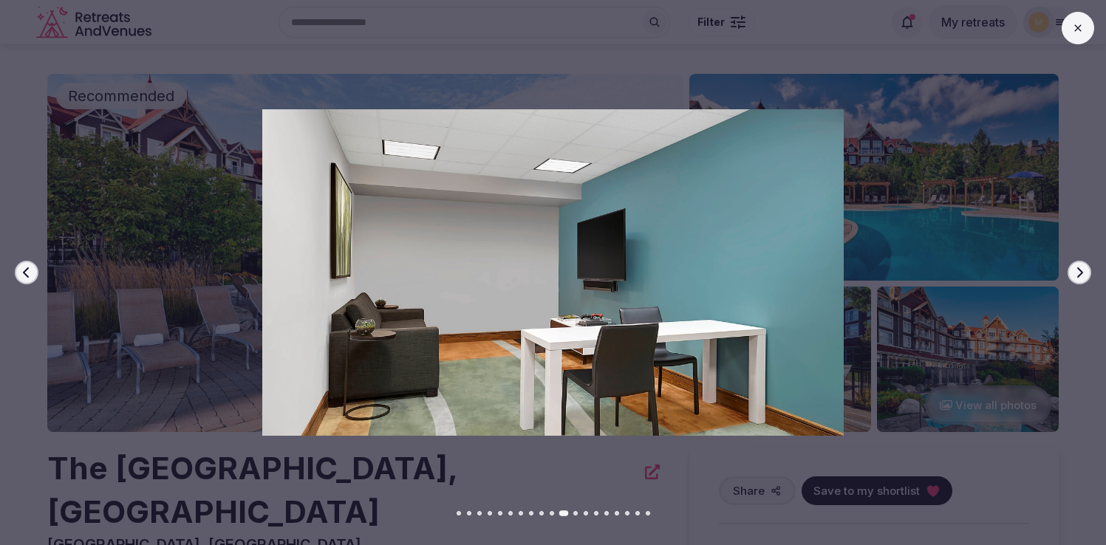
click at [1083, 272] on icon "button" at bounding box center [1079, 273] width 12 height 12
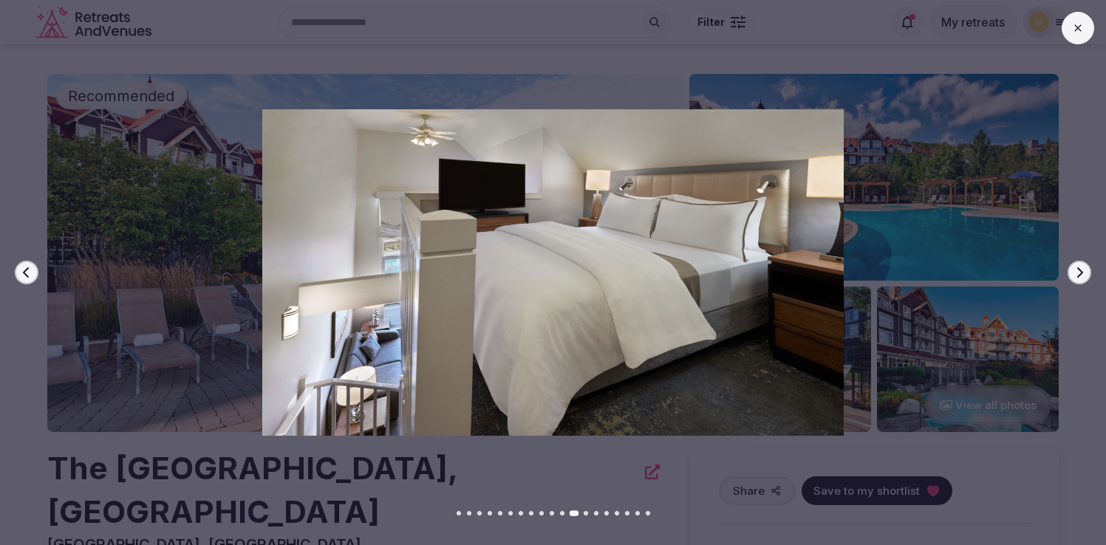
click at [1083, 272] on icon "button" at bounding box center [1079, 273] width 12 height 12
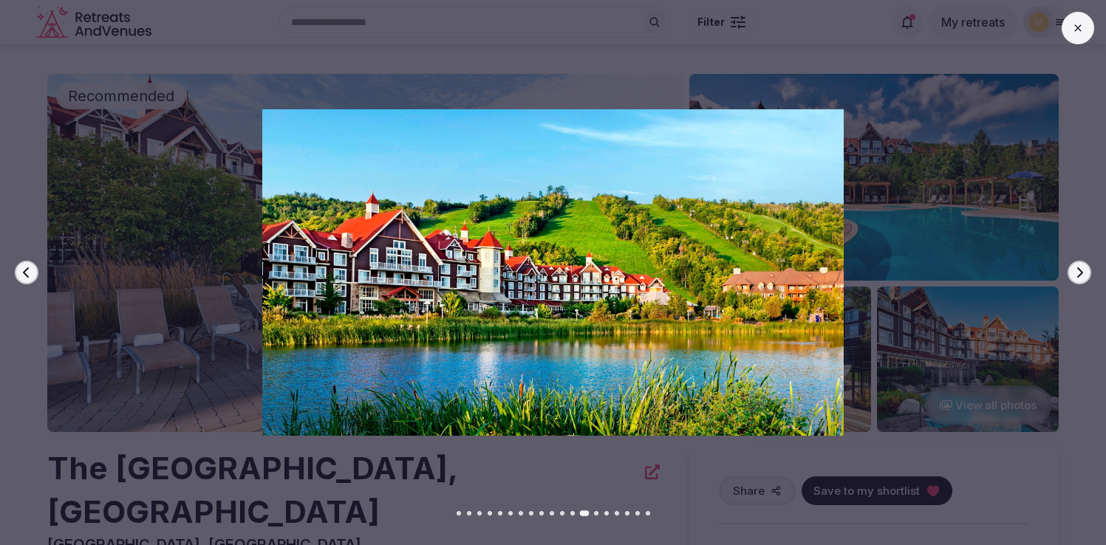
click at [1083, 272] on icon "button" at bounding box center [1079, 273] width 12 height 12
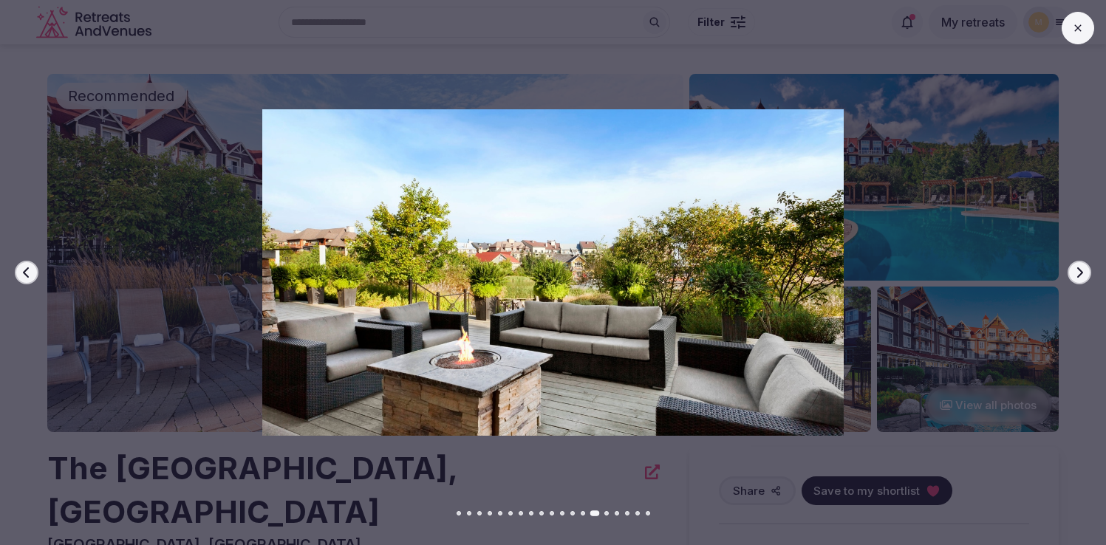
click at [1083, 272] on icon "button" at bounding box center [1079, 273] width 12 height 12
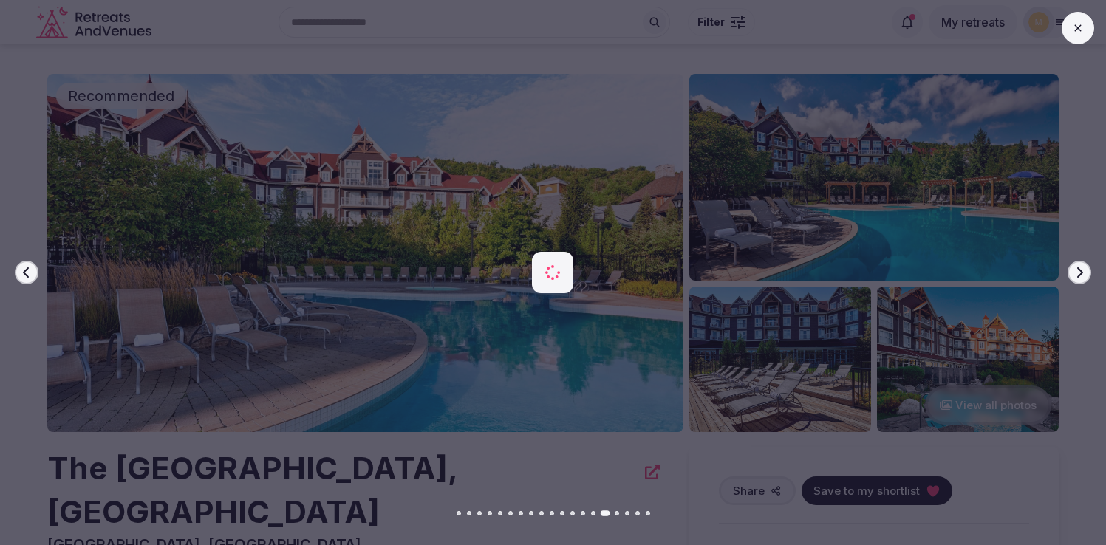
click at [1083, 272] on icon "button" at bounding box center [1079, 273] width 12 height 12
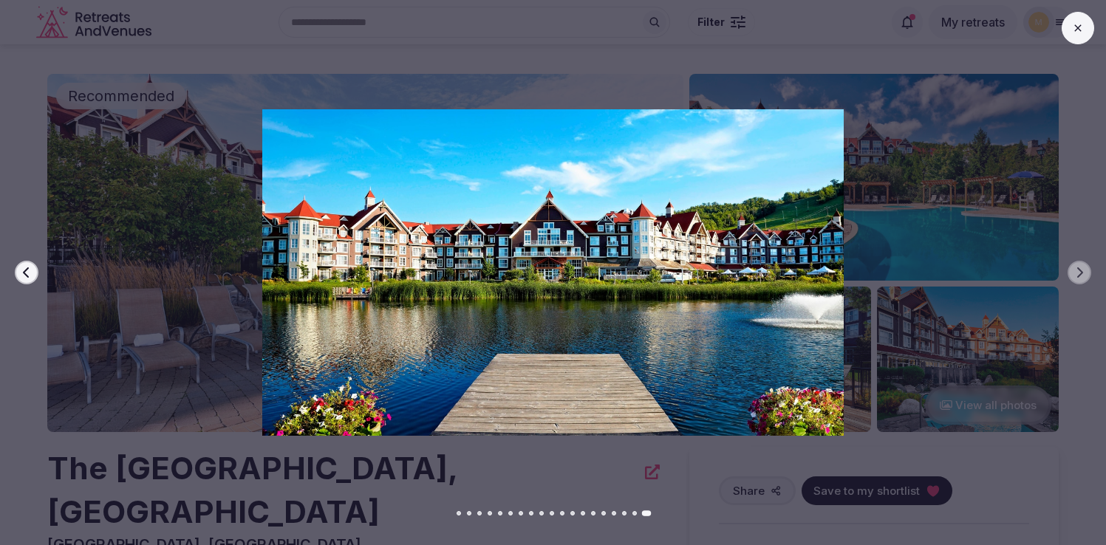
click at [1077, 22] on icon at bounding box center [1078, 28] width 12 height 12
